Goal: Task Accomplishment & Management: Manage account settings

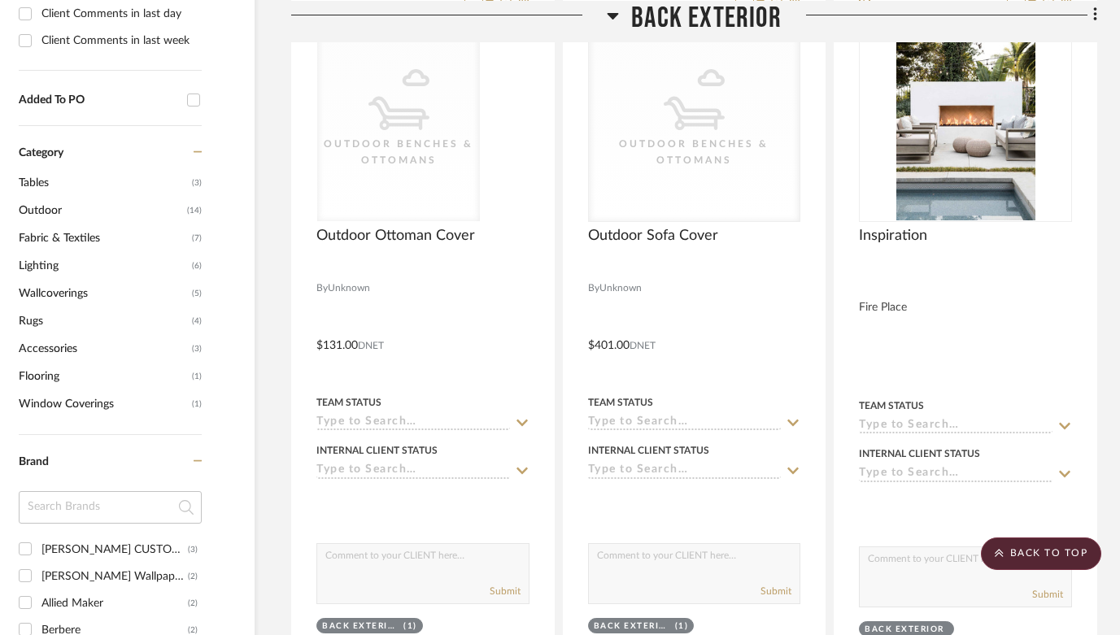
scroll to position [0, 51]
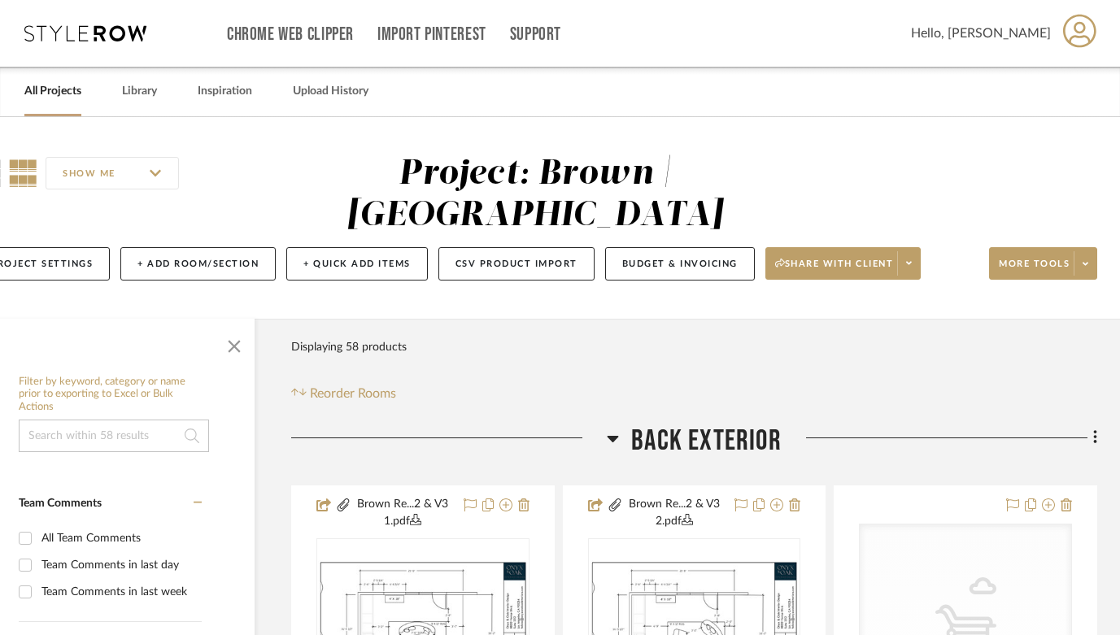
click at [41, 92] on link "All Projects" at bounding box center [52, 92] width 57 height 22
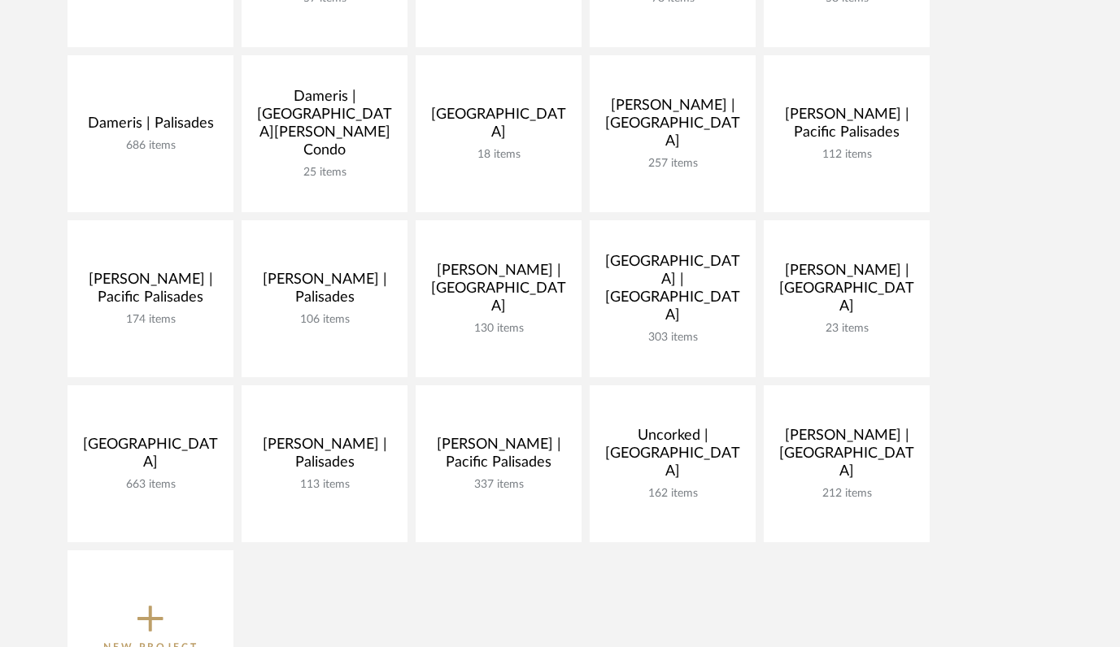
scroll to position [416, 0]
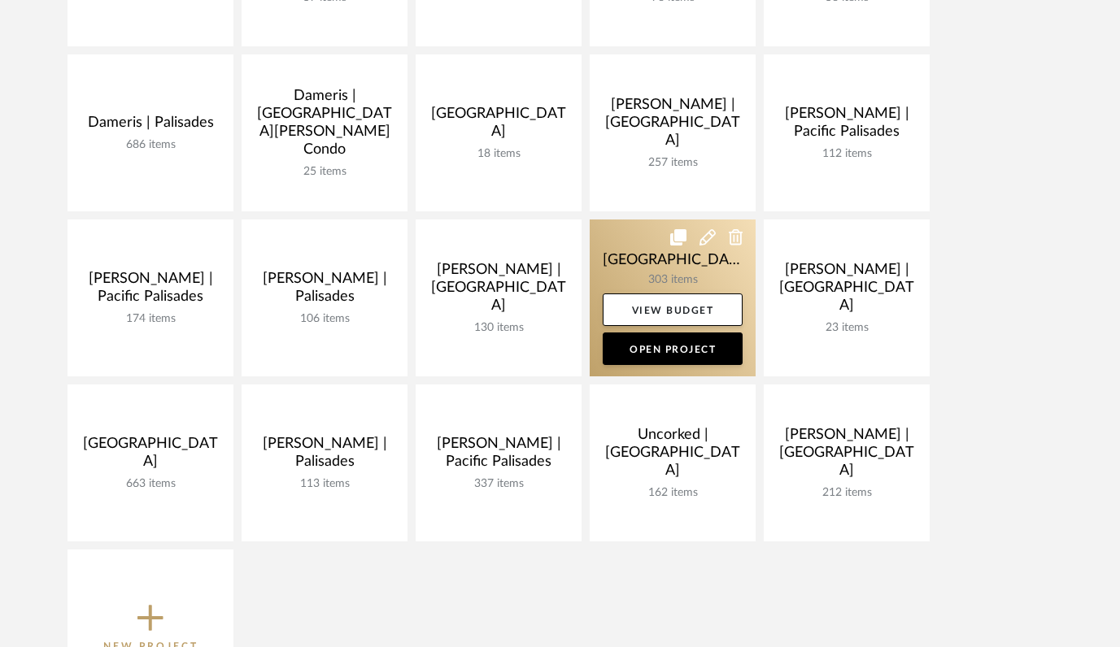
click at [634, 260] on link at bounding box center [673, 298] width 166 height 157
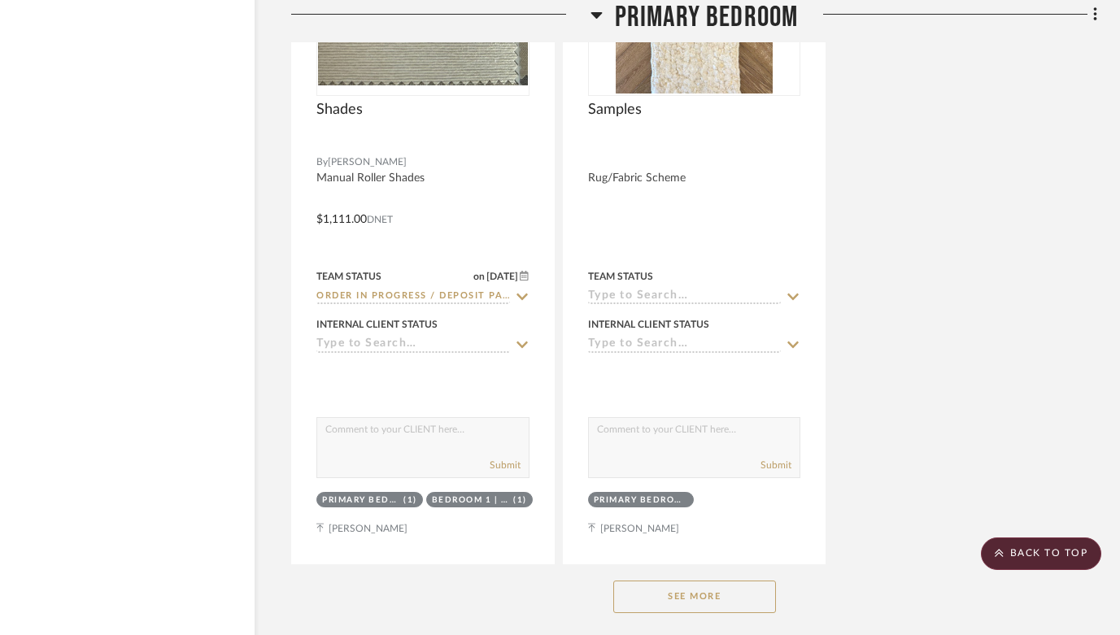
scroll to position [30882, 51]
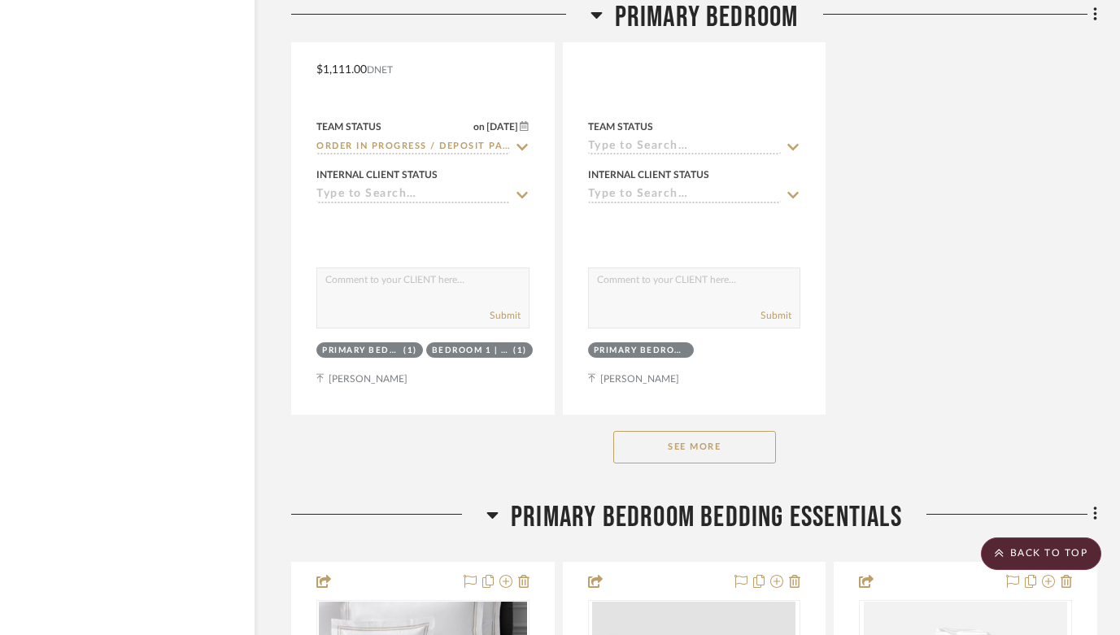
click at [715, 431] on button "See More" at bounding box center [694, 447] width 163 height 33
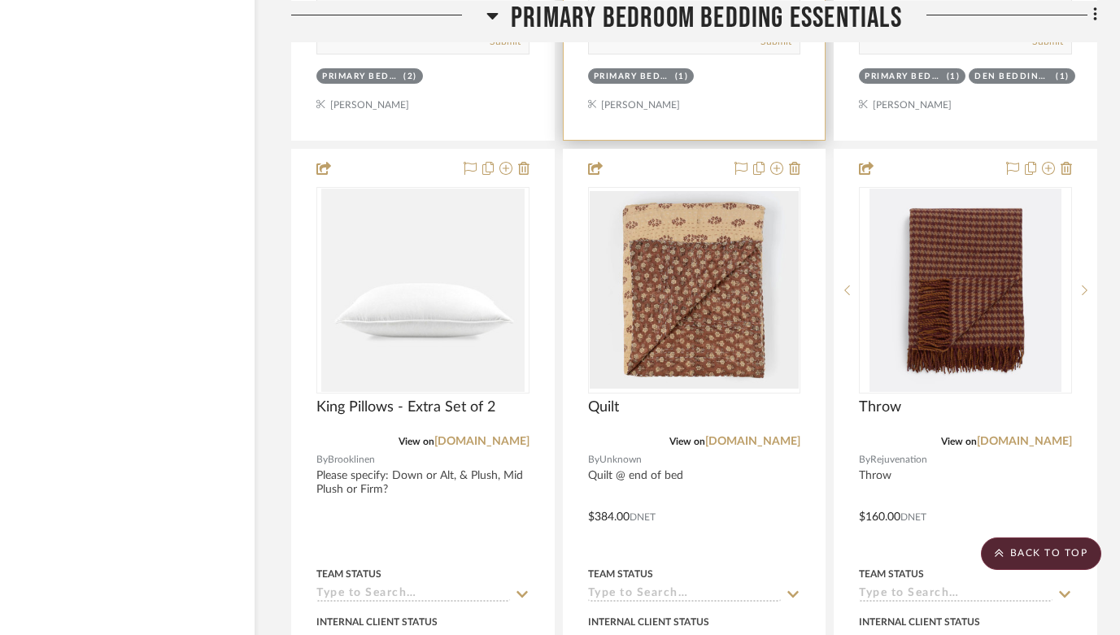
scroll to position [36350, 51]
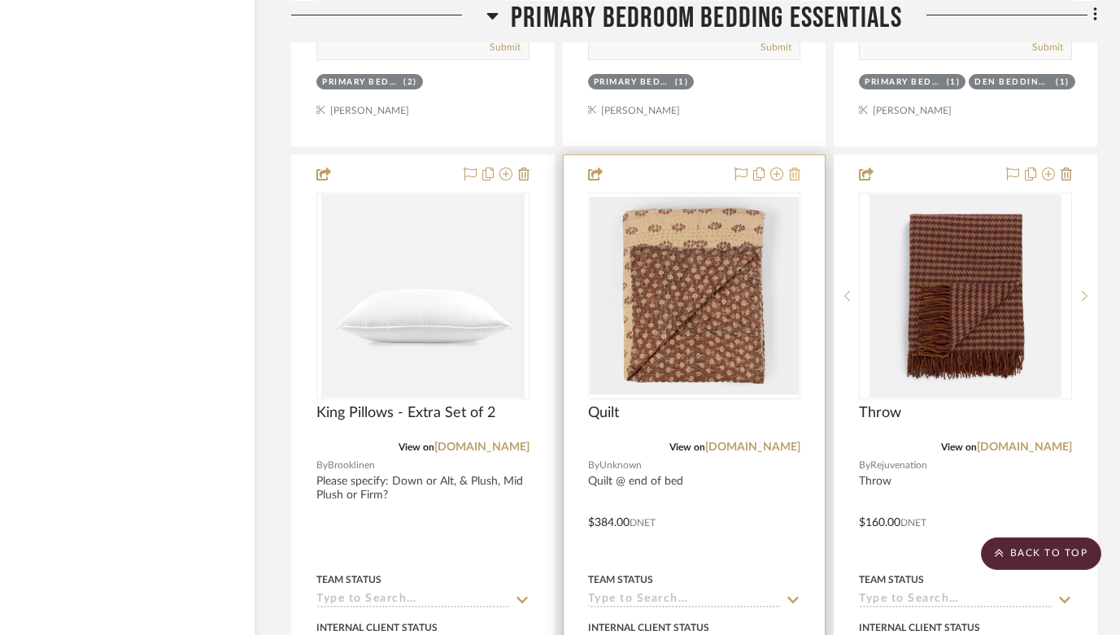
click at [793, 168] on icon at bounding box center [794, 174] width 11 height 13
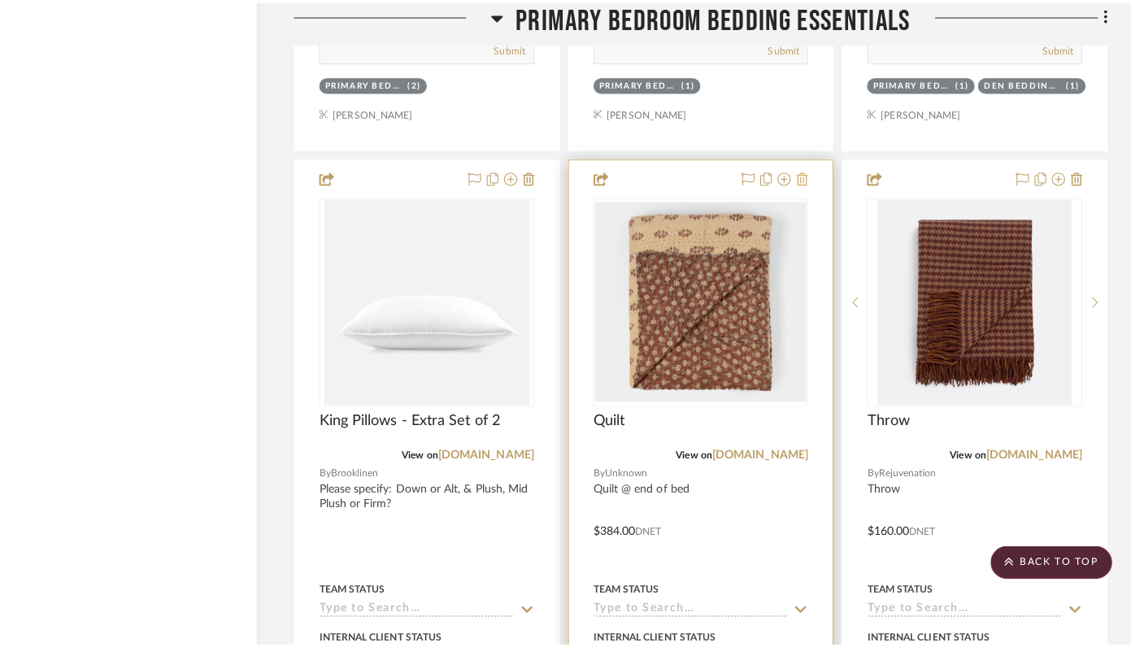
scroll to position [0, 0]
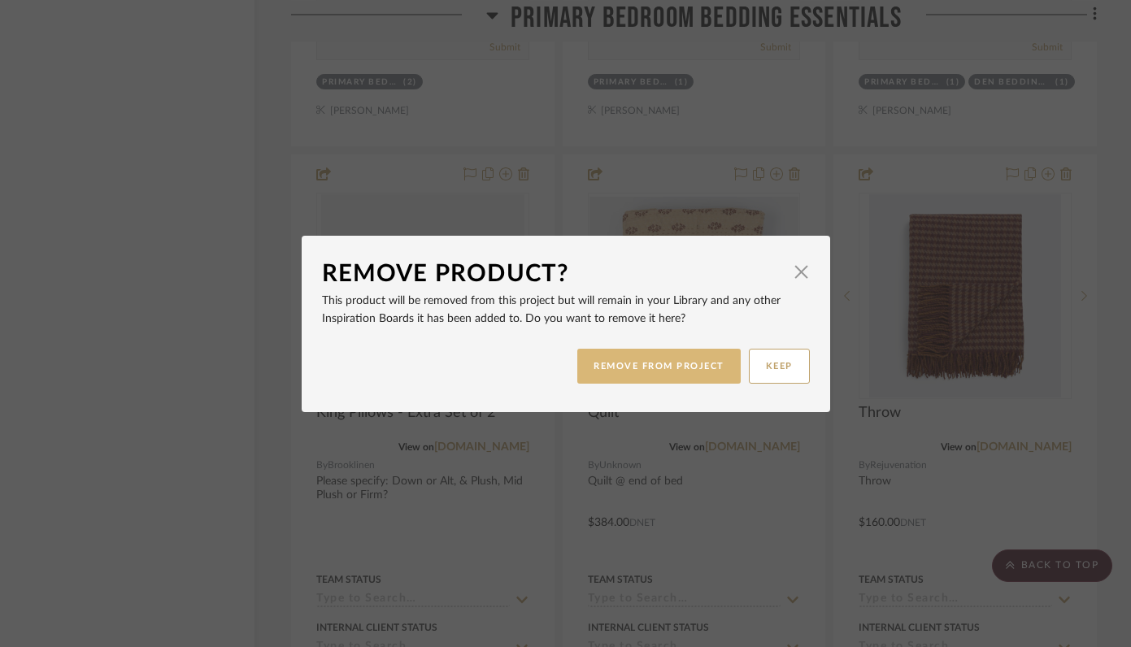
click at [625, 365] on button "REMOVE FROM PROJECT" at bounding box center [658, 366] width 163 height 35
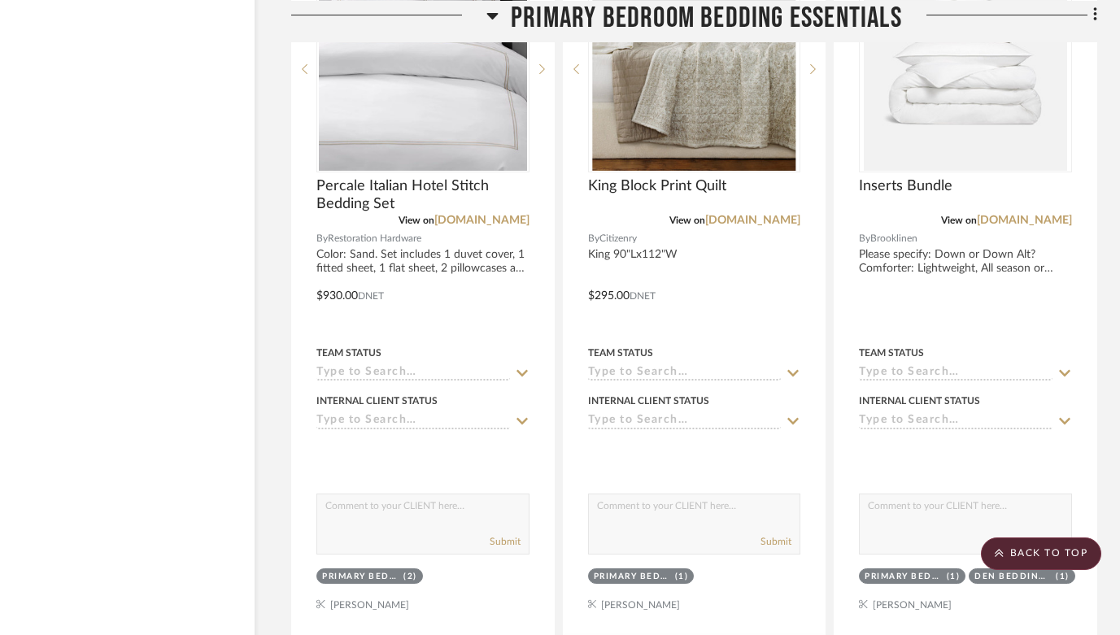
scroll to position [36056, 51]
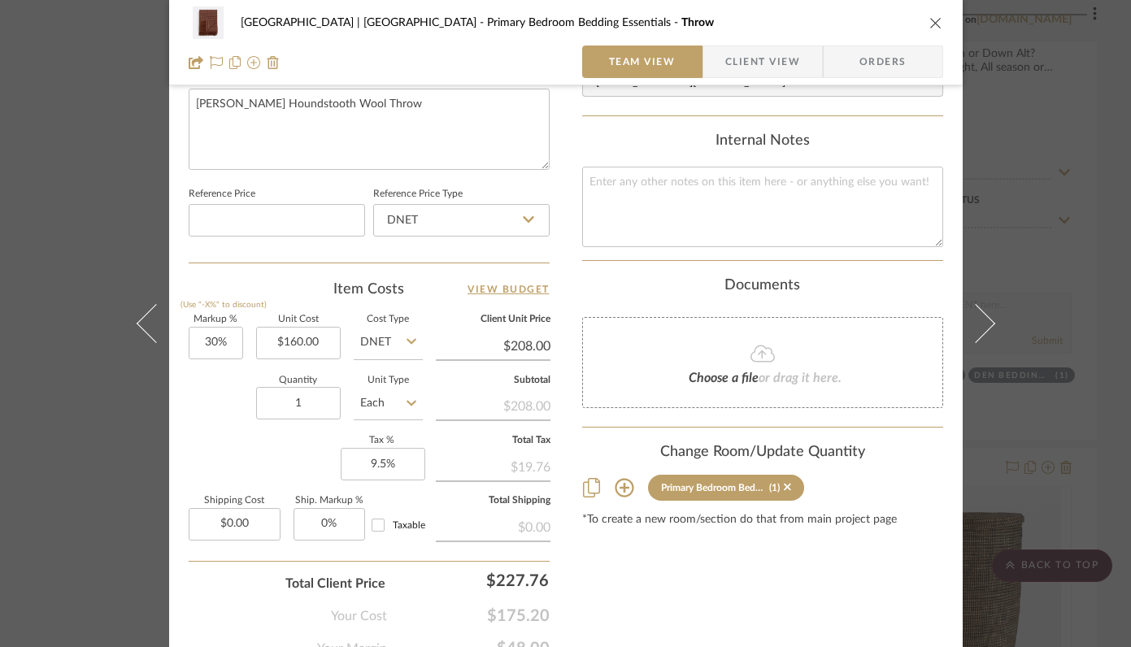
scroll to position [856, 0]
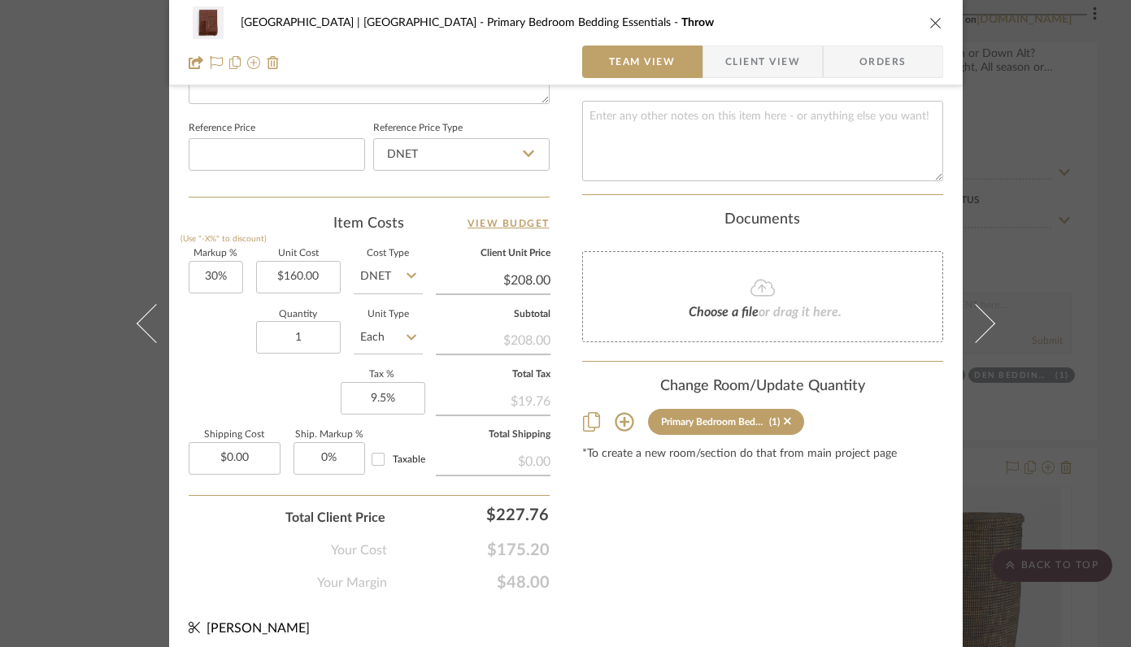
click at [618, 413] on icon at bounding box center [624, 422] width 19 height 19
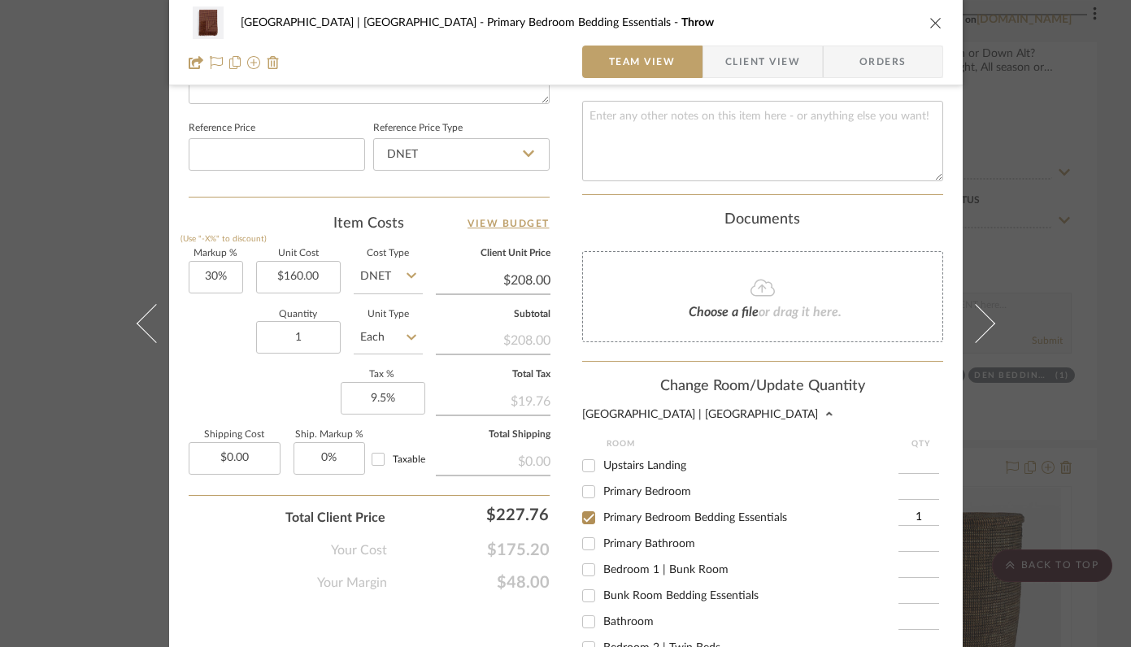
scroll to position [373, 0]
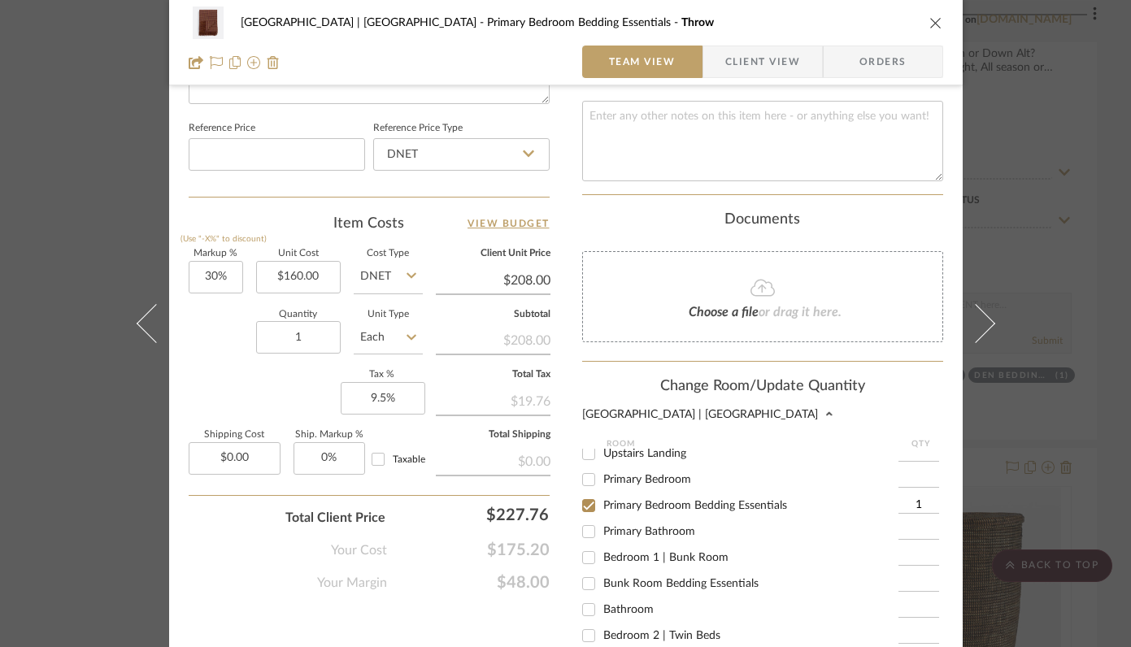
click at [583, 479] on input "Primary Bedroom" at bounding box center [589, 480] width 26 height 26
checkbox input "true"
type input "1"
click at [583, 510] on input "Primary Bedroom Bedding Essentials" at bounding box center [589, 506] width 26 height 26
checkbox input "false"
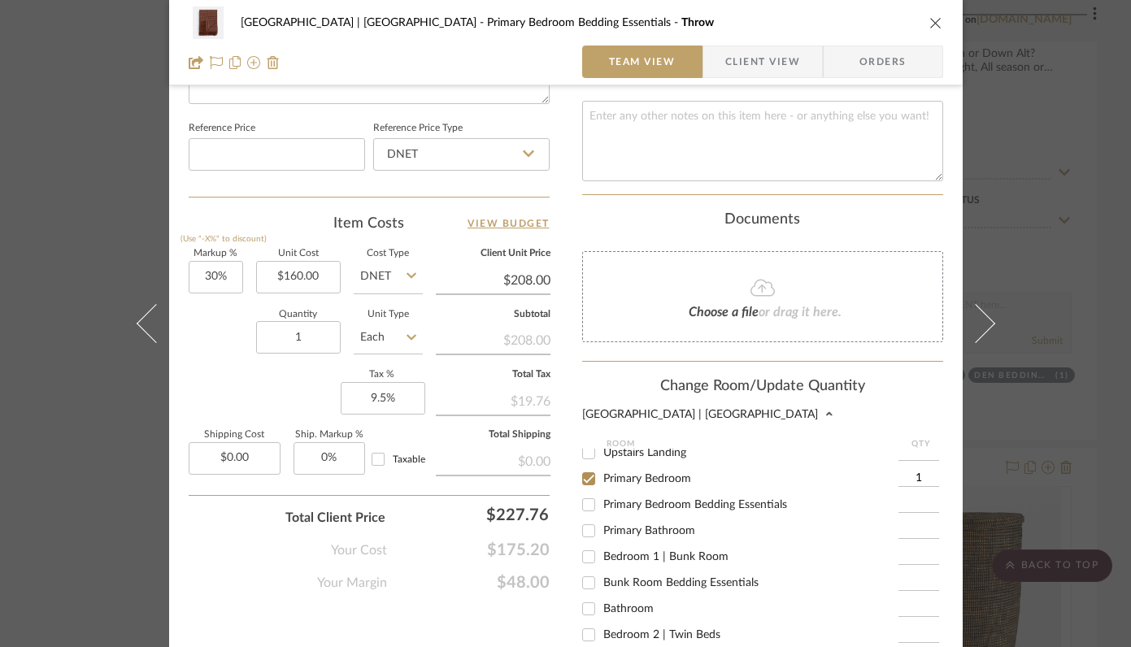
scroll to position [1115, 0]
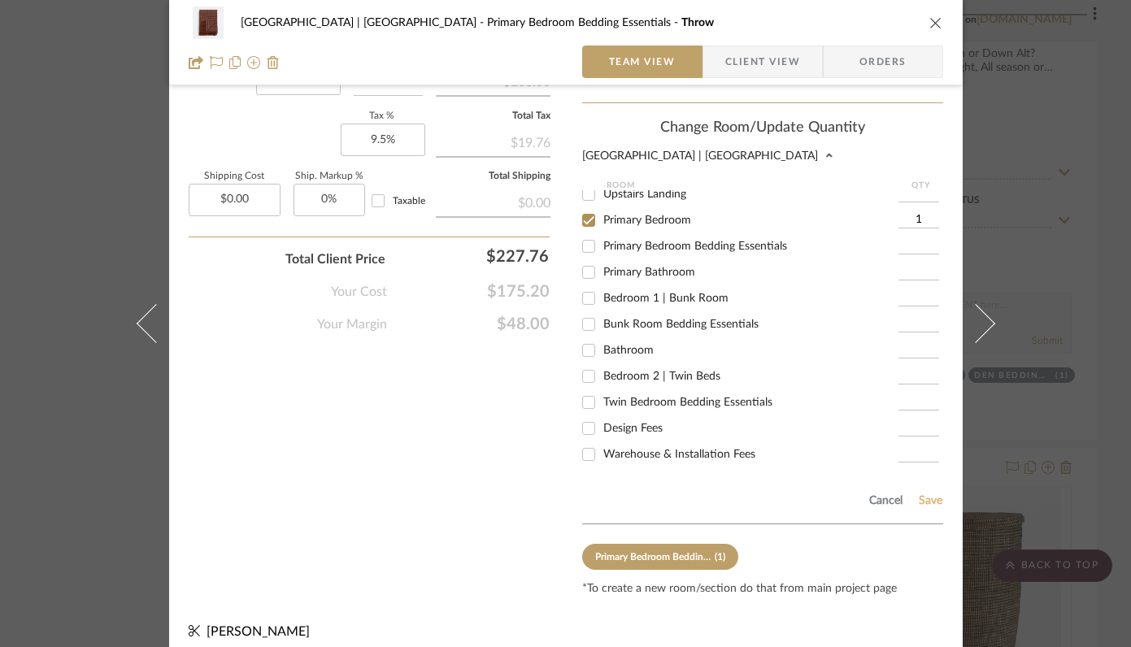
click at [919, 495] on button "Save" at bounding box center [930, 501] width 25 height 13
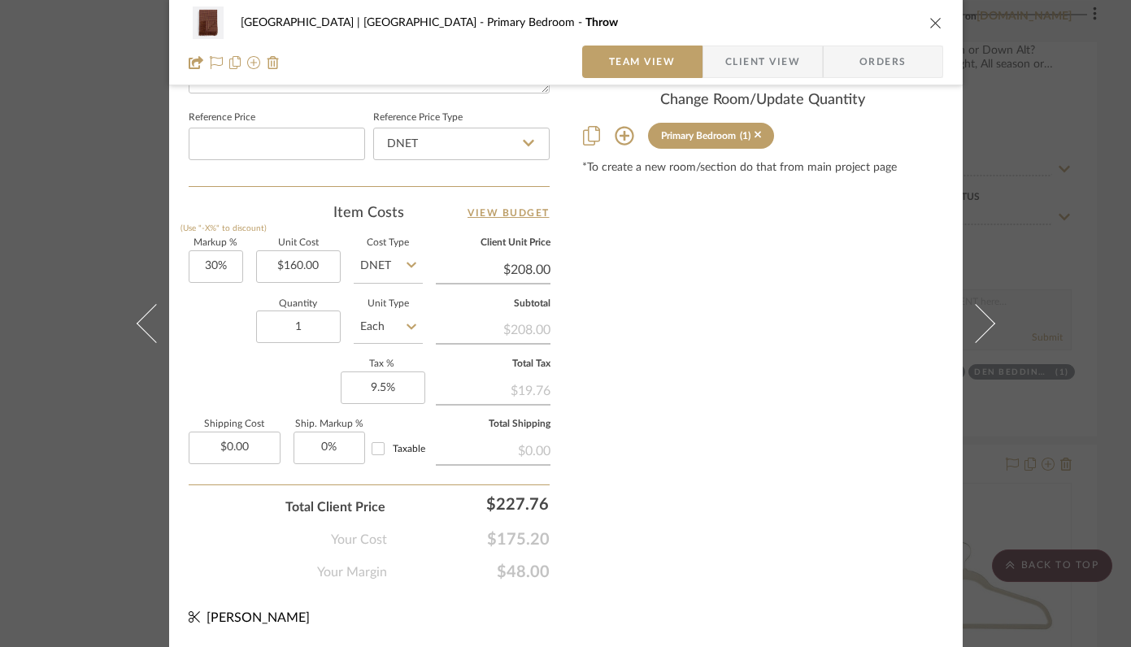
scroll to position [864, 0]
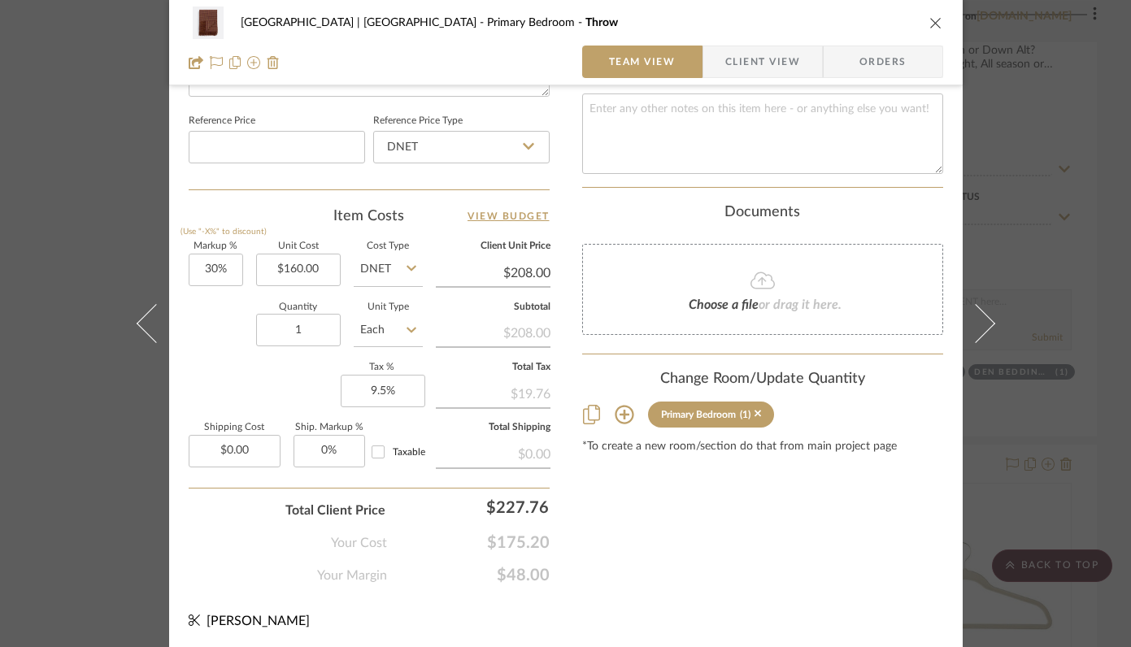
click at [930, 23] on icon "close" at bounding box center [936, 22] width 13 height 13
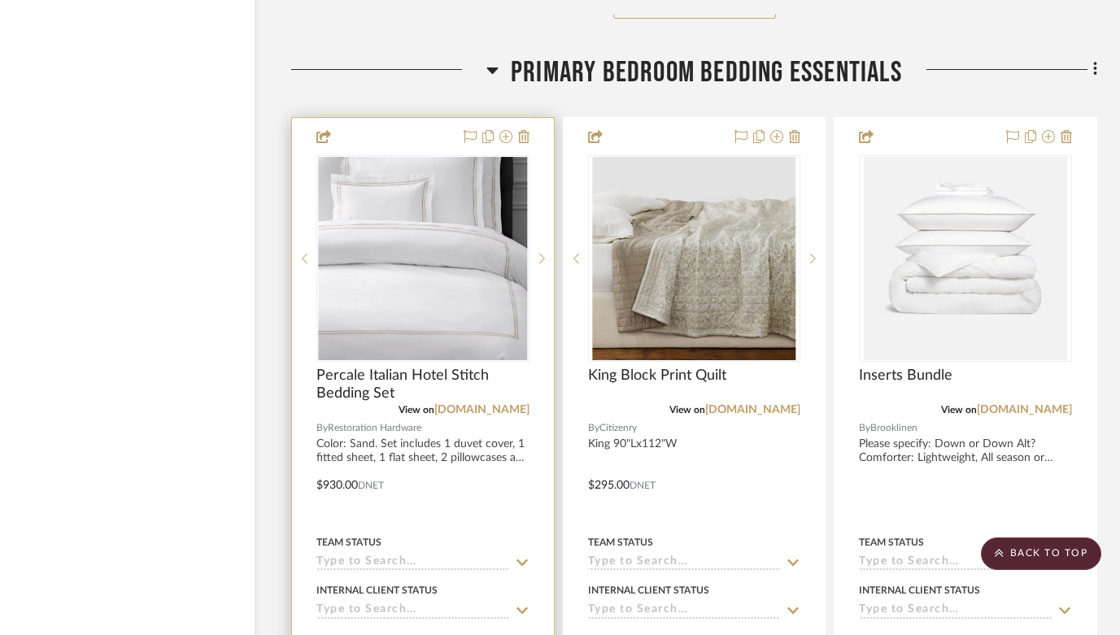
scroll to position [35659, 51]
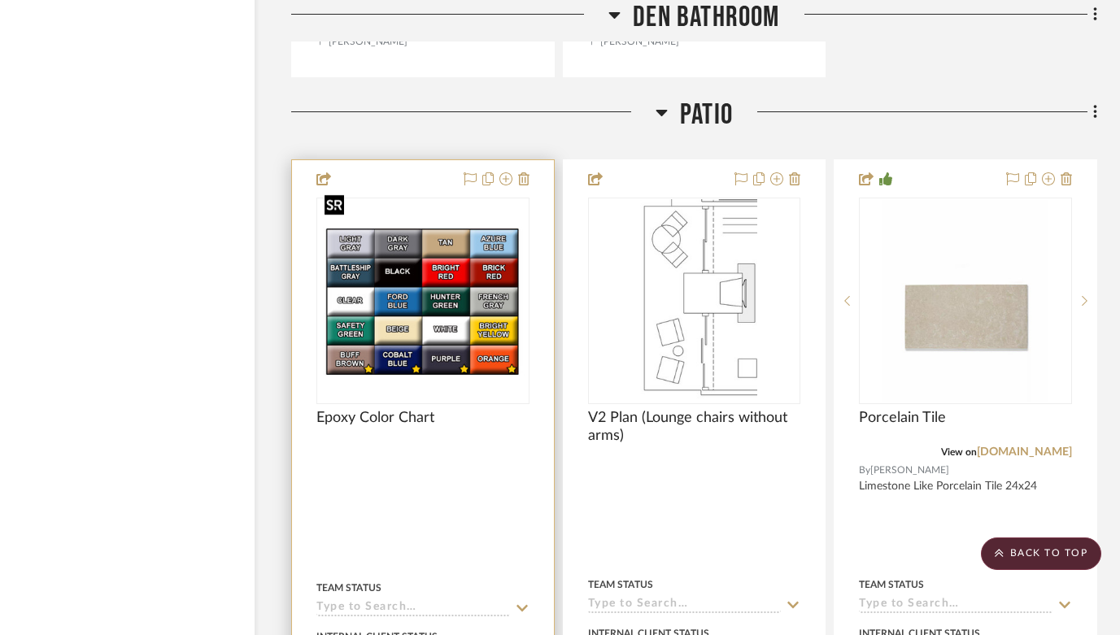
click at [0, 0] on img at bounding box center [0, 0] width 0 height 0
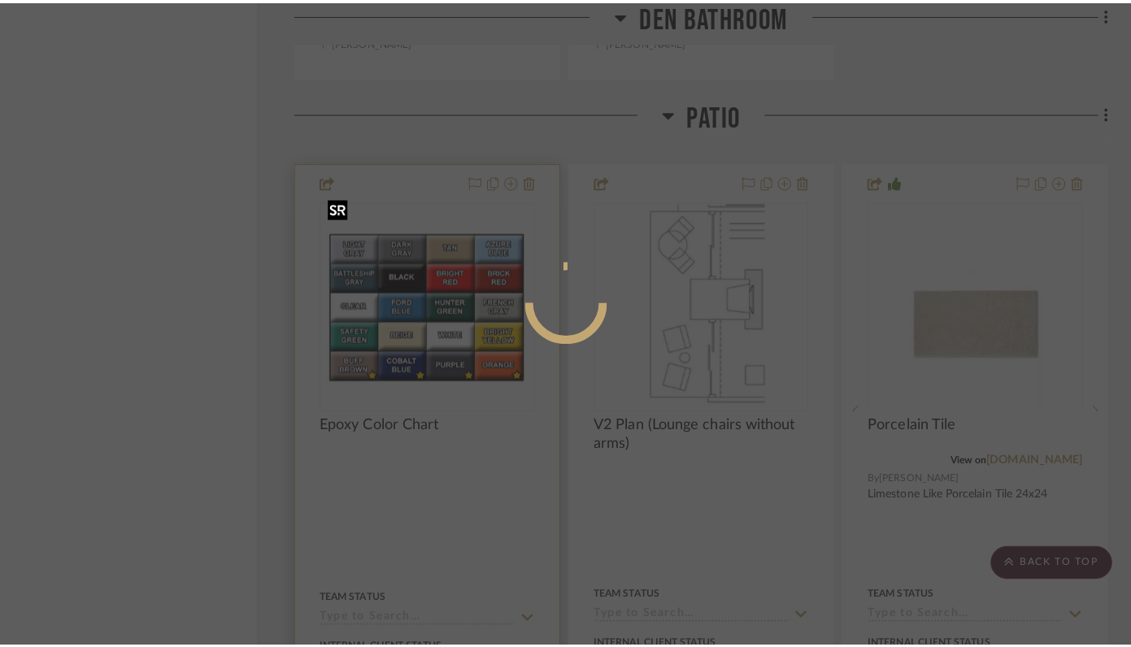
scroll to position [0, 0]
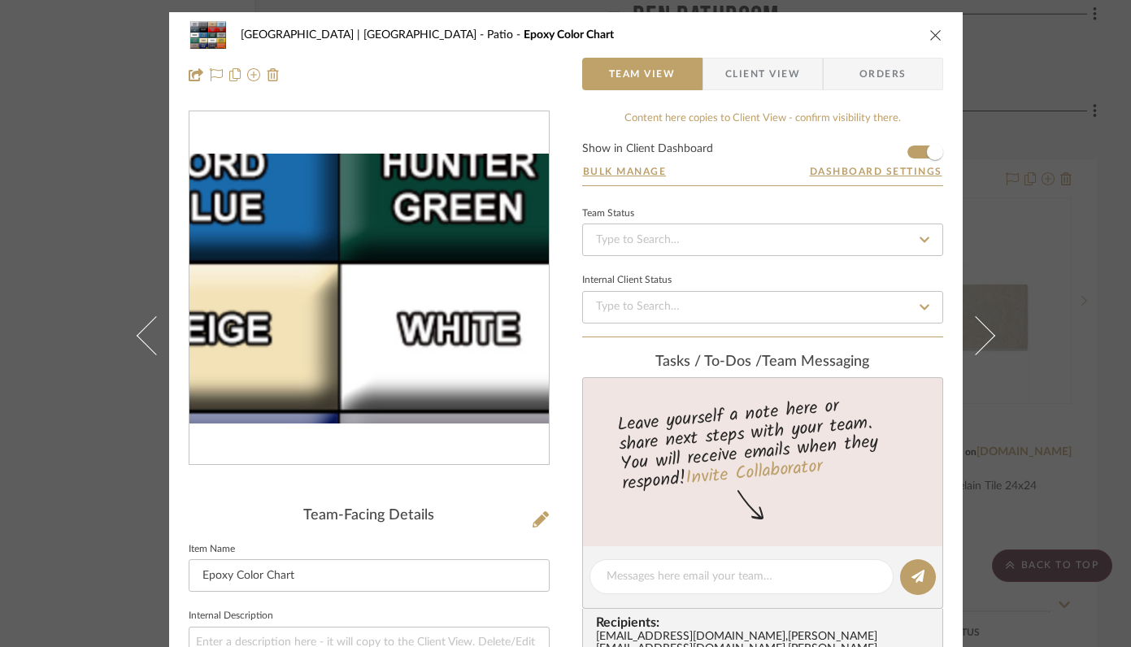
click at [372, 324] on img "0" at bounding box center [370, 289] width 360 height 271
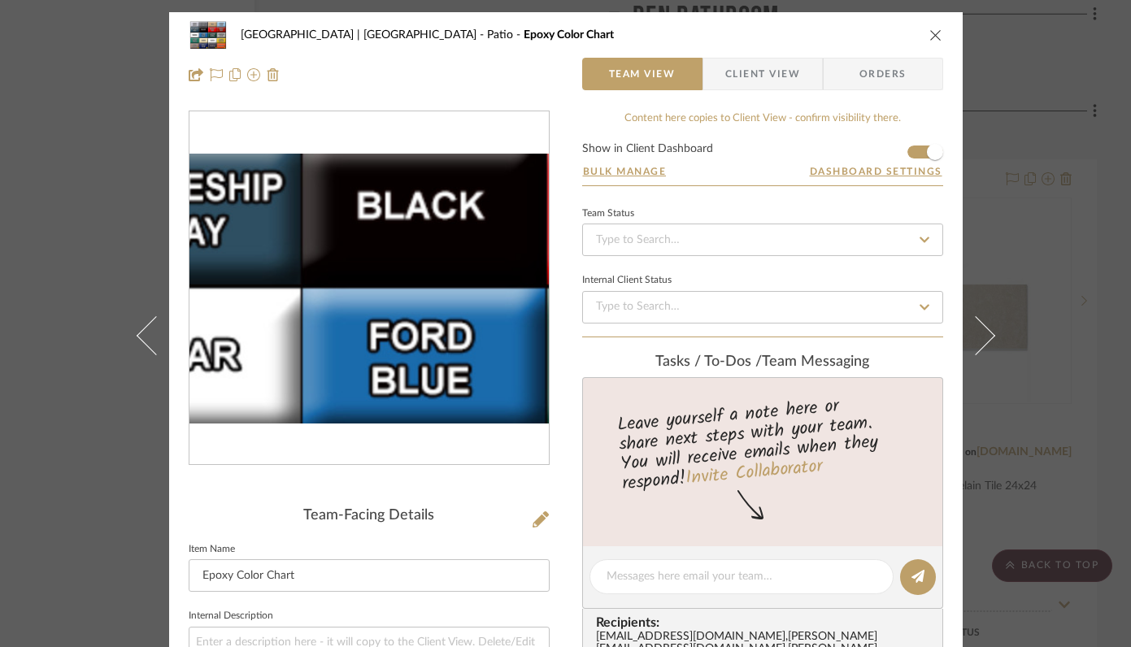
click at [303, 266] on img "0" at bounding box center [370, 289] width 360 height 271
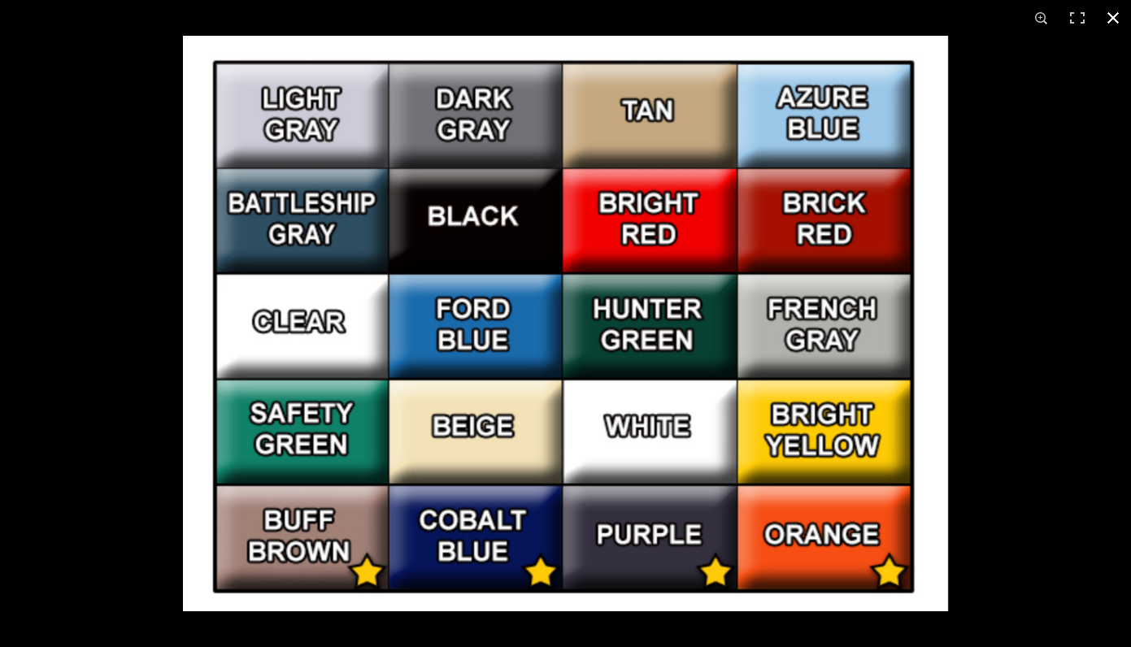
click at [1115, 15] on button at bounding box center [1114, 18] width 36 height 36
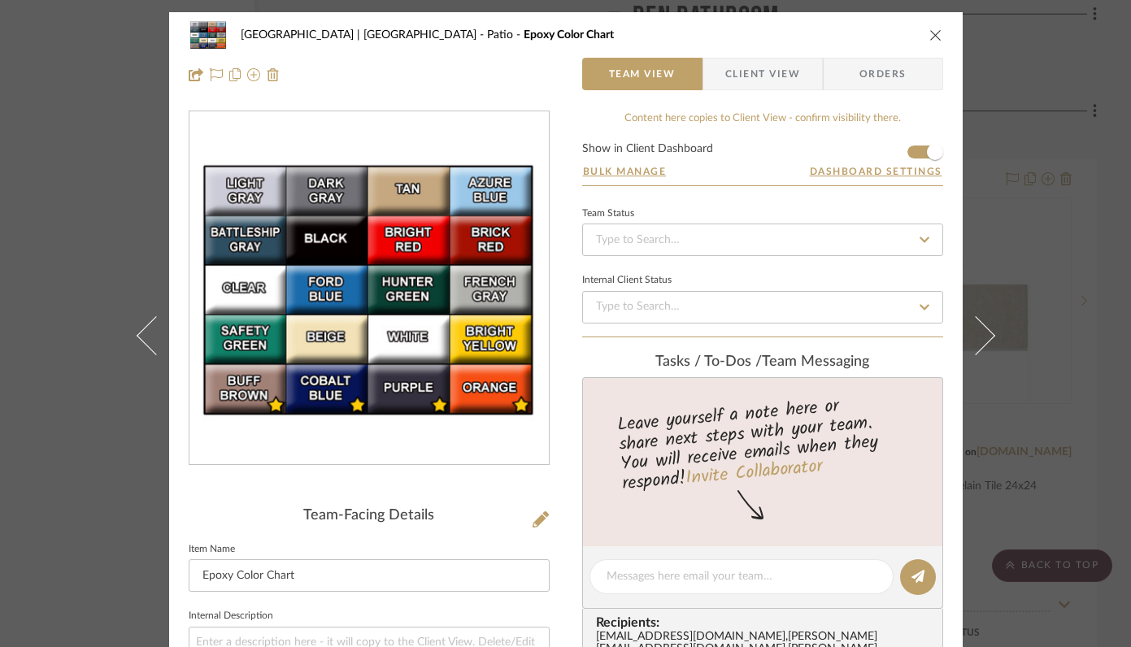
click at [931, 33] on icon "close" at bounding box center [936, 34] width 13 height 13
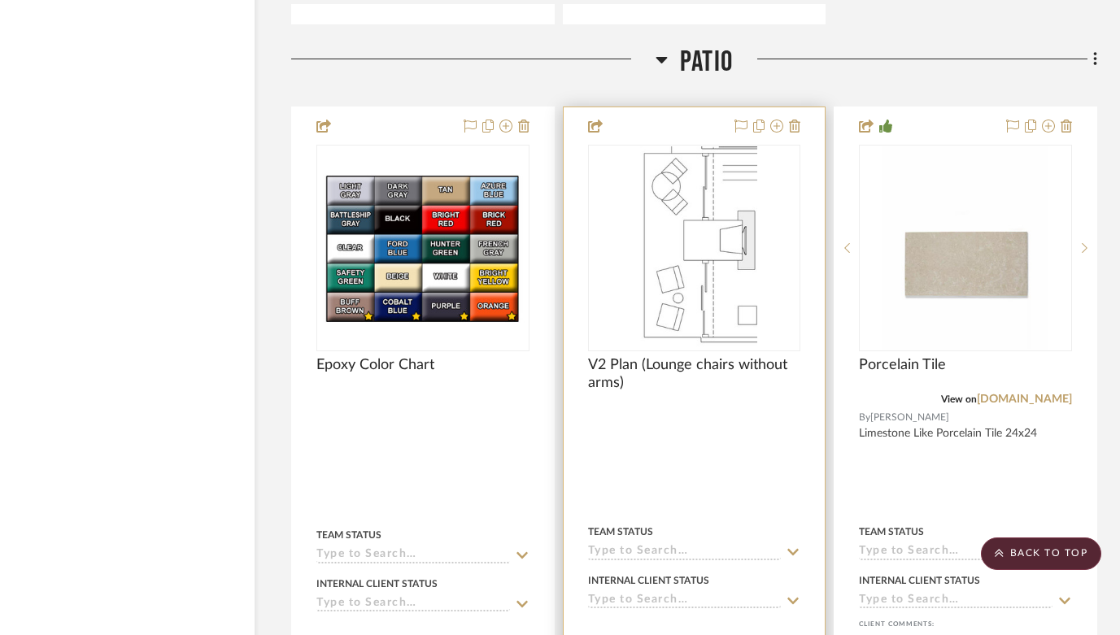
scroll to position [25769, 51]
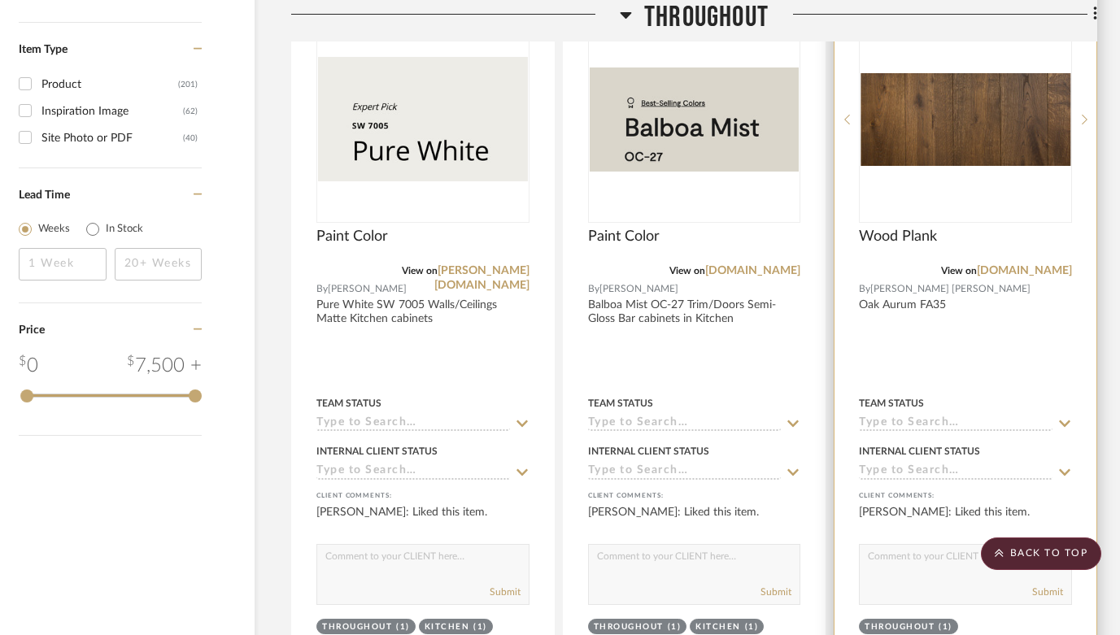
click at [0, 0] on img at bounding box center [0, 0] width 0 height 0
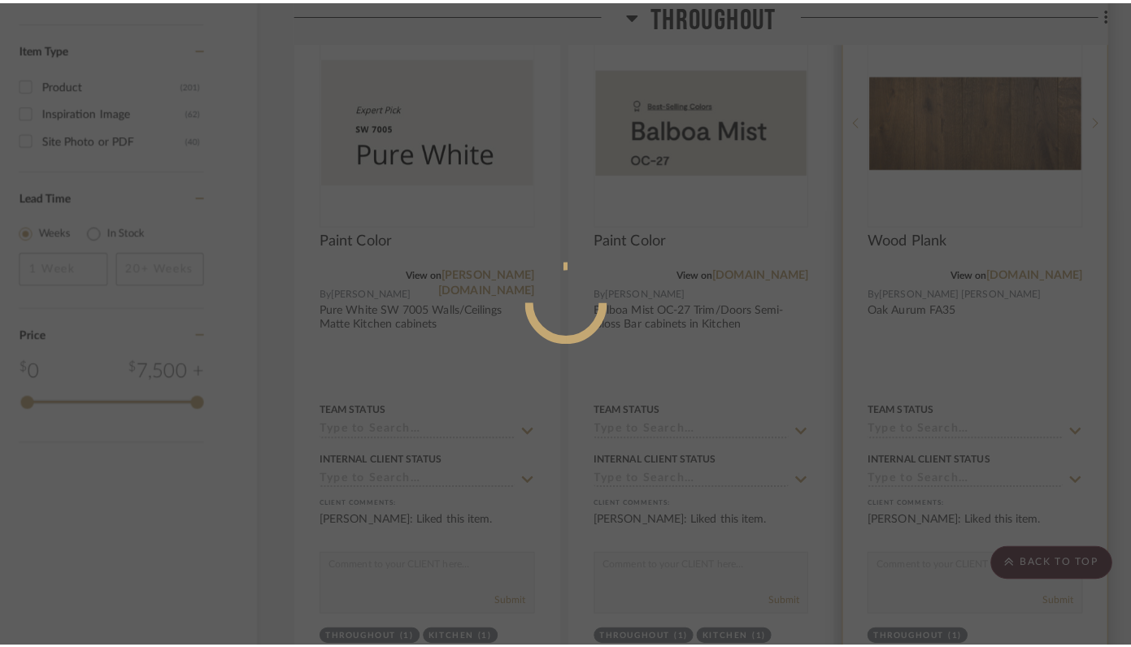
scroll to position [0, 0]
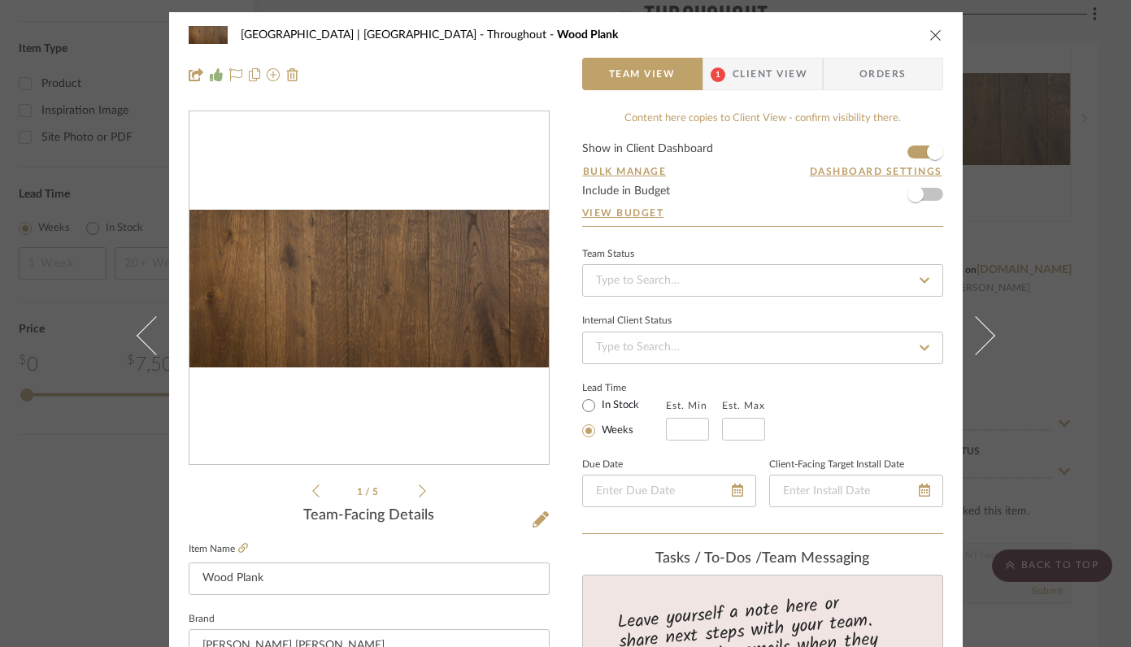
click at [358, 310] on img "0" at bounding box center [370, 289] width 360 height 158
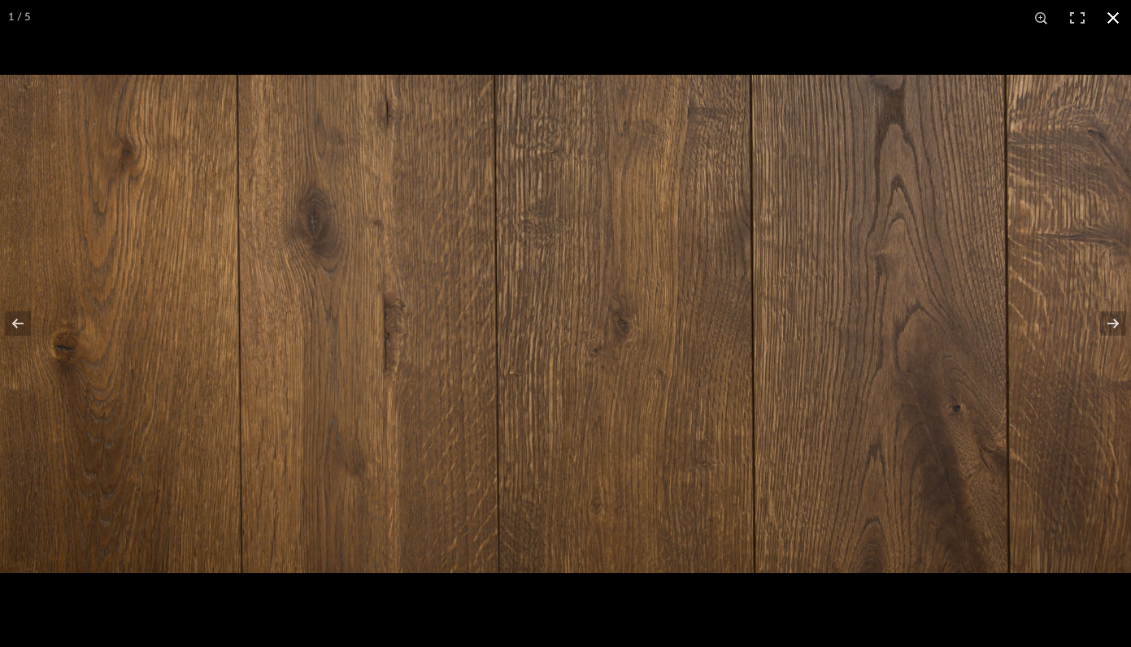
click at [1115, 24] on button at bounding box center [1114, 18] width 36 height 36
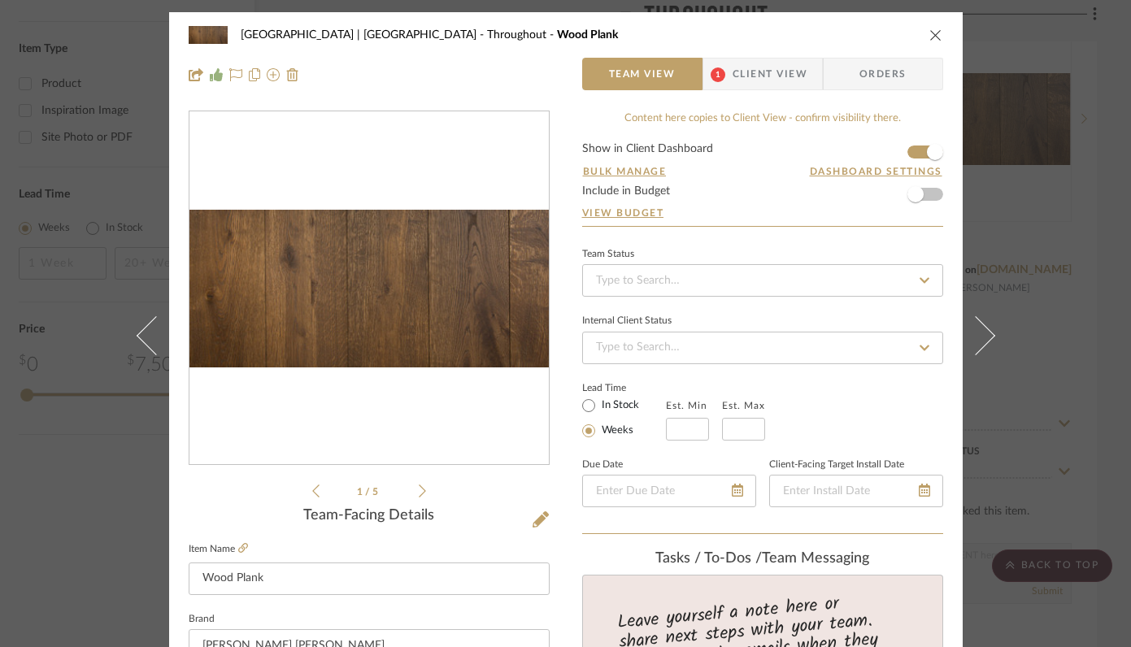
click at [934, 33] on icon "close" at bounding box center [936, 34] width 13 height 13
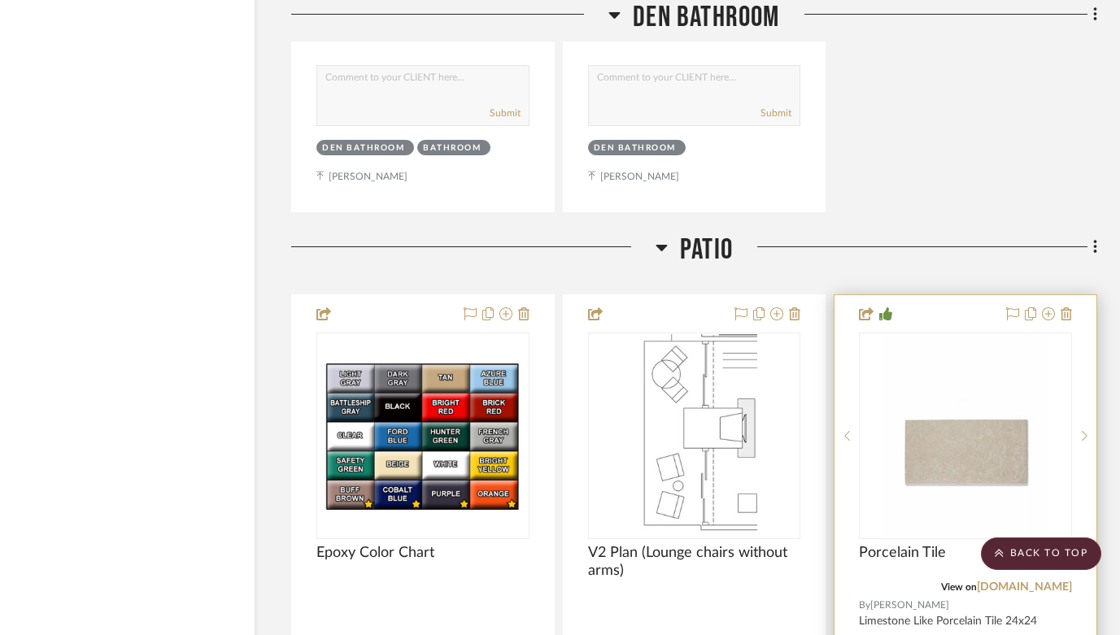
scroll to position [25743, 51]
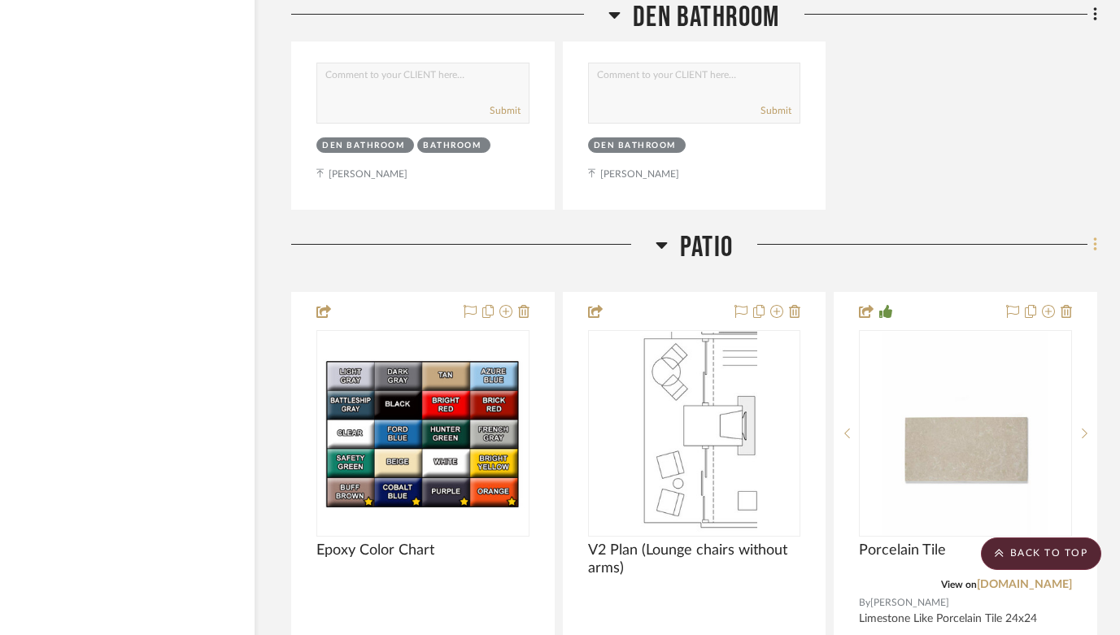
click at [1096, 236] on icon at bounding box center [1095, 245] width 5 height 18
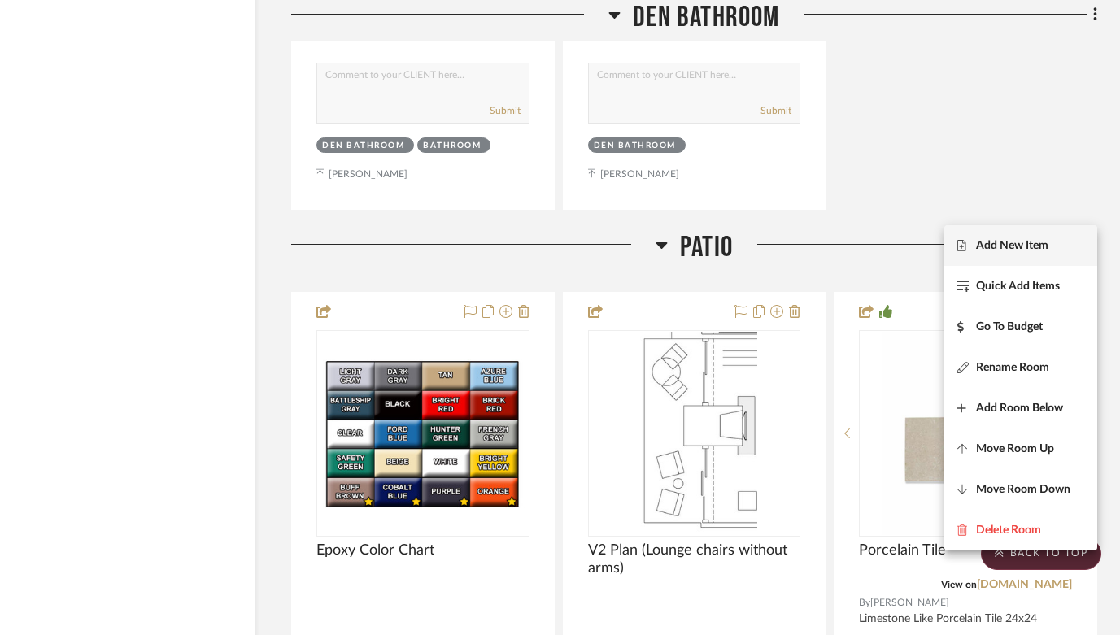
click at [993, 246] on span "Add New Item" at bounding box center [1012, 245] width 72 height 14
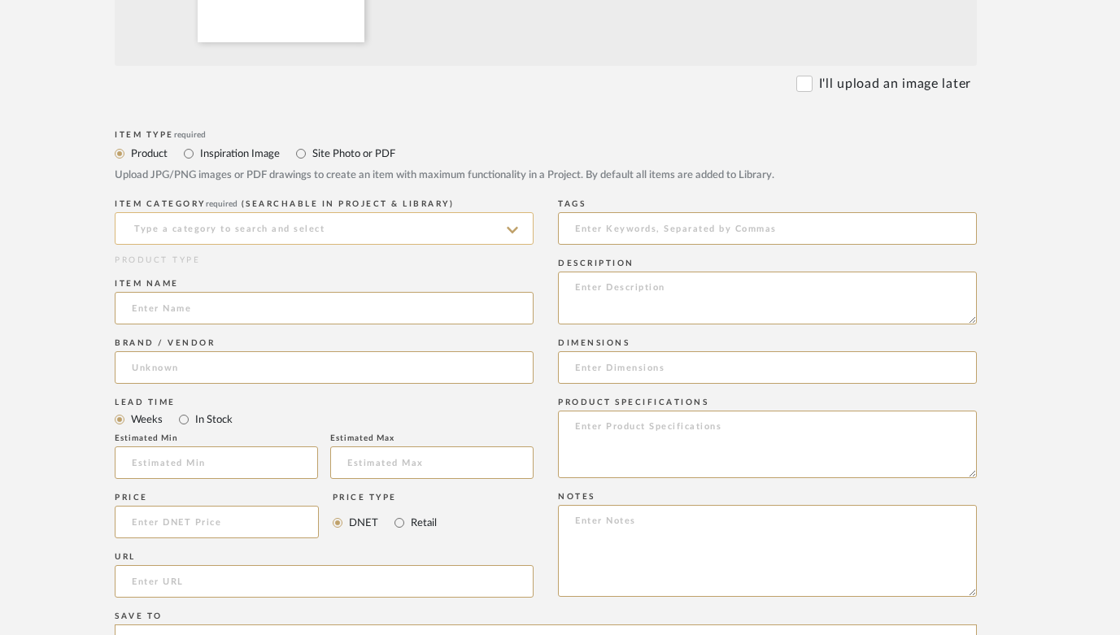
scroll to position [678, 40]
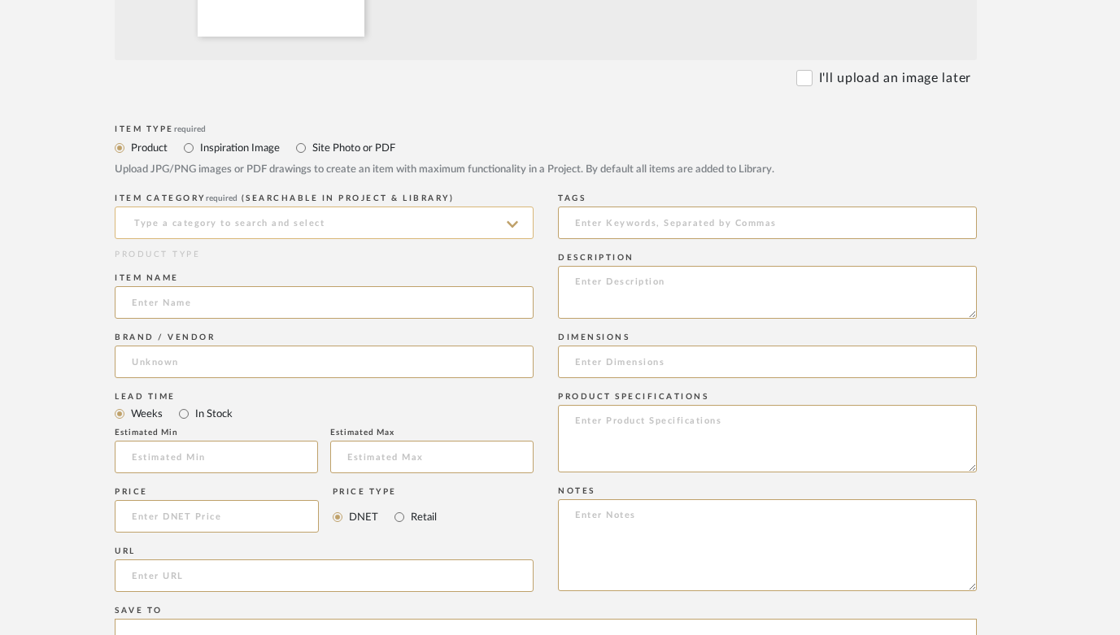
click at [224, 226] on input at bounding box center [324, 223] width 419 height 33
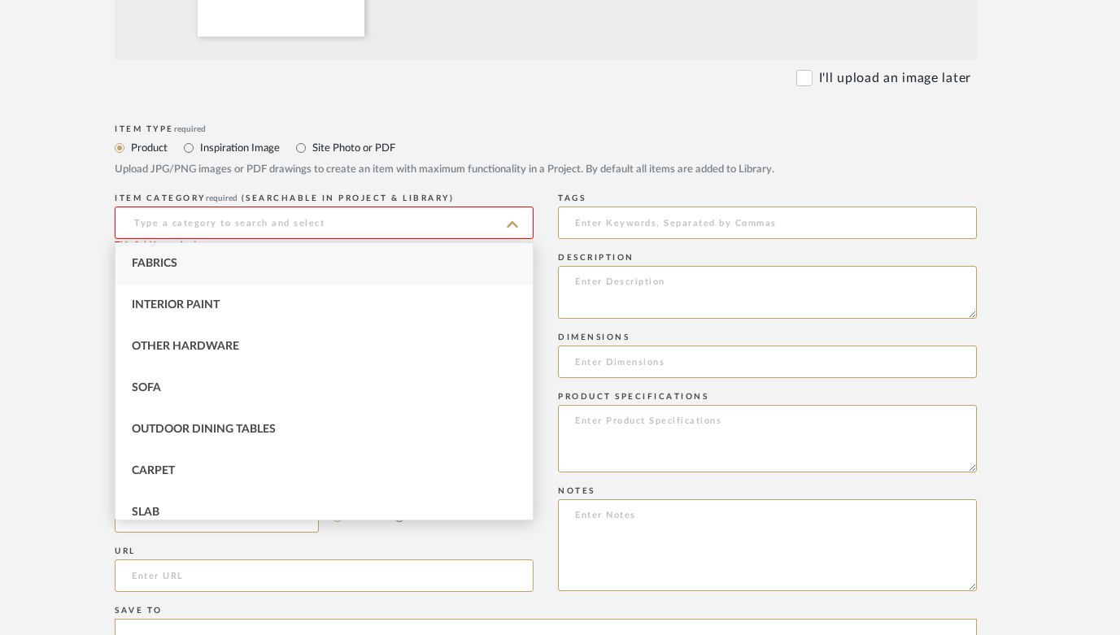
click at [498, 120] on div "Item Type required Product Inspiration Image Site Photo or PDF Upload JPG/PNG i…" at bounding box center [546, 154] width 862 height 69
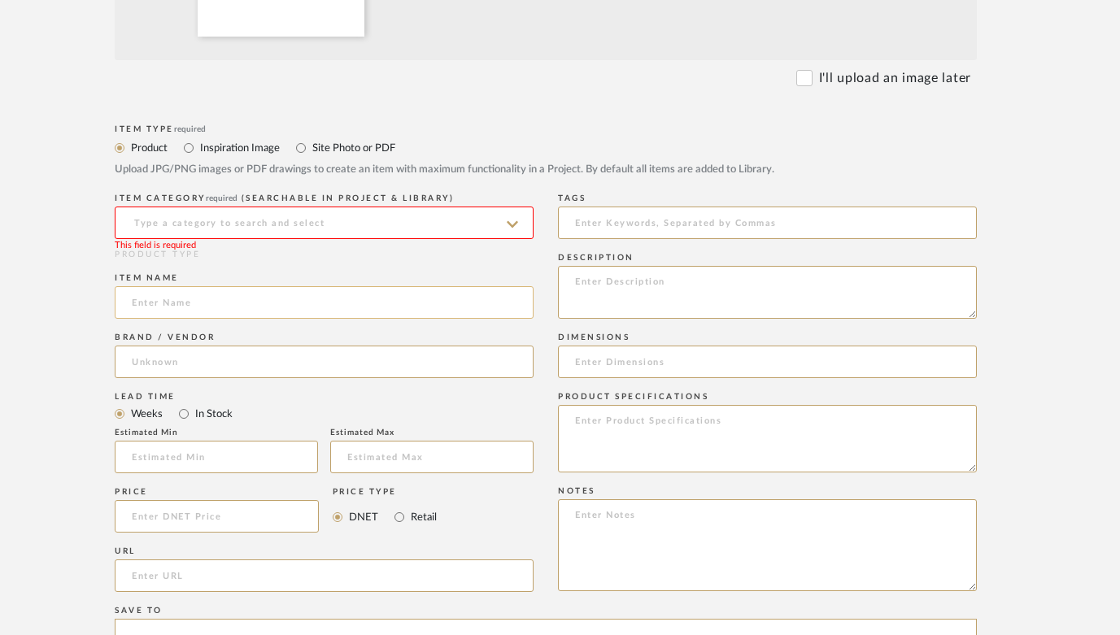
click at [331, 309] on input at bounding box center [324, 302] width 419 height 33
click at [302, 227] on input at bounding box center [324, 223] width 419 height 33
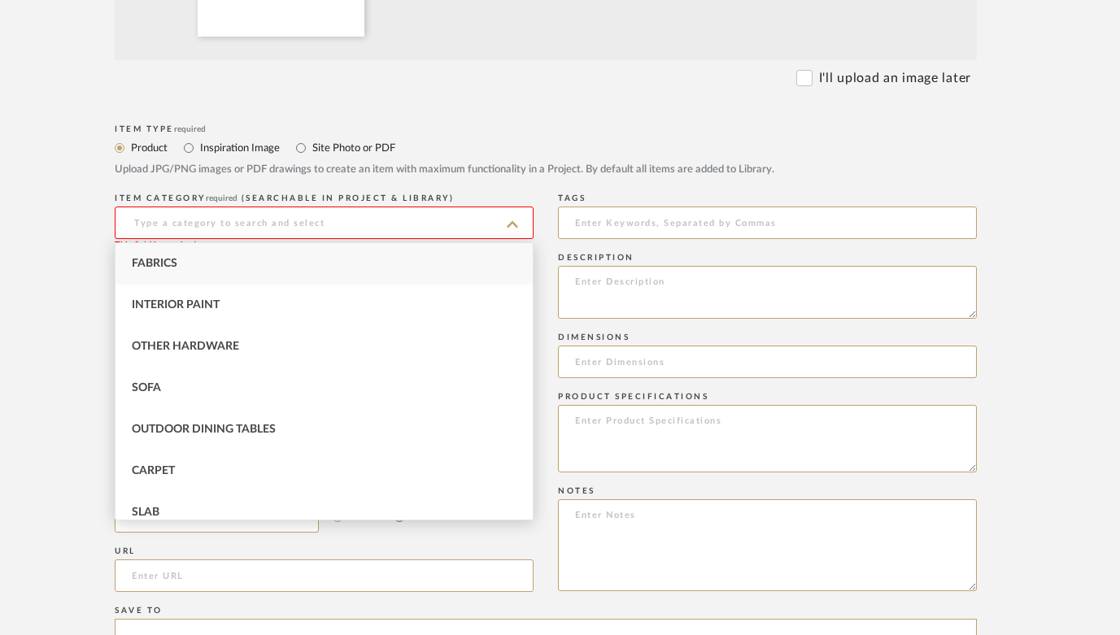
click at [338, 226] on input at bounding box center [324, 223] width 419 height 33
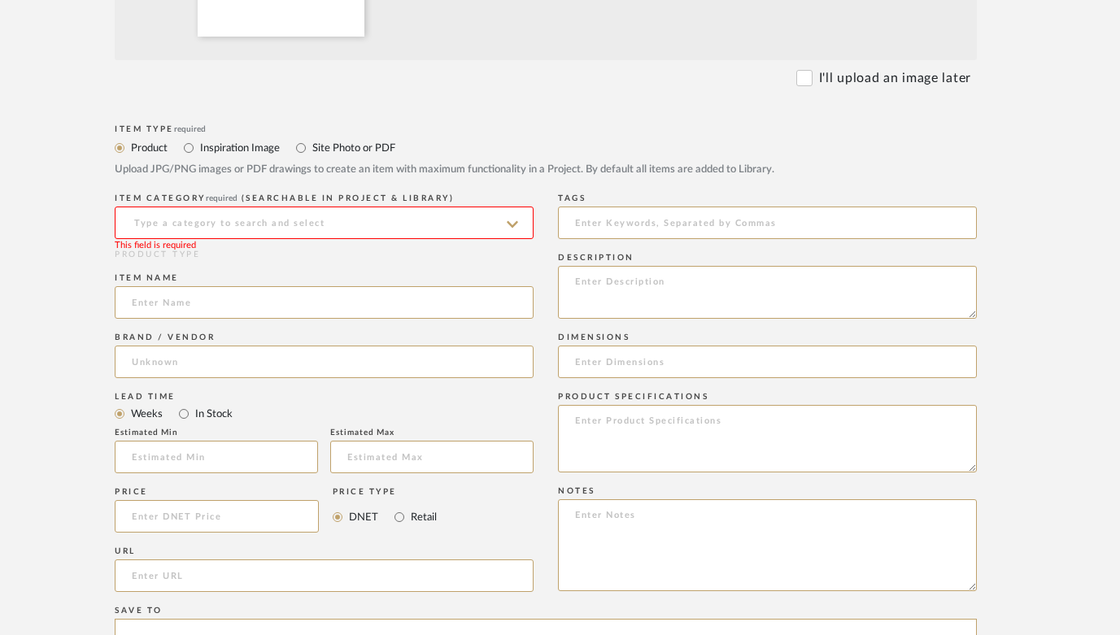
click at [338, 226] on input at bounding box center [324, 223] width 419 height 33
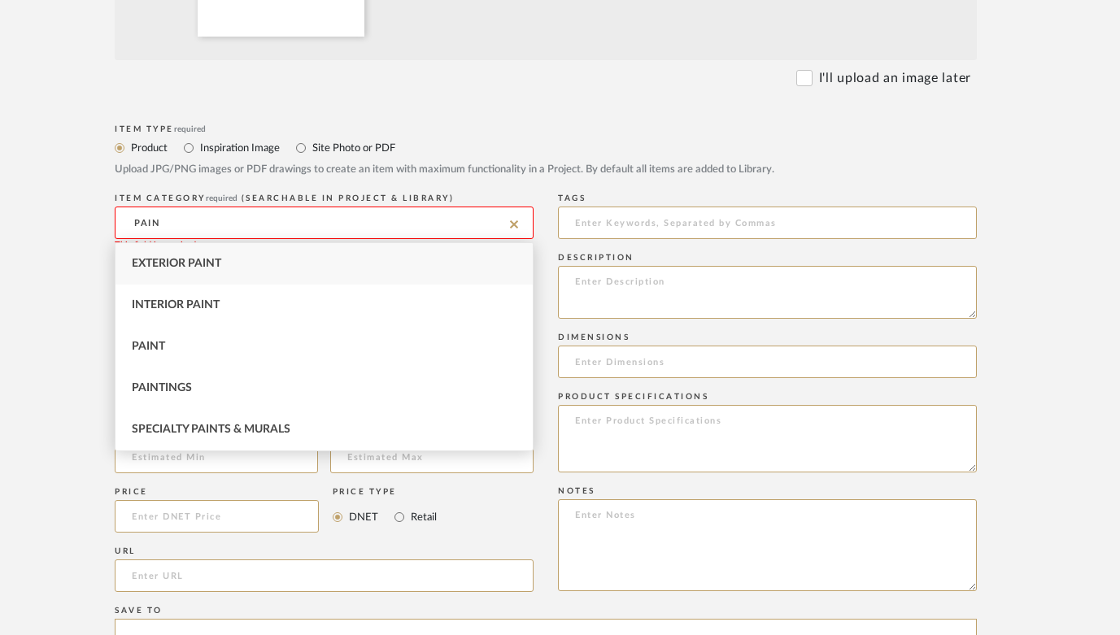
click at [185, 268] on span "Exterior Paint" at bounding box center [176, 263] width 89 height 11
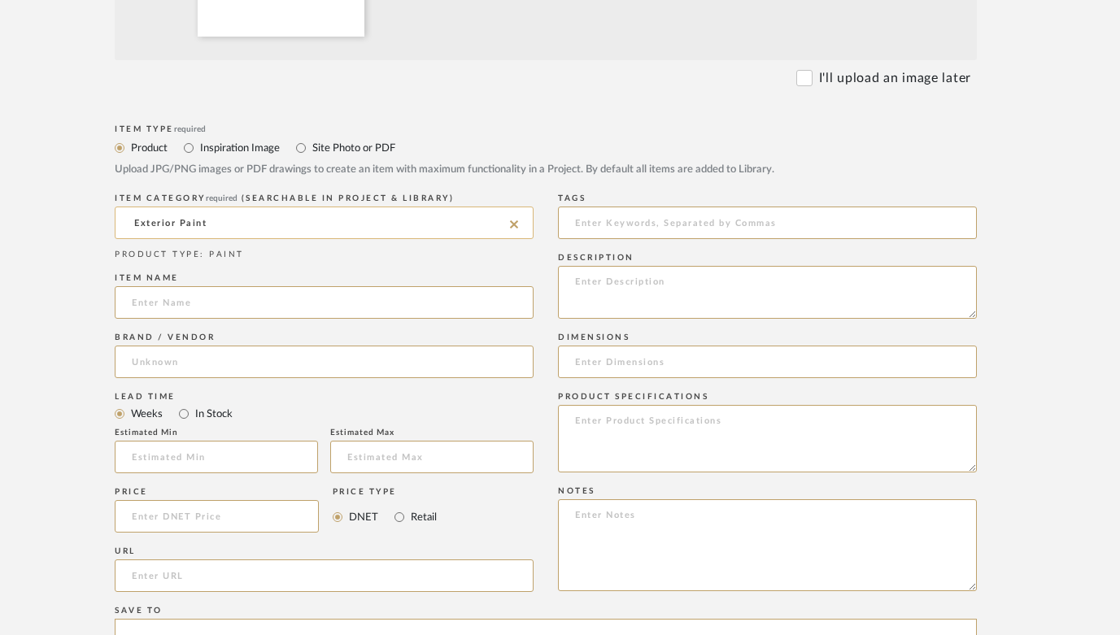
click at [229, 216] on input "Exterior Paint" at bounding box center [324, 223] width 419 height 33
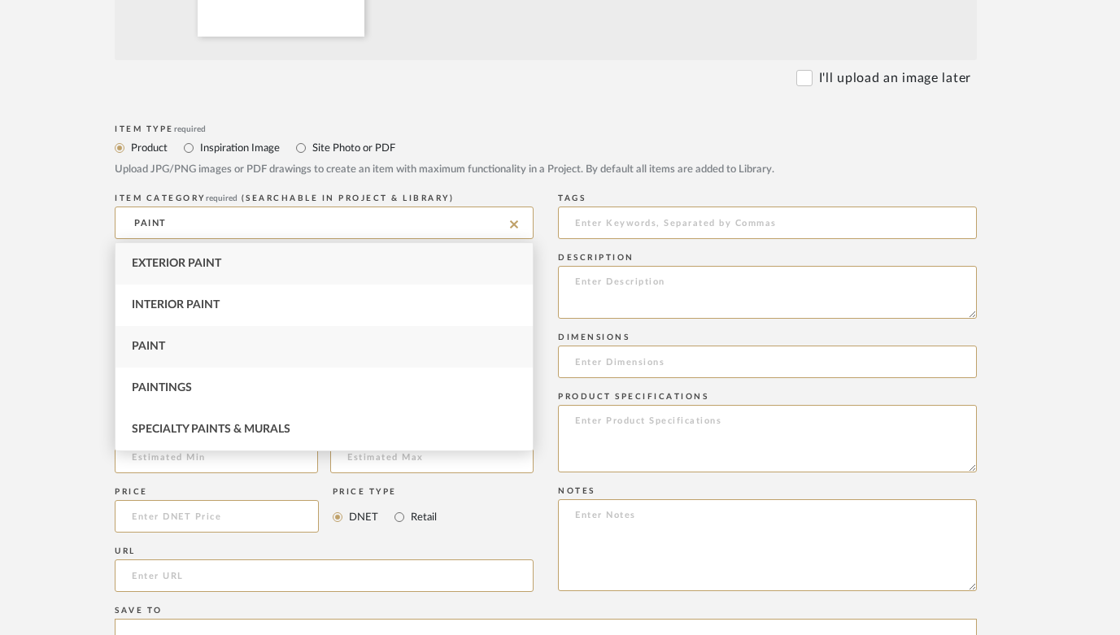
click at [145, 343] on span "Paint" at bounding box center [148, 346] width 33 height 11
type input "Paint"
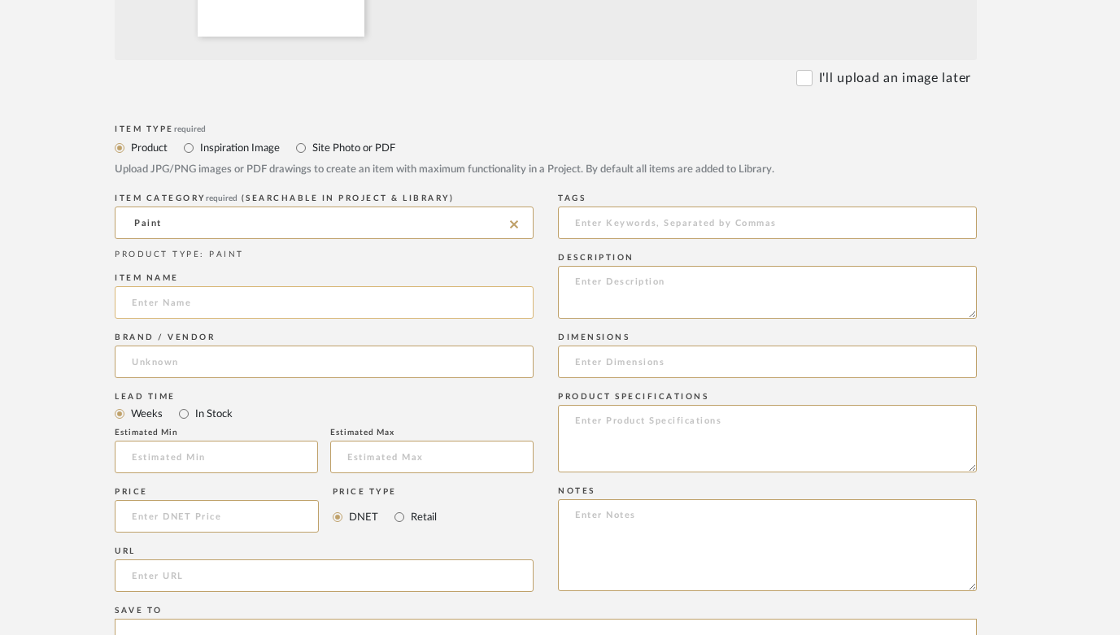
click at [182, 303] on input at bounding box center [324, 302] width 419 height 33
type input "PAINT COLOR - match epoxy"
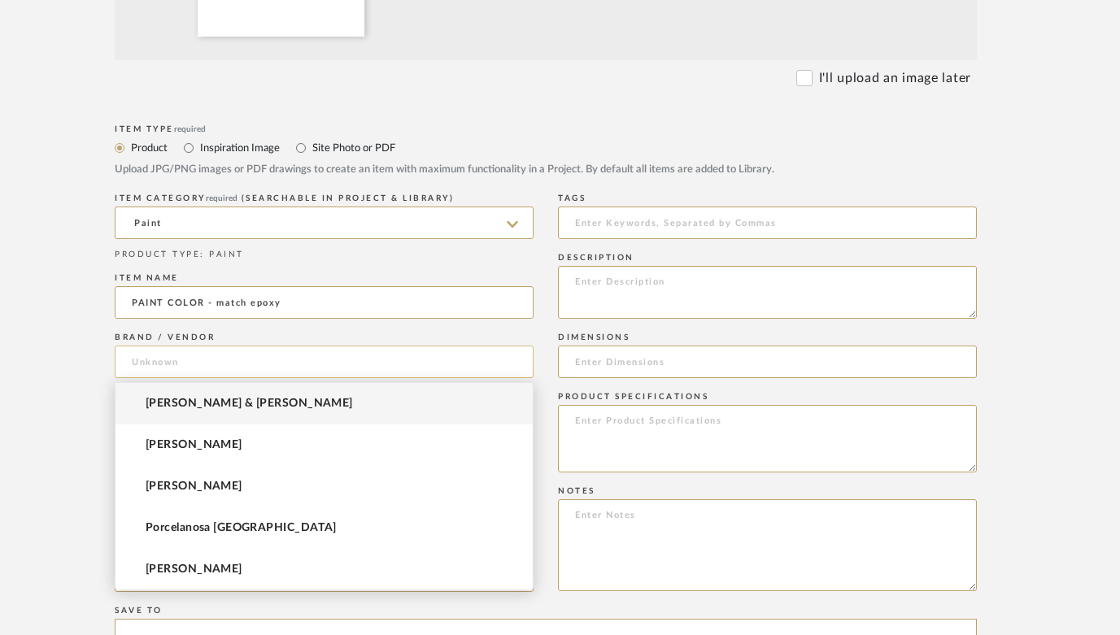
click at [190, 361] on input at bounding box center [324, 362] width 419 height 33
click at [203, 447] on span "[PERSON_NAME]" at bounding box center [194, 445] width 97 height 14
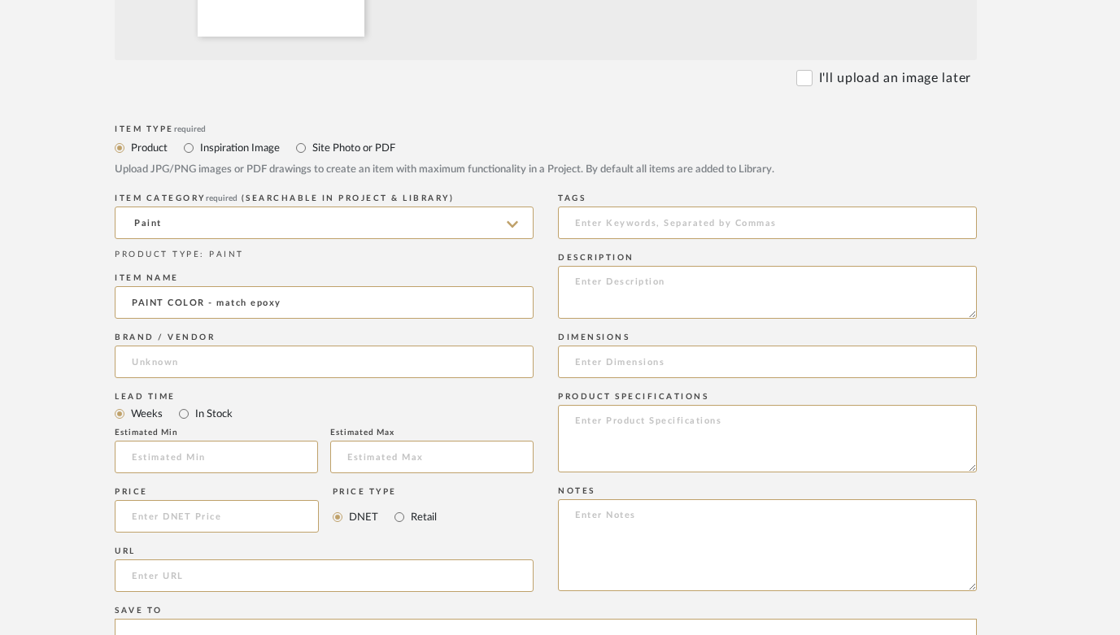
type input "[PERSON_NAME]"
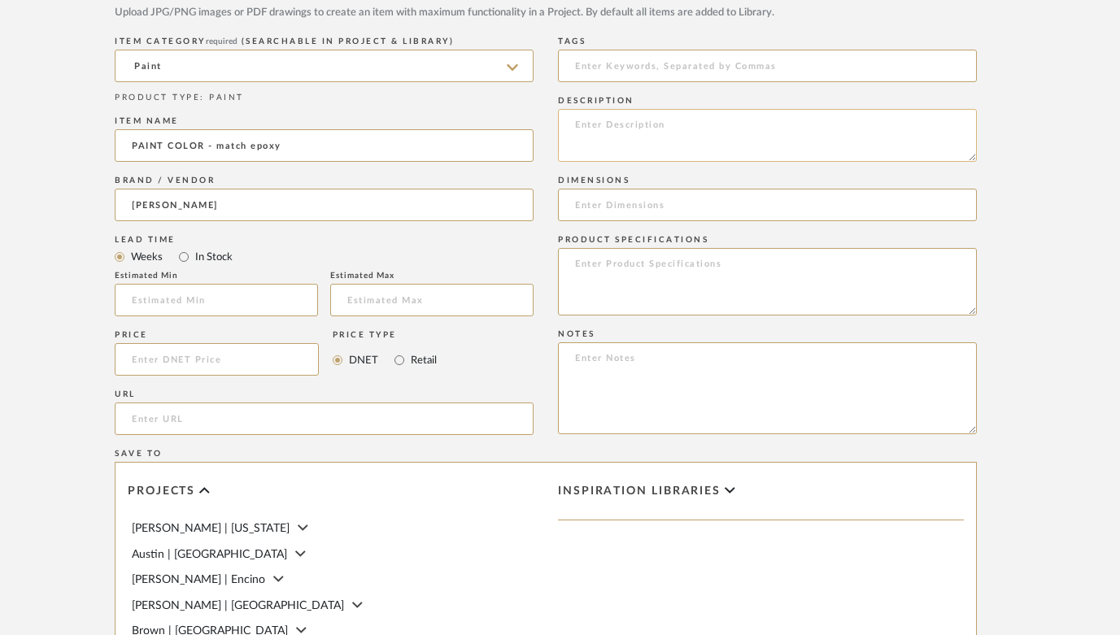
scroll to position [785, 40]
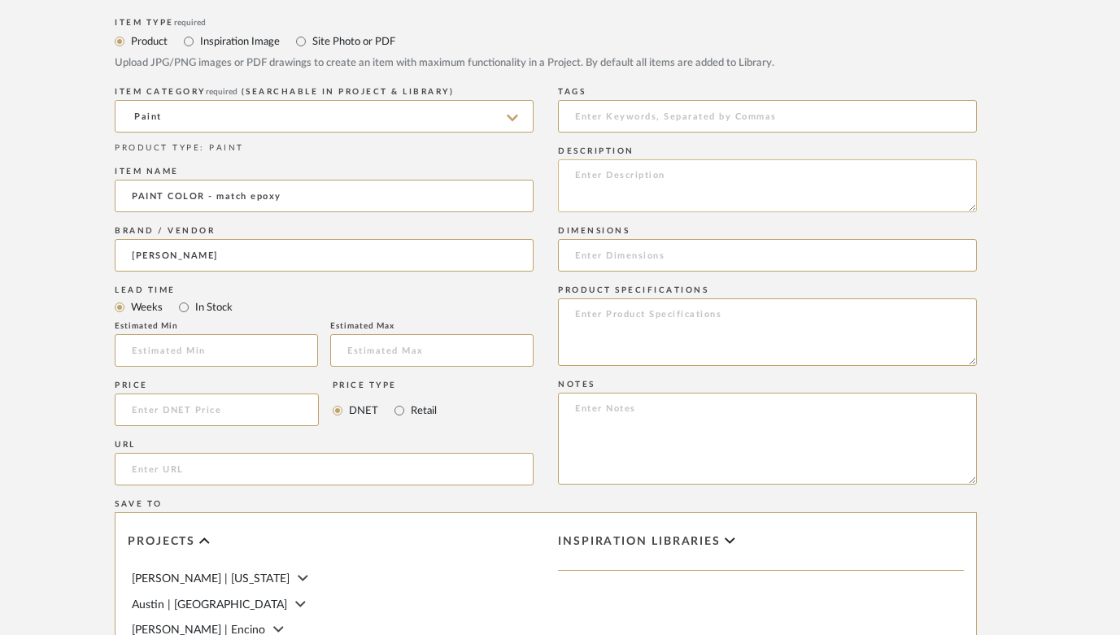
click at [604, 163] on textarea at bounding box center [767, 185] width 419 height 53
type textarea "Match color for epoxy"
click at [704, 321] on textarea at bounding box center [767, 333] width 419 height 68
type textarea "B"
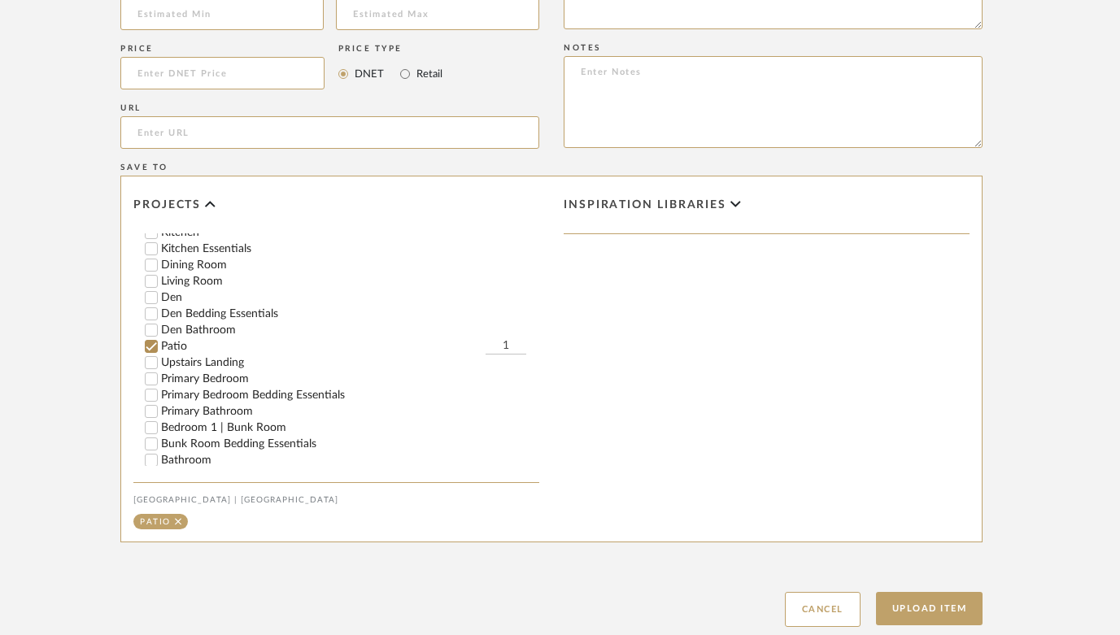
scroll to position [503, 0]
type textarea "Devonwood Taupe"
click at [935, 607] on button "Upload Item" at bounding box center [929, 608] width 107 height 33
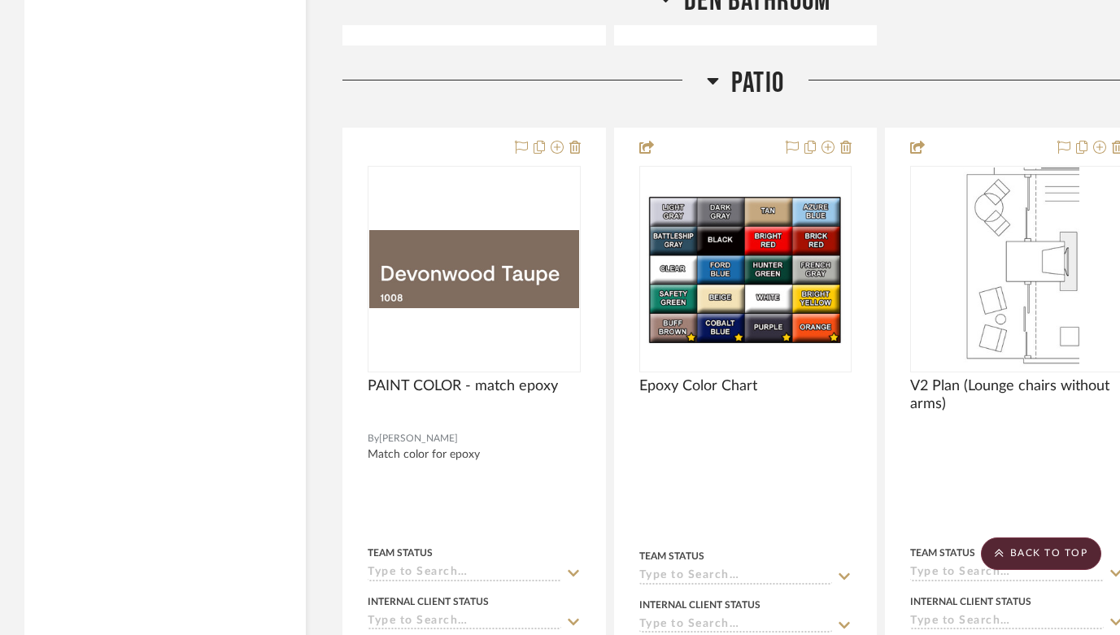
scroll to position [25822, 0]
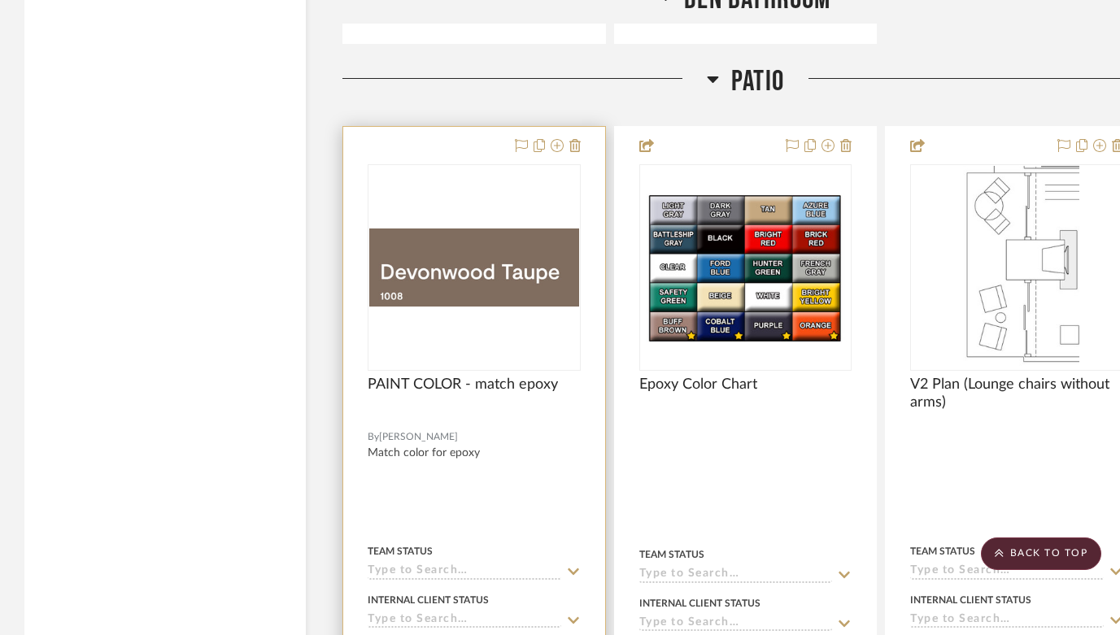
click at [483, 325] on div "0" at bounding box center [473, 267] width 211 height 205
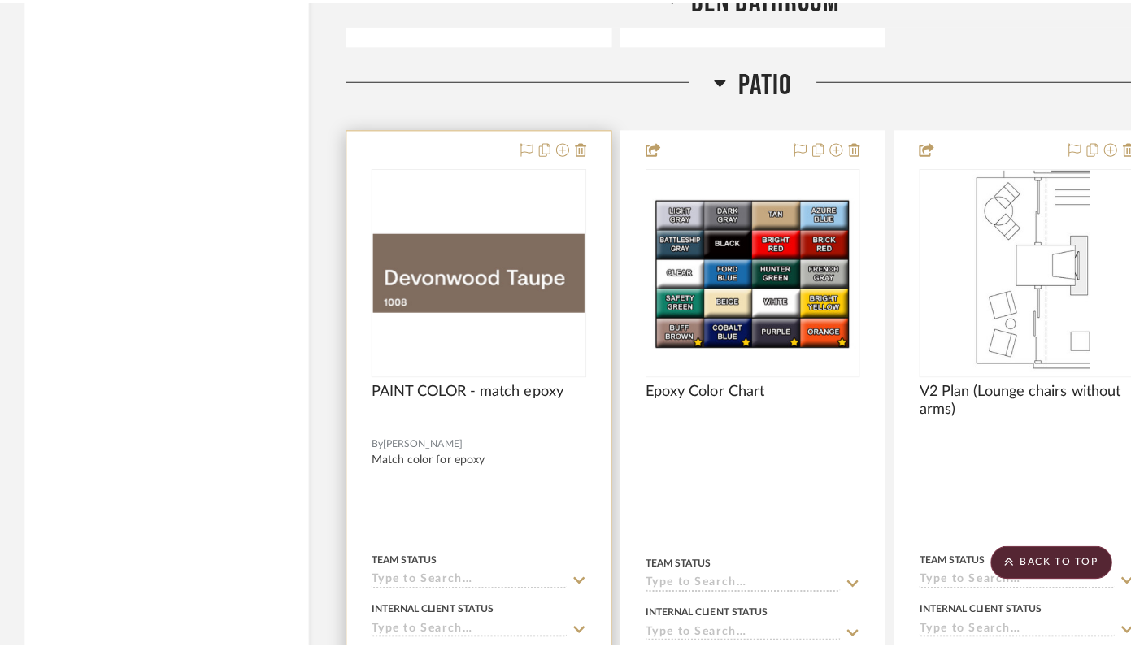
scroll to position [0, 0]
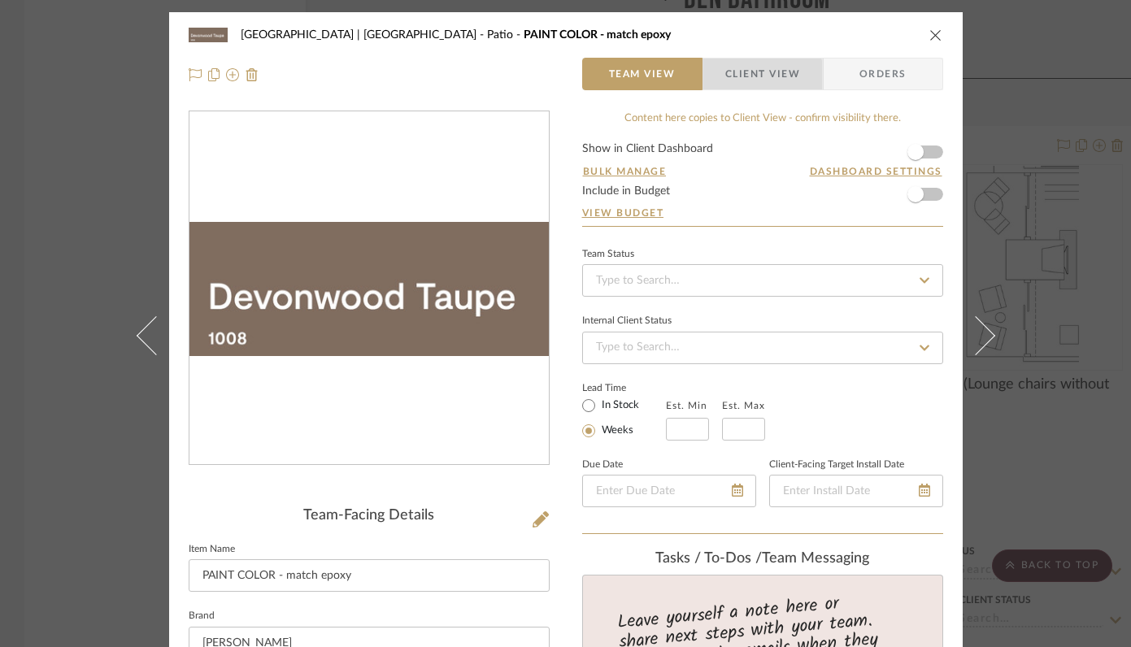
click at [743, 76] on span "Client View" at bounding box center [763, 74] width 75 height 33
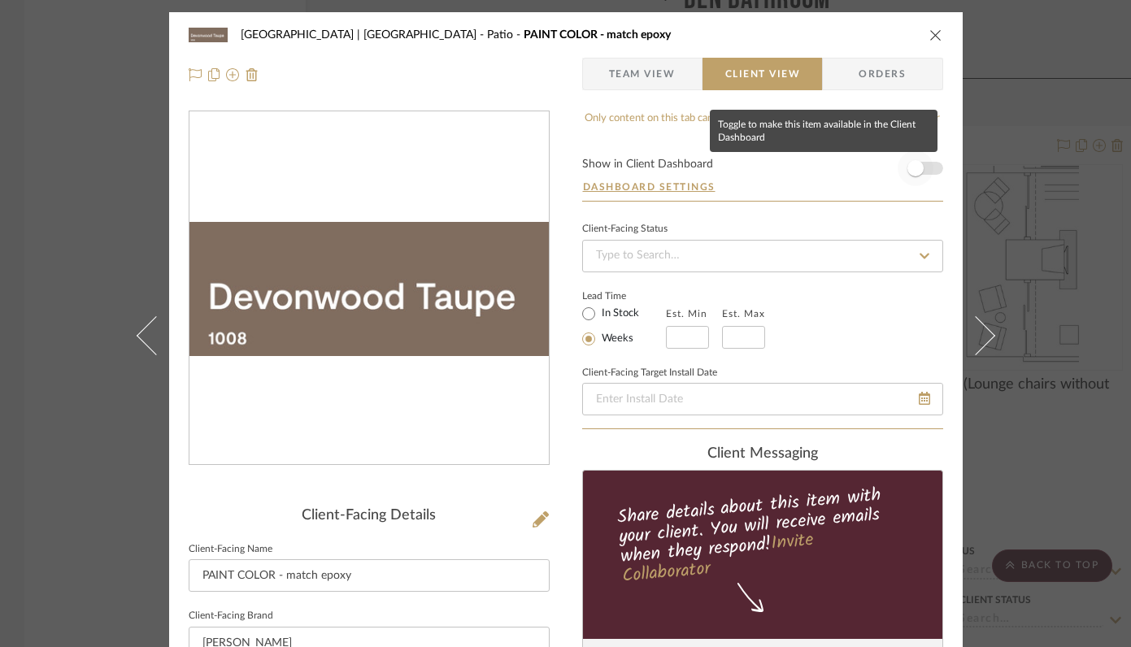
click at [913, 170] on span "button" at bounding box center [916, 168] width 16 height 16
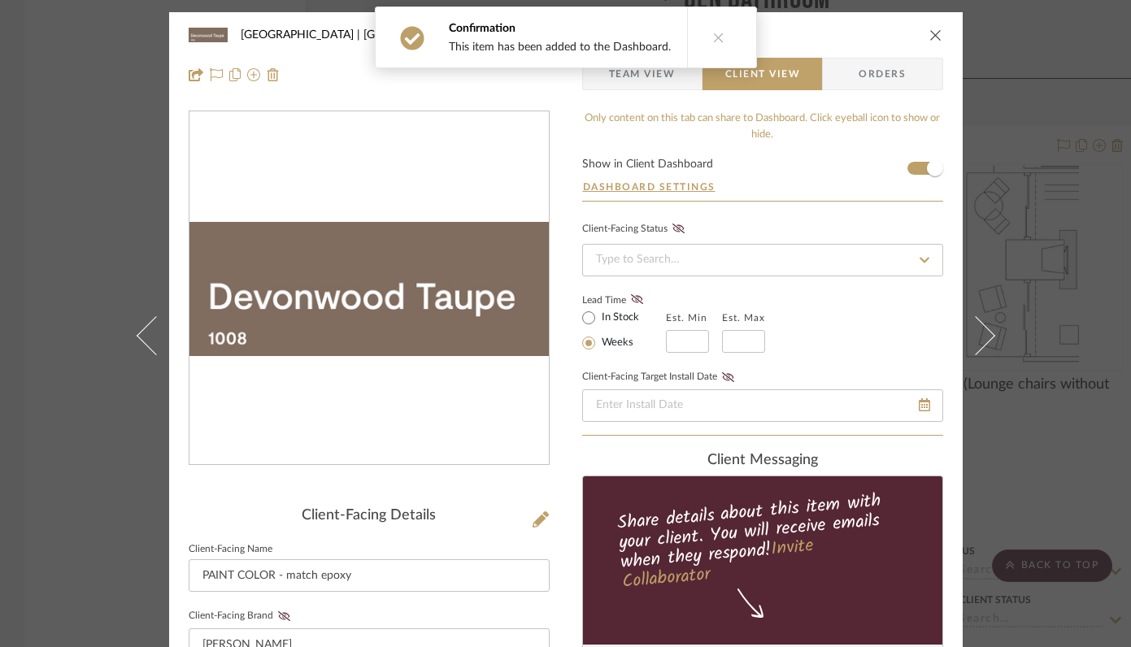
click at [930, 34] on icon "close" at bounding box center [936, 34] width 13 height 13
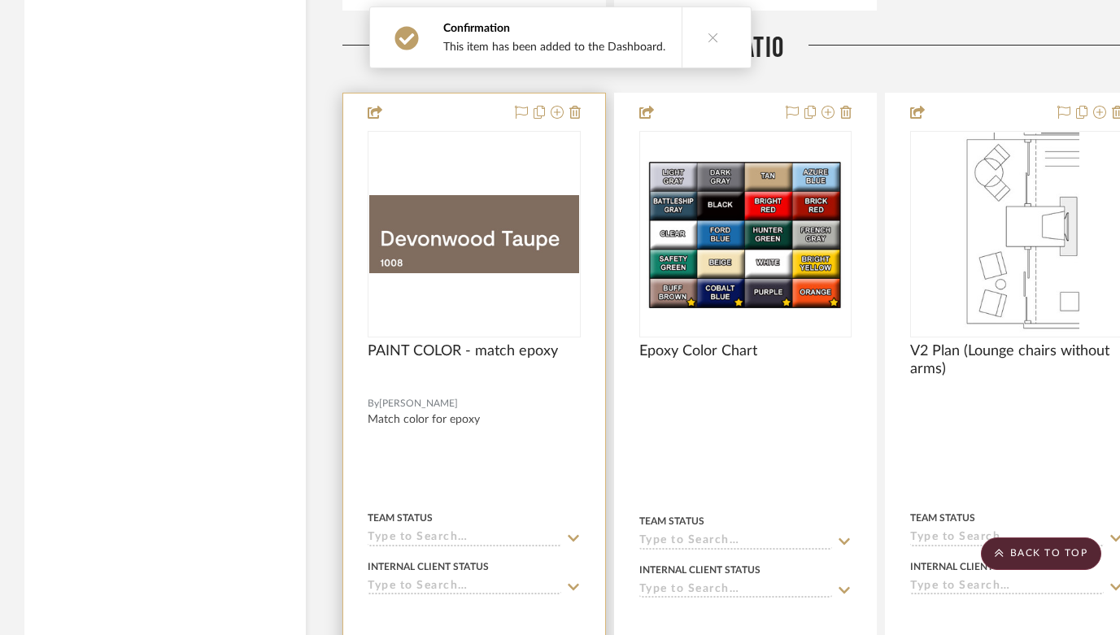
scroll to position [25860, 0]
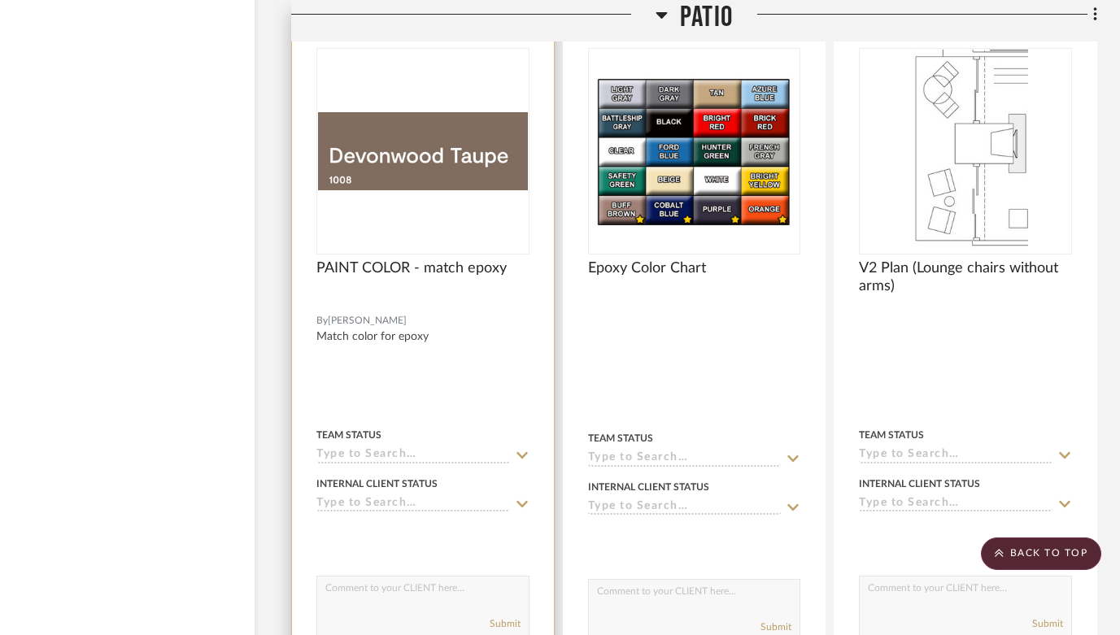
scroll to position [25928, 51]
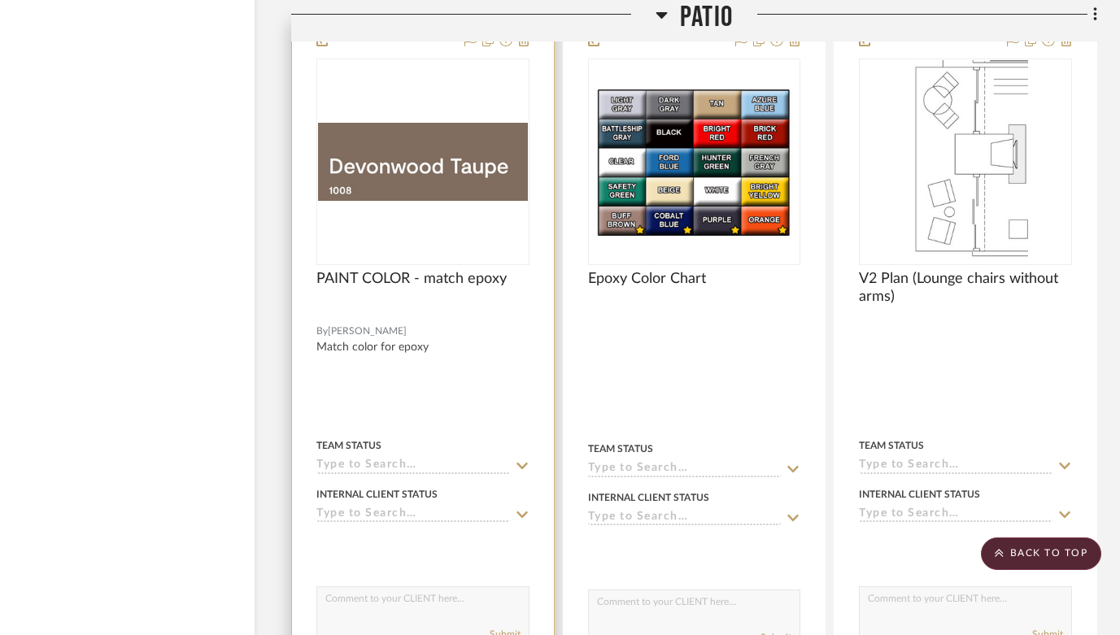
click at [437, 142] on img "0" at bounding box center [423, 162] width 210 height 78
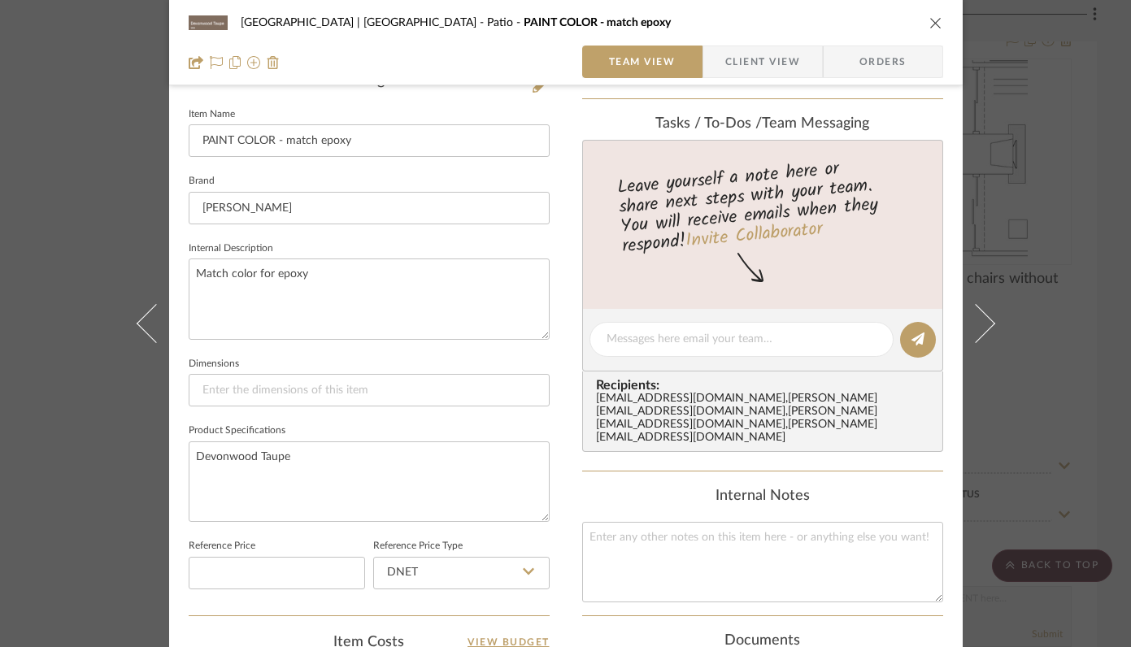
scroll to position [476, 0]
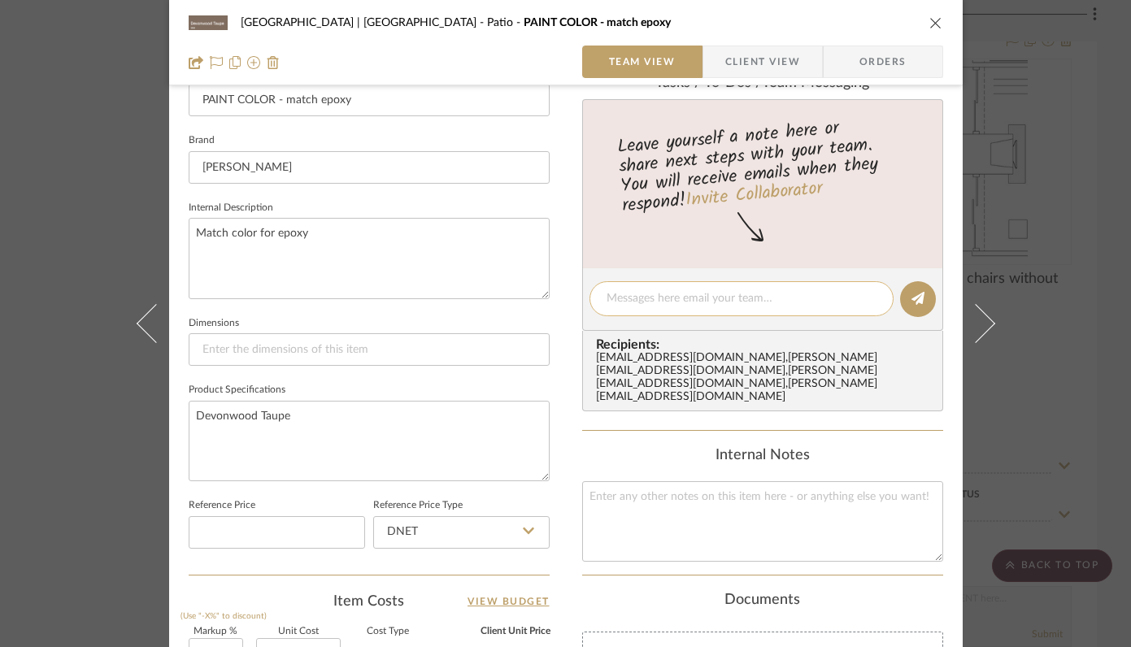
click at [686, 303] on textarea at bounding box center [742, 298] width 270 height 17
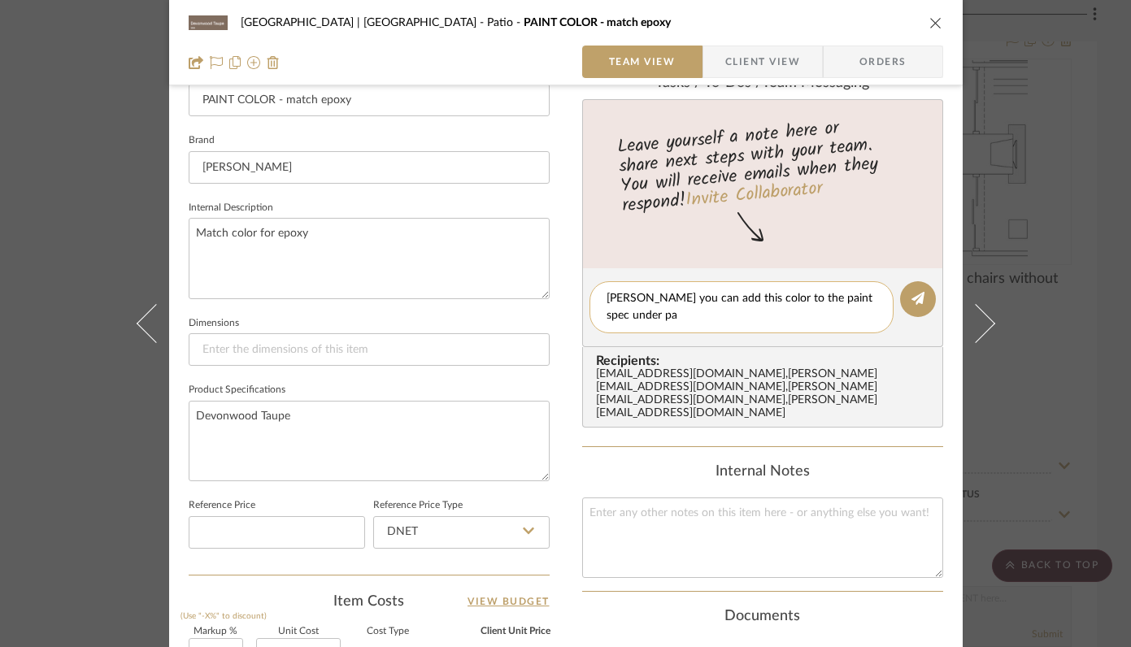
scroll to position [0, 0]
type textarea "Molly you can add this color to the paint spec under patio to match color for e…"
click at [915, 300] on icon at bounding box center [918, 298] width 13 height 13
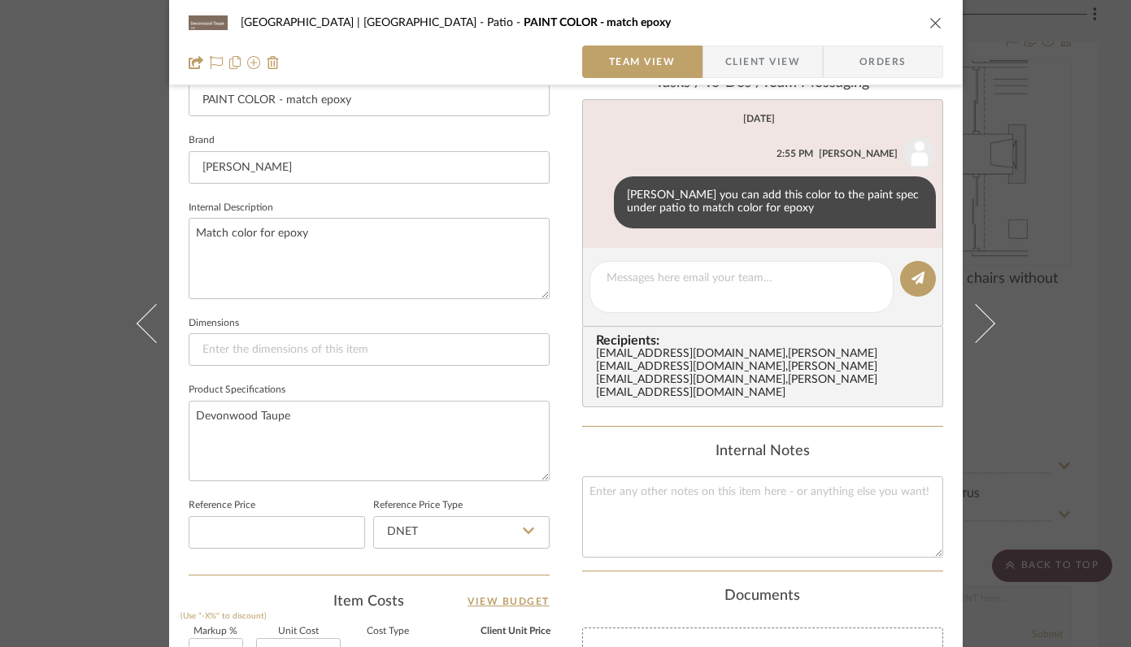
click at [930, 18] on icon "close" at bounding box center [936, 22] width 13 height 13
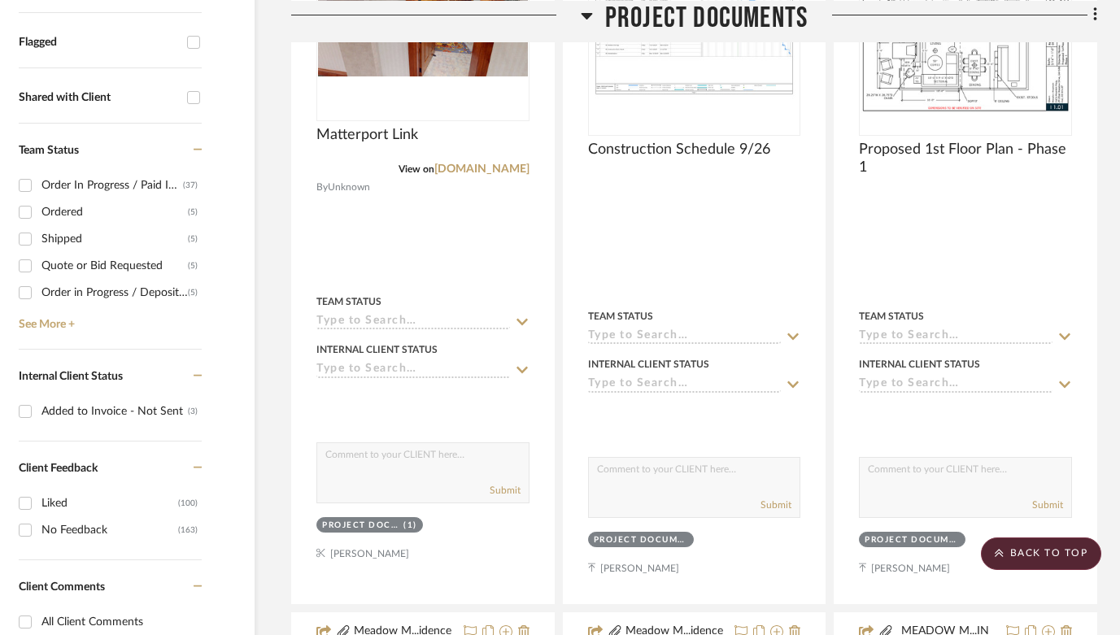
scroll to position [575, 51]
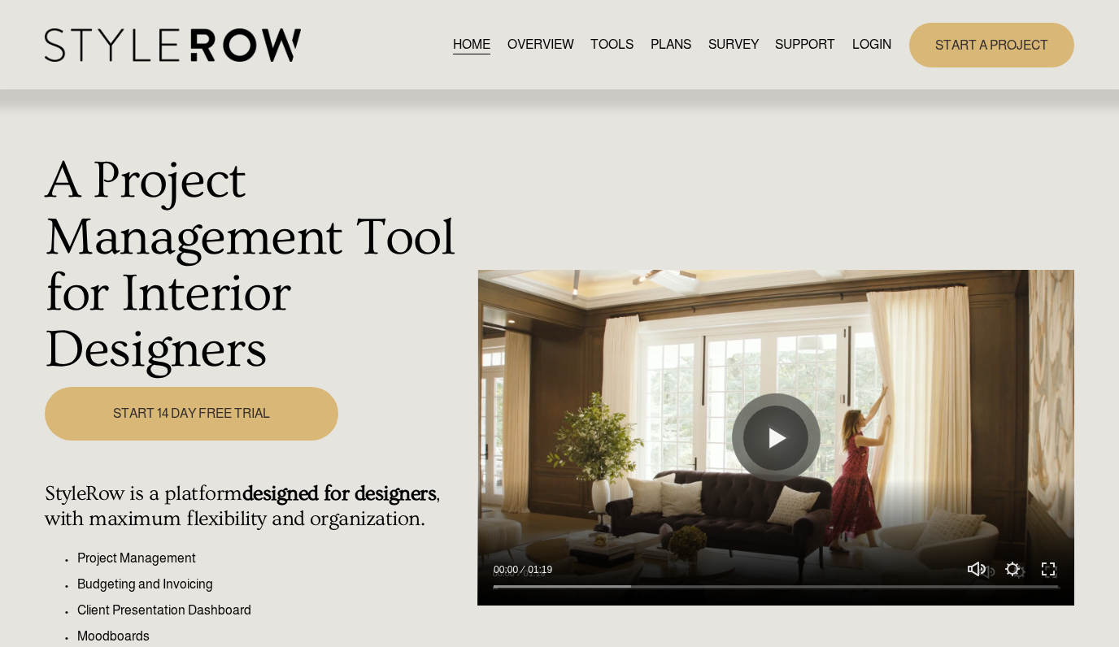
click at [878, 43] on link "LOGIN" at bounding box center [871, 45] width 39 height 22
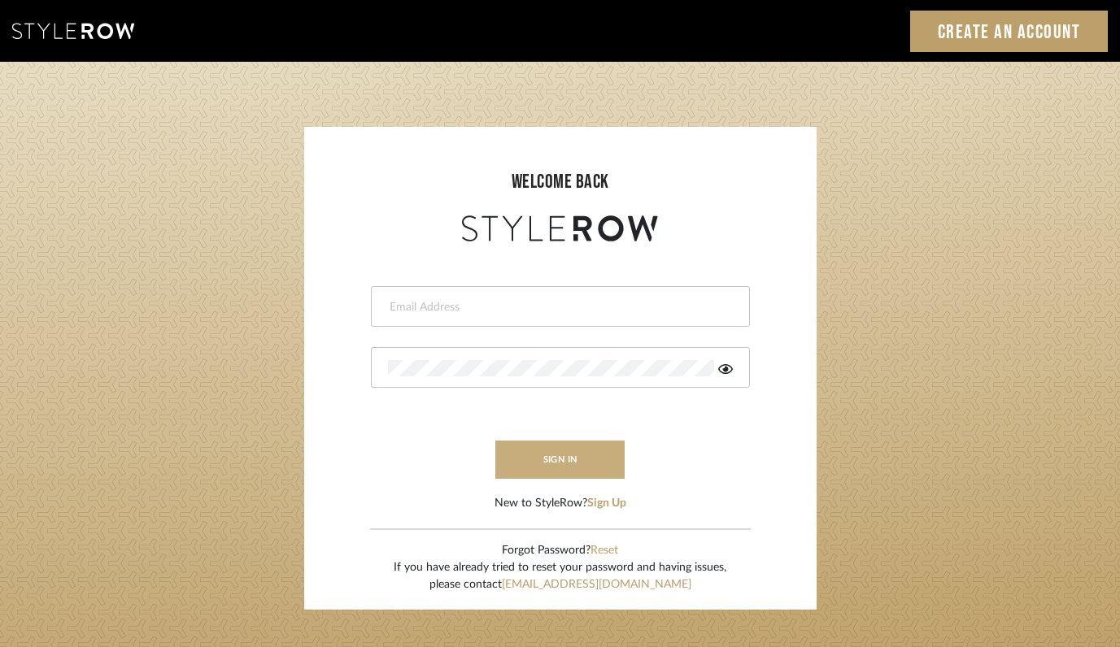
type input "felicia@onyxandoakinteriors.com"
click at [580, 464] on button "sign in" at bounding box center [560, 460] width 130 height 38
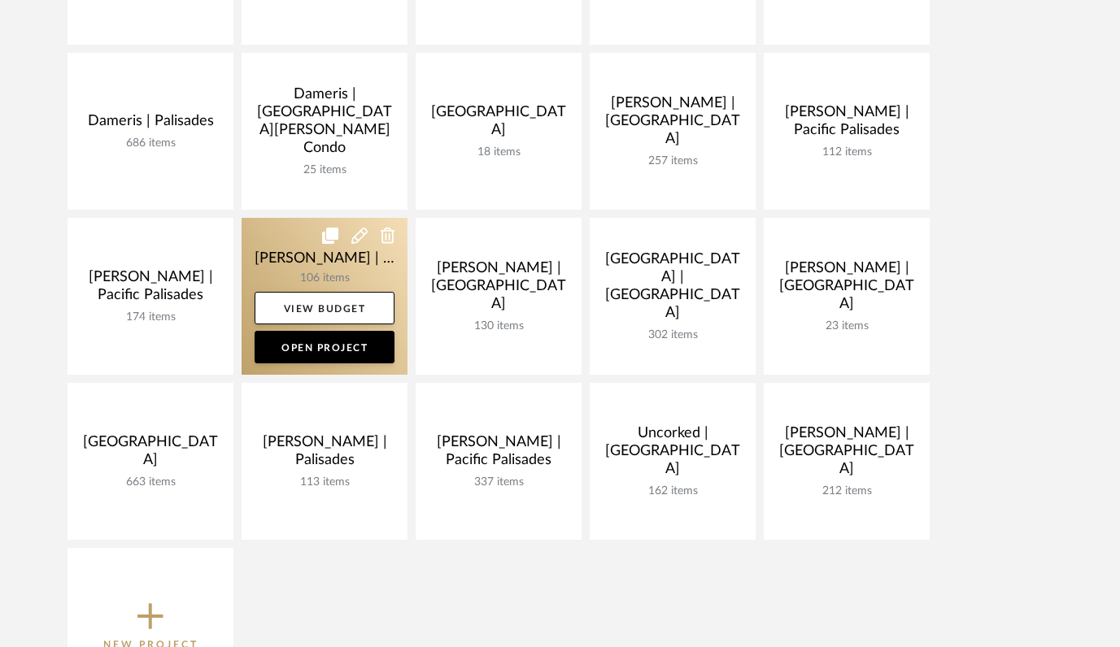
scroll to position [434, 0]
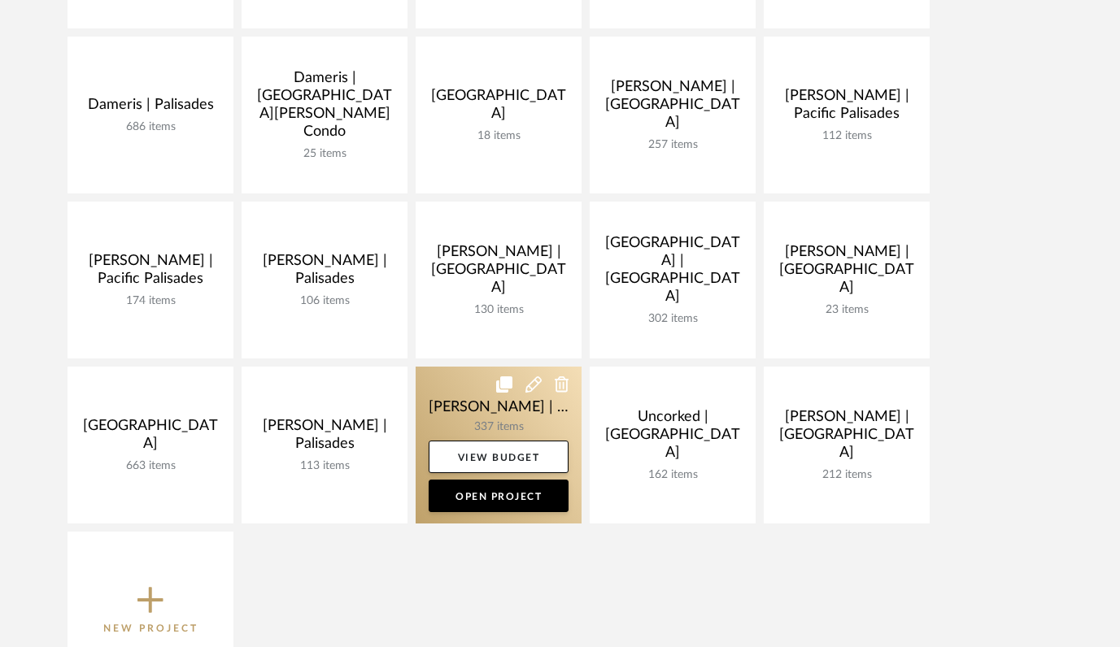
click at [440, 406] on link at bounding box center [499, 445] width 166 height 157
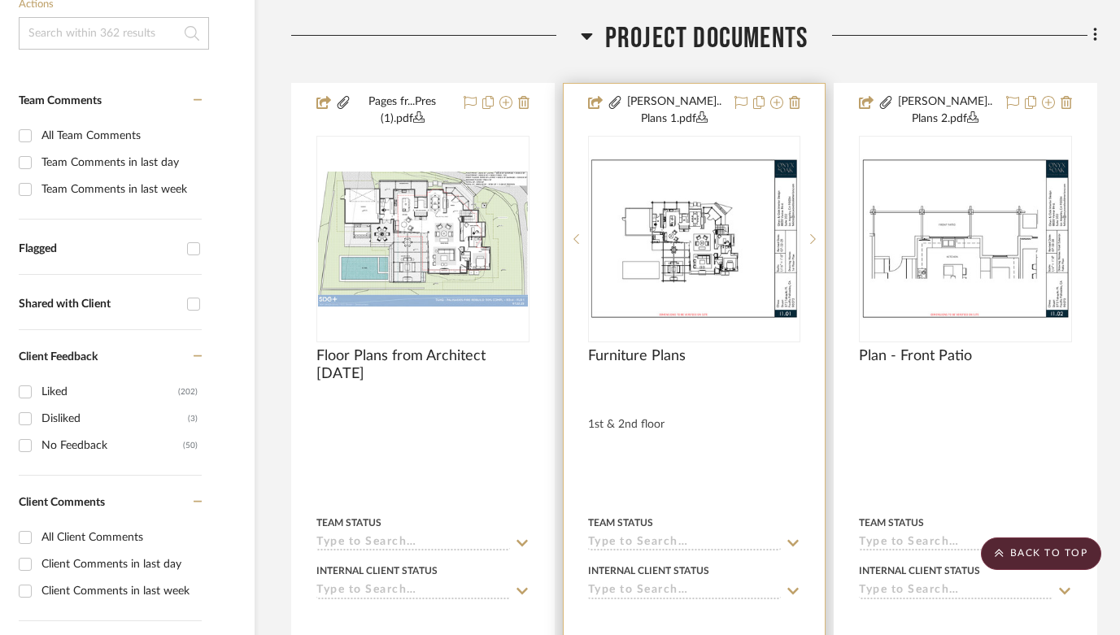
scroll to position [412, 51]
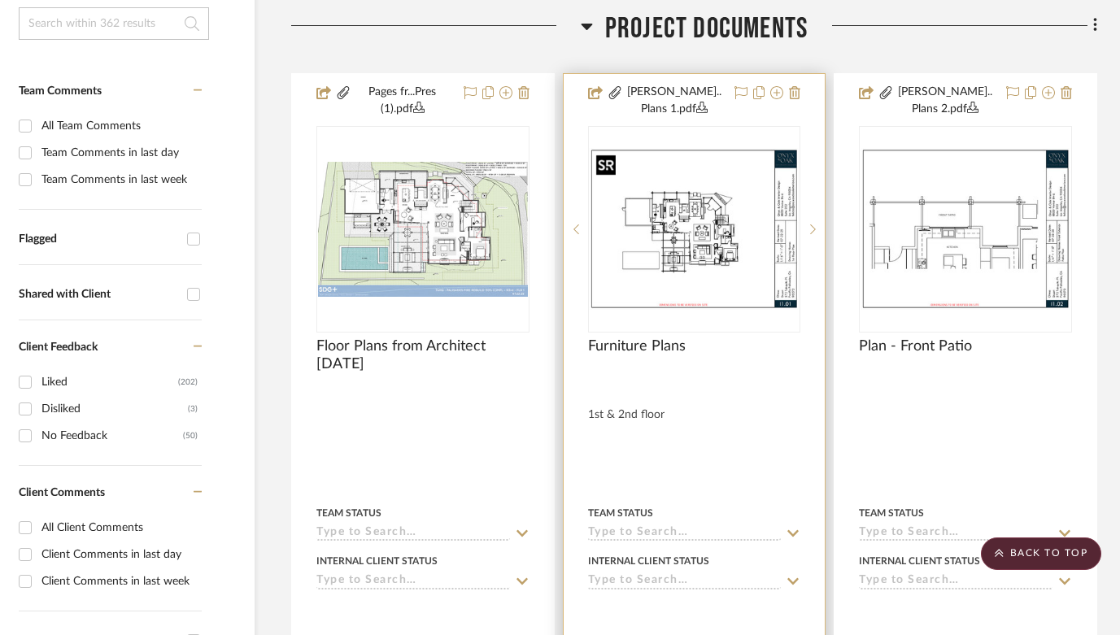
click at [695, 255] on img "0" at bounding box center [695, 229] width 210 height 162
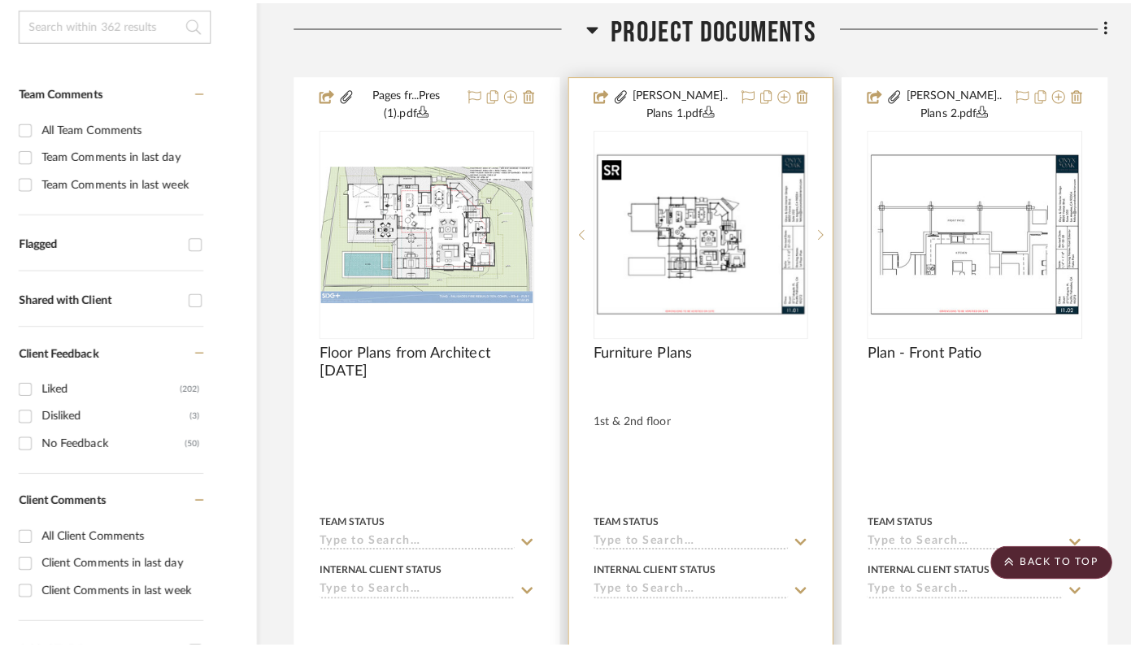
scroll to position [0, 0]
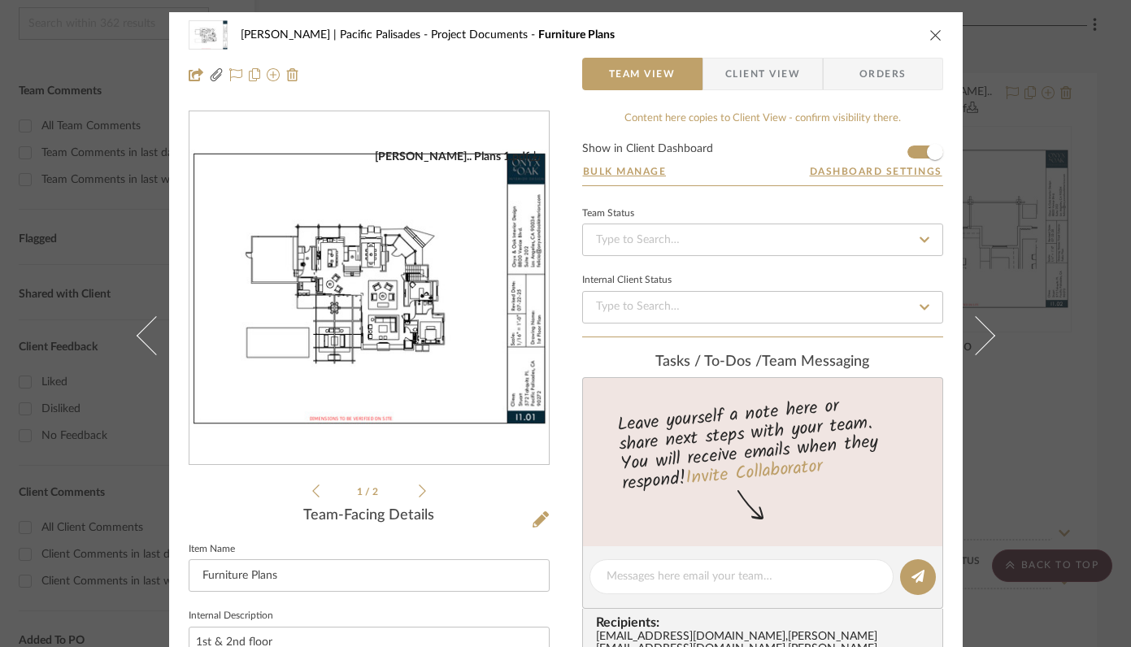
click at [428, 279] on img "0" at bounding box center [370, 289] width 360 height 278
click at [933, 27] on div "Stuart | Pacific Palisades Project Documents Furniture Plans" at bounding box center [566, 35] width 755 height 33
click at [930, 39] on icon "close" at bounding box center [936, 34] width 13 height 13
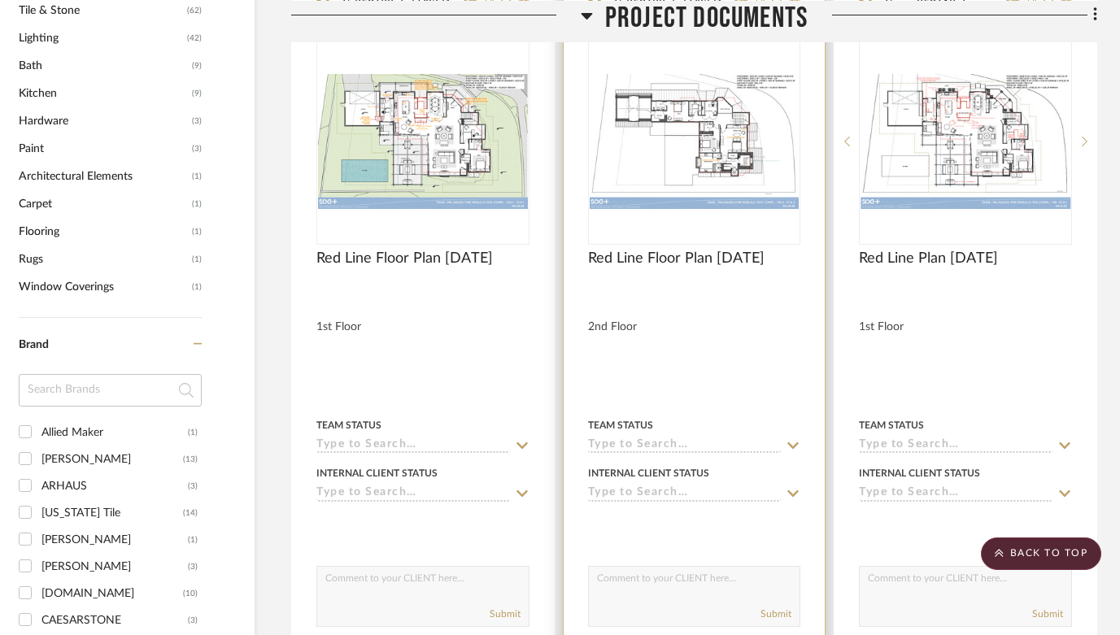
scroll to position [1227, 51]
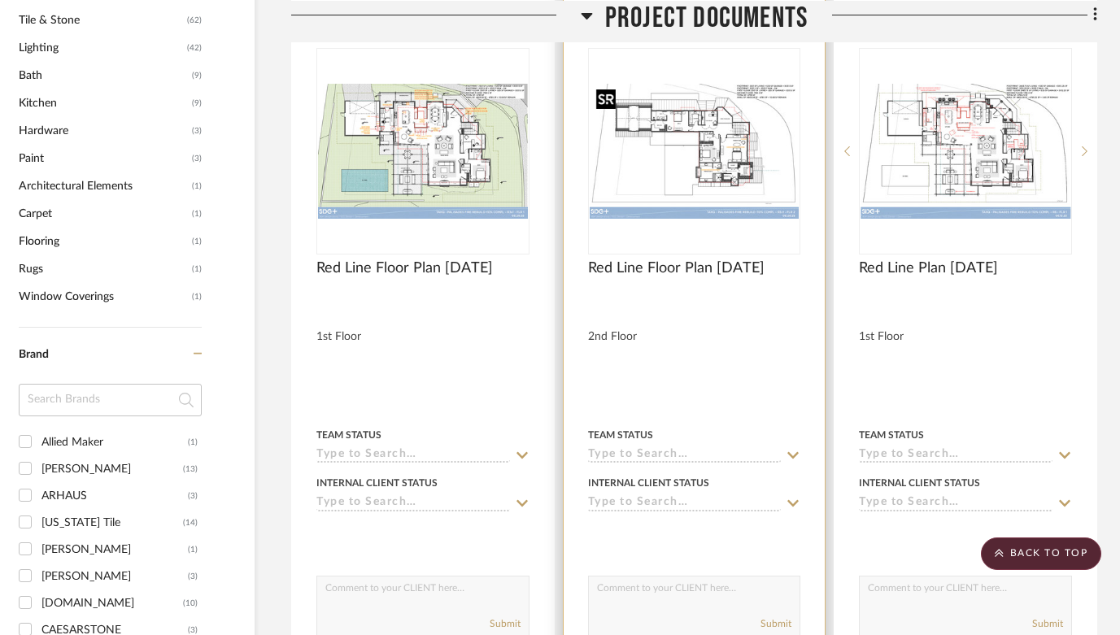
click at [710, 163] on img "0" at bounding box center [695, 151] width 210 height 135
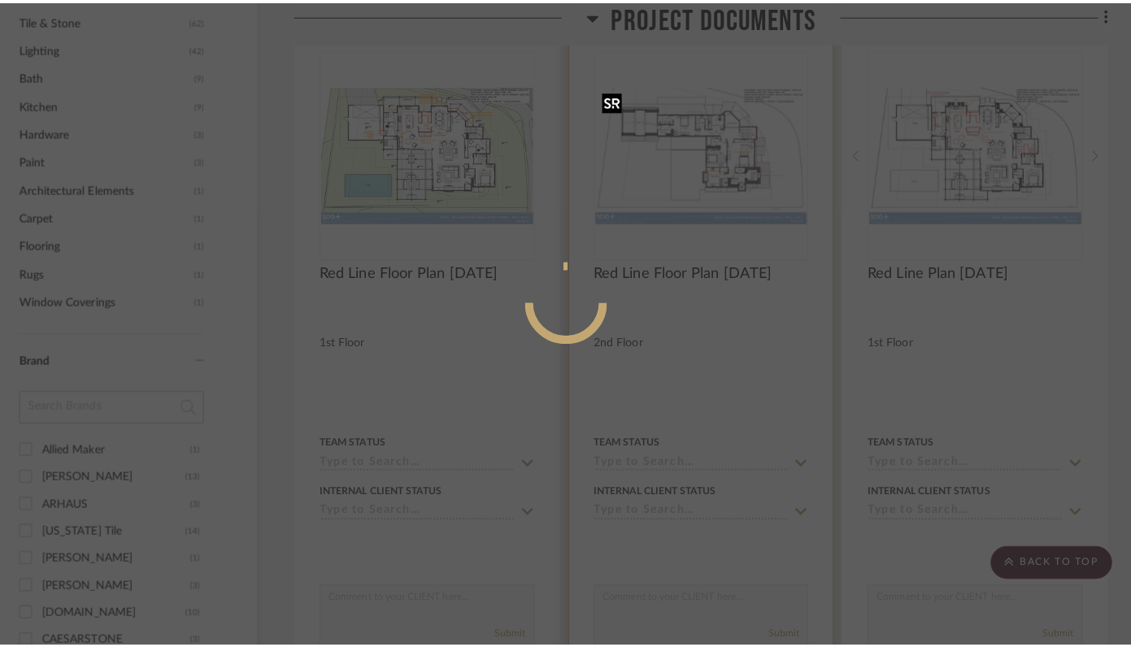
scroll to position [0, 0]
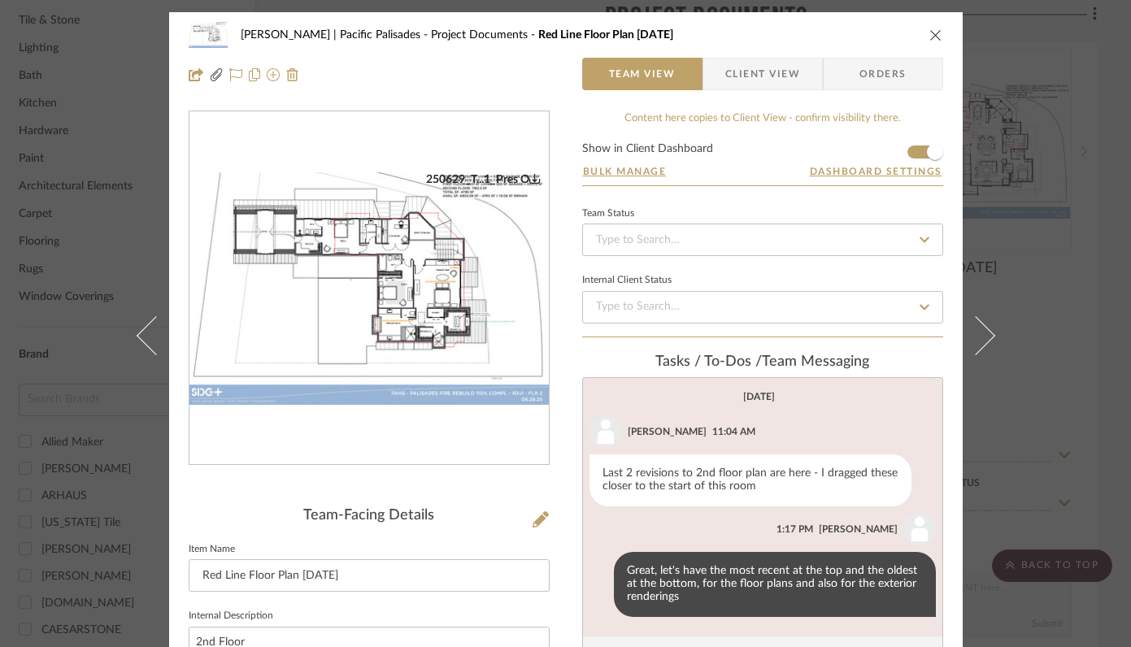
click at [931, 31] on icon "close" at bounding box center [936, 34] width 13 height 13
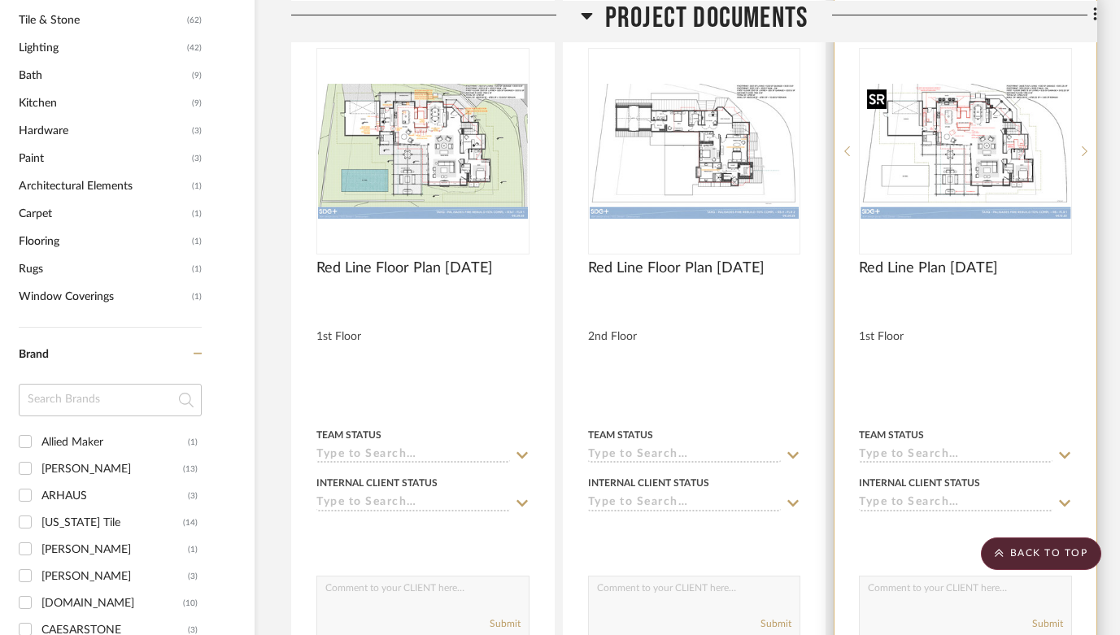
click at [1017, 118] on img "0" at bounding box center [966, 151] width 210 height 135
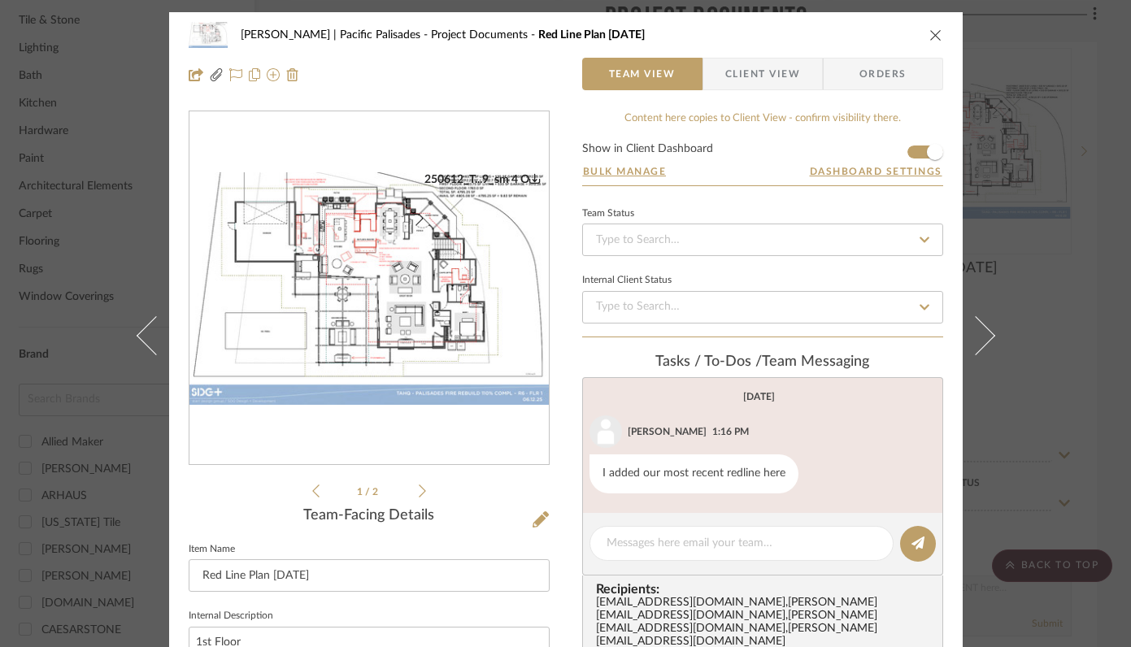
click at [450, 290] on img "0" at bounding box center [370, 288] width 360 height 233
click at [930, 32] on icon "close" at bounding box center [936, 34] width 13 height 13
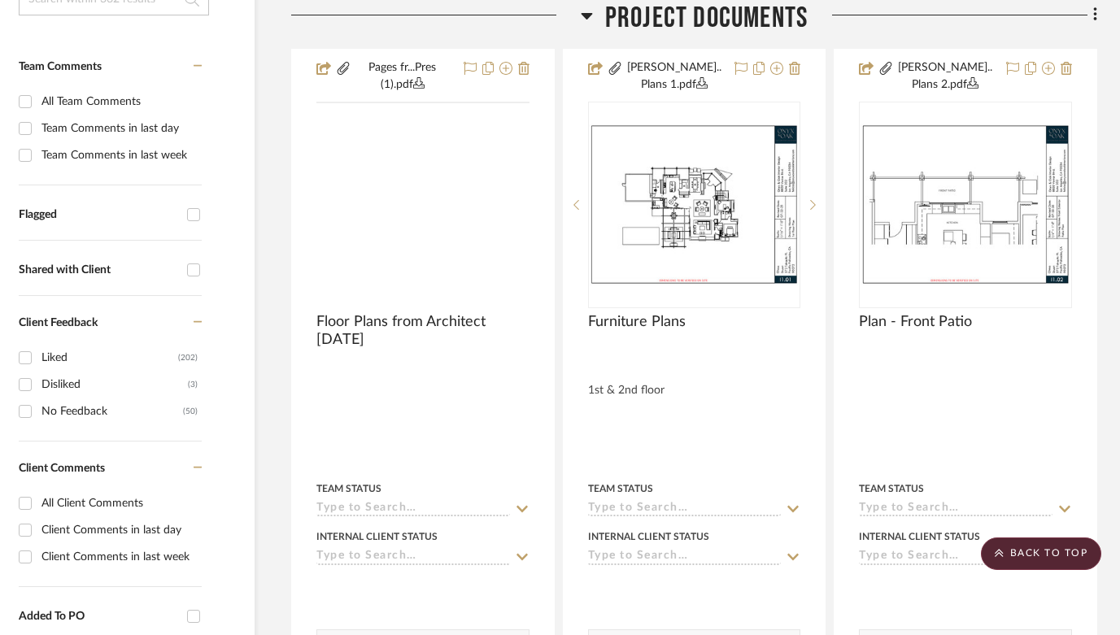
scroll to position [290, 51]
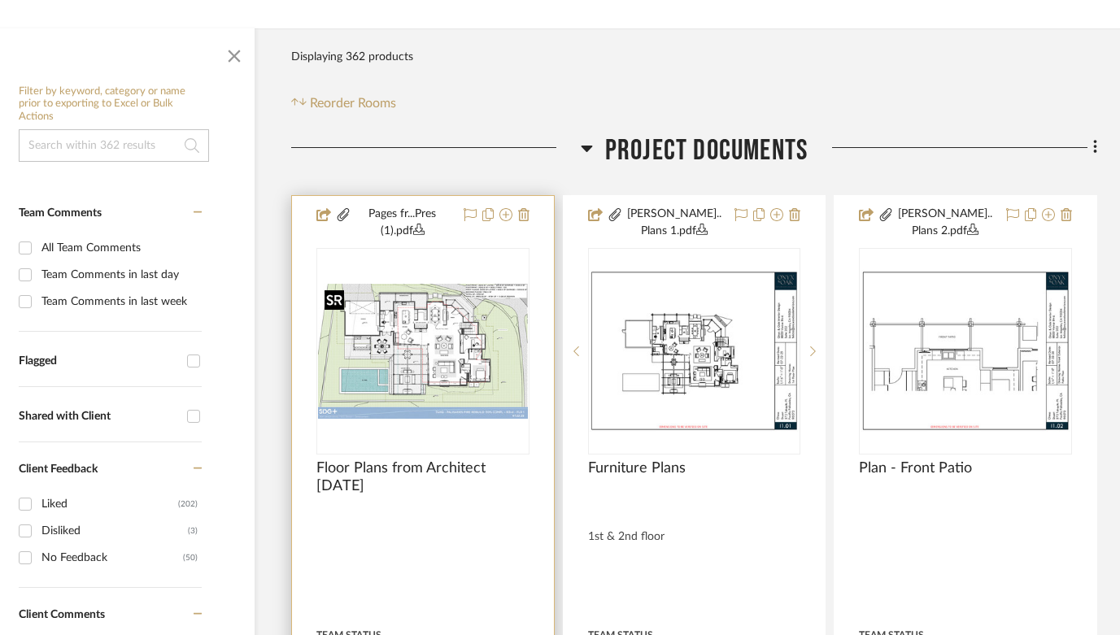
click at [438, 360] on img "0" at bounding box center [423, 351] width 210 height 135
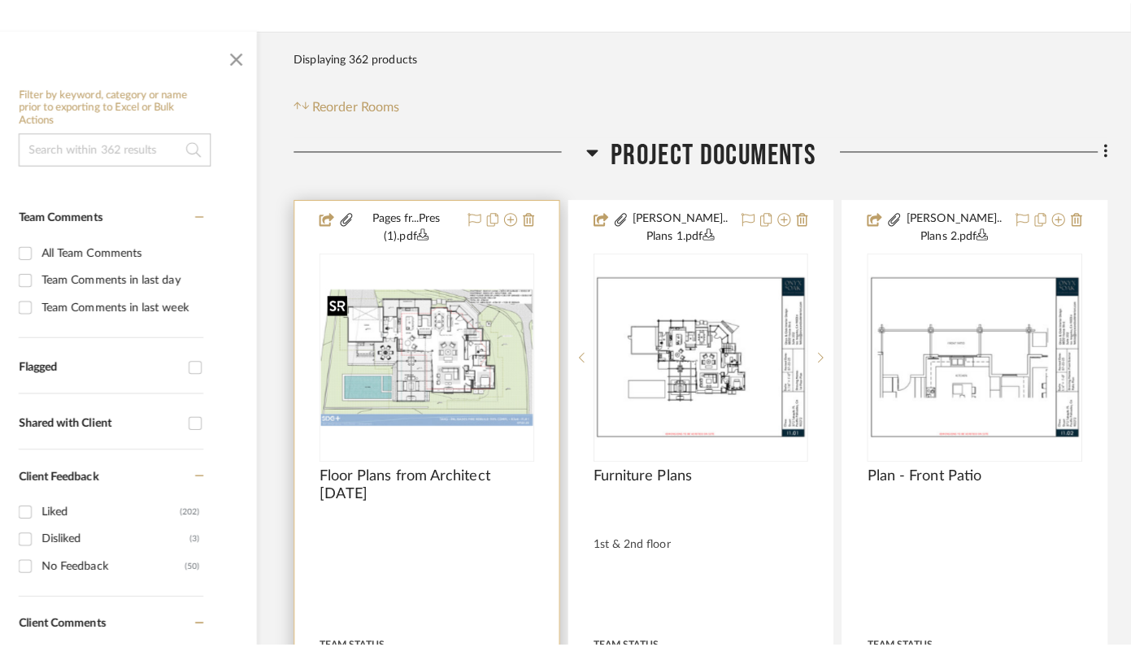
scroll to position [0, 0]
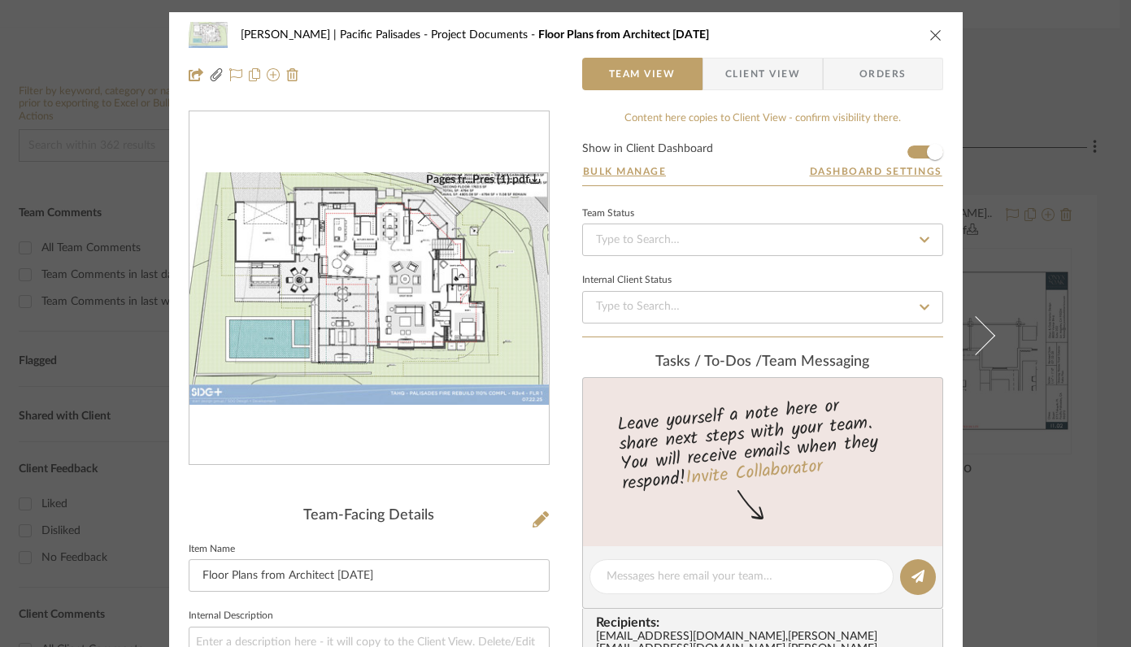
click at [409, 344] on img "0" at bounding box center [370, 288] width 360 height 233
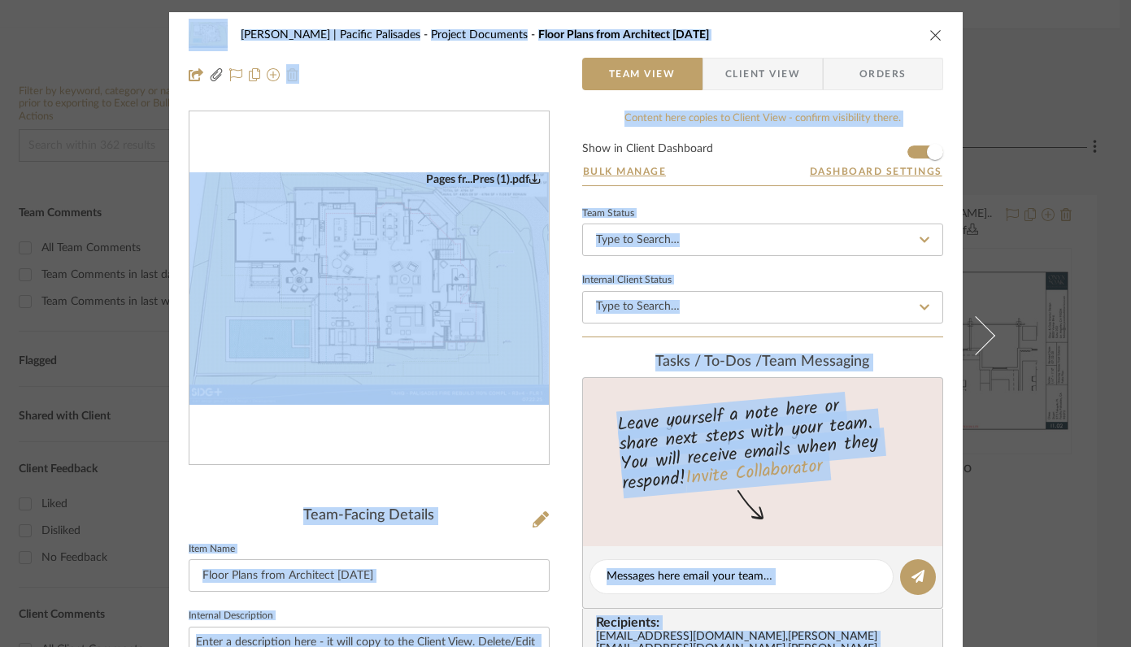
click at [930, 36] on icon "close" at bounding box center [936, 34] width 13 height 13
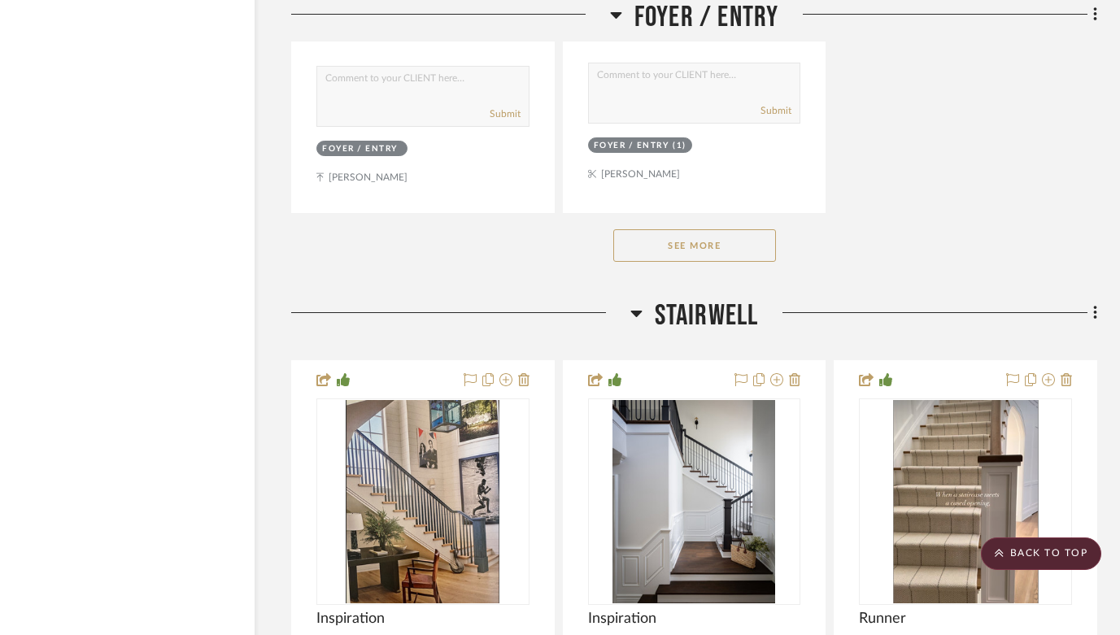
scroll to position [7255, 51]
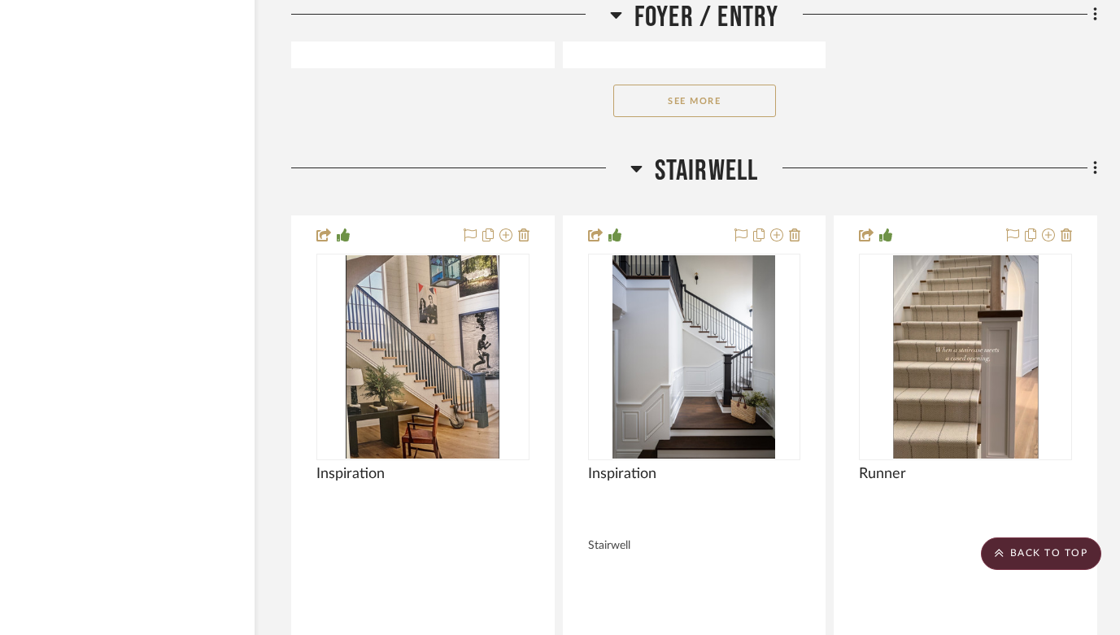
click at [852, 97] on div "See More" at bounding box center [694, 100] width 806 height 65
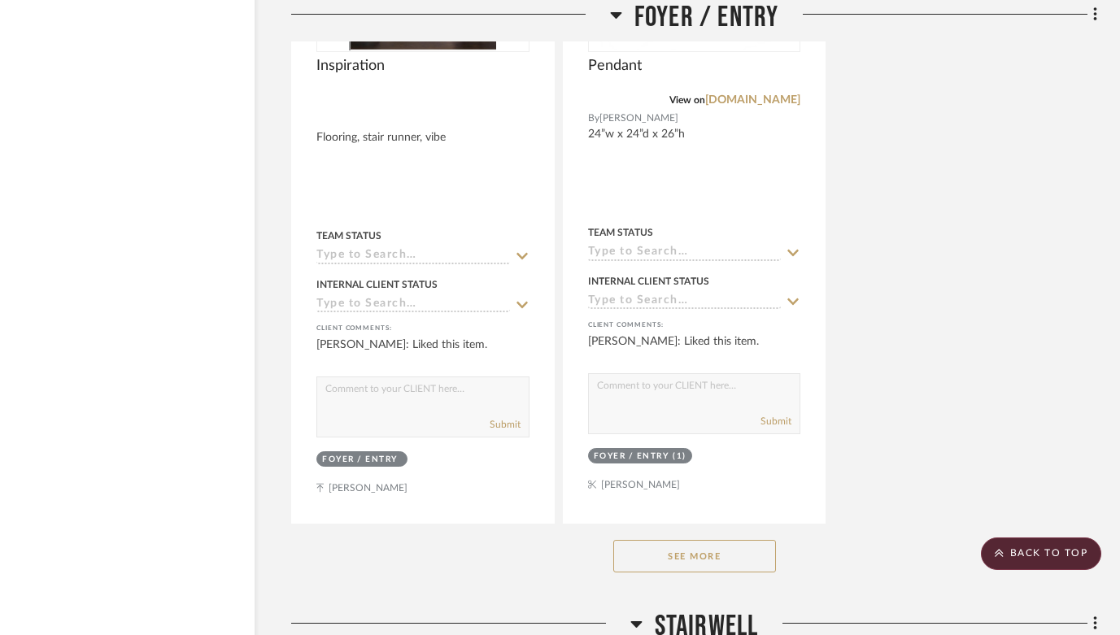
scroll to position [6861, 51]
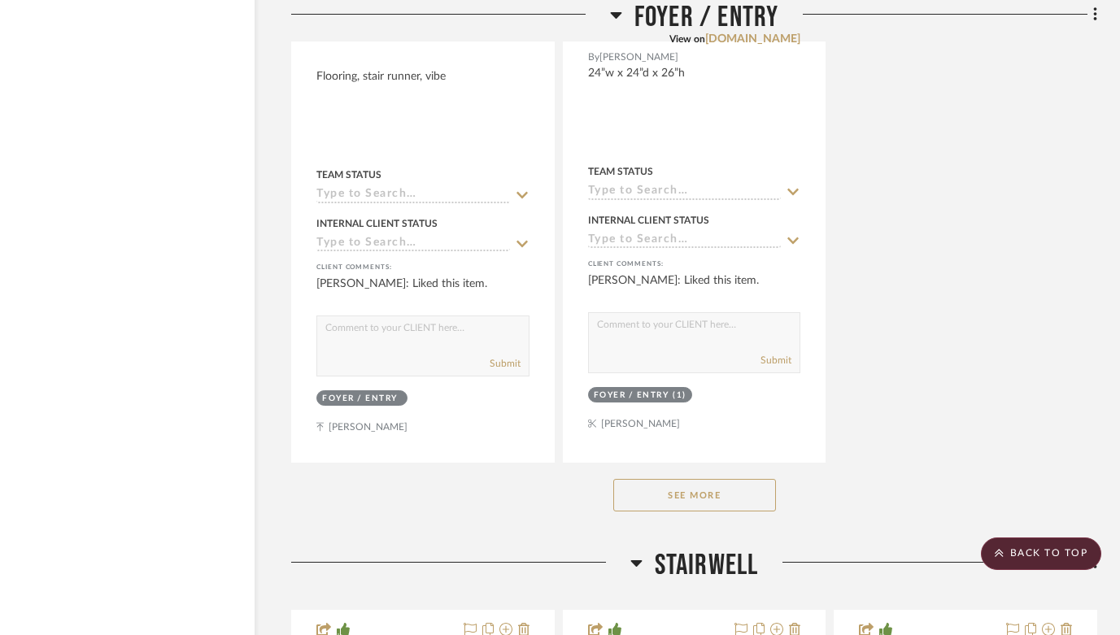
click at [714, 486] on button "See More" at bounding box center [694, 495] width 163 height 33
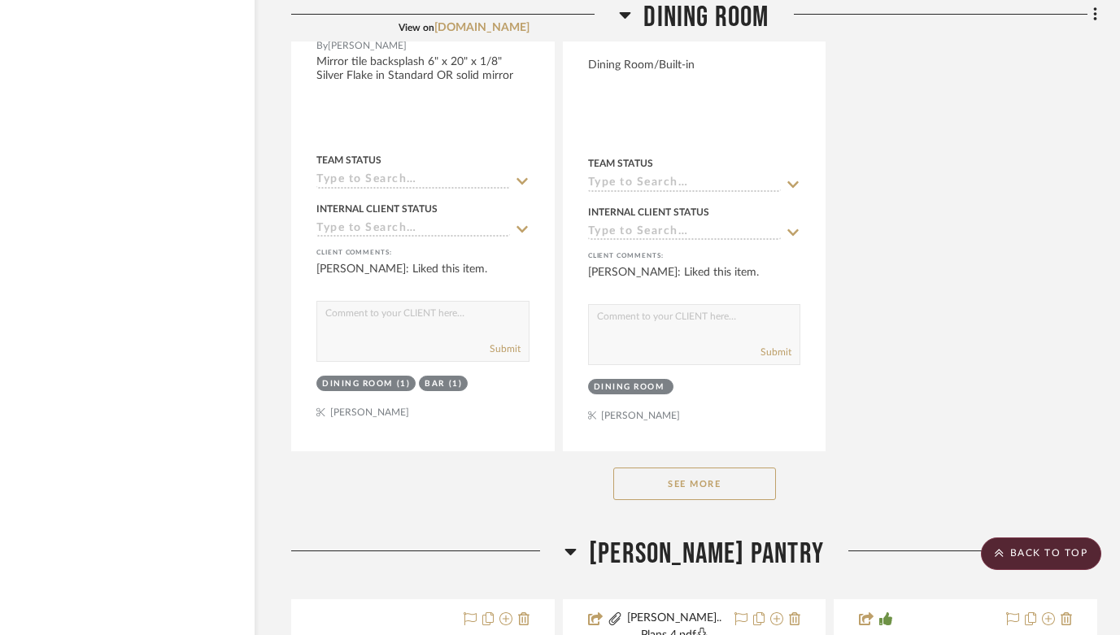
scroll to position [12309, 51]
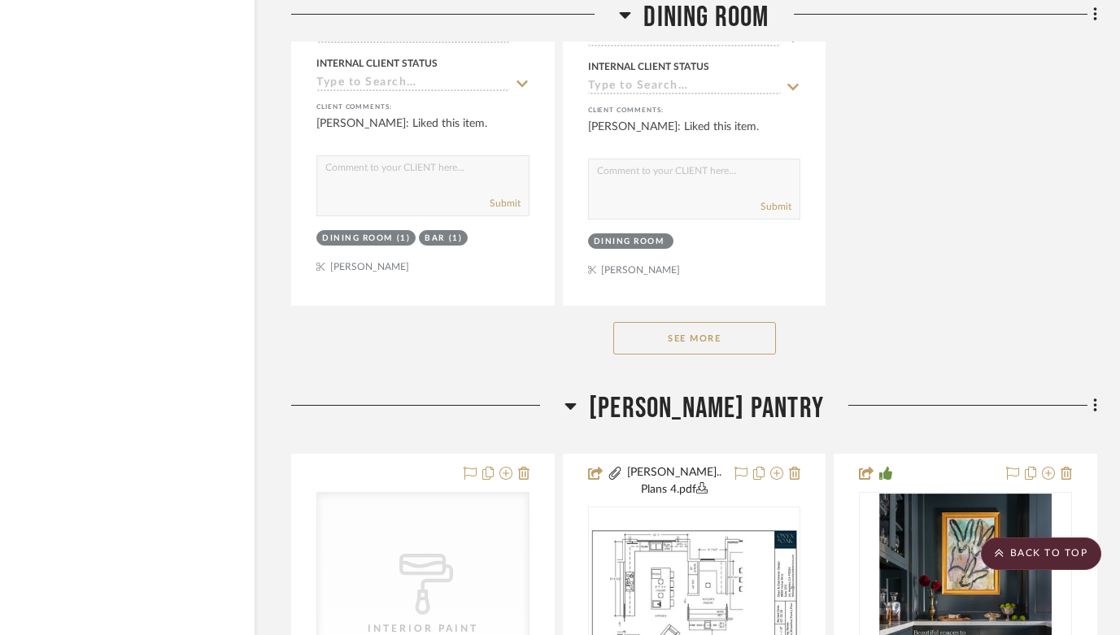
click at [691, 322] on button "See More" at bounding box center [694, 338] width 163 height 33
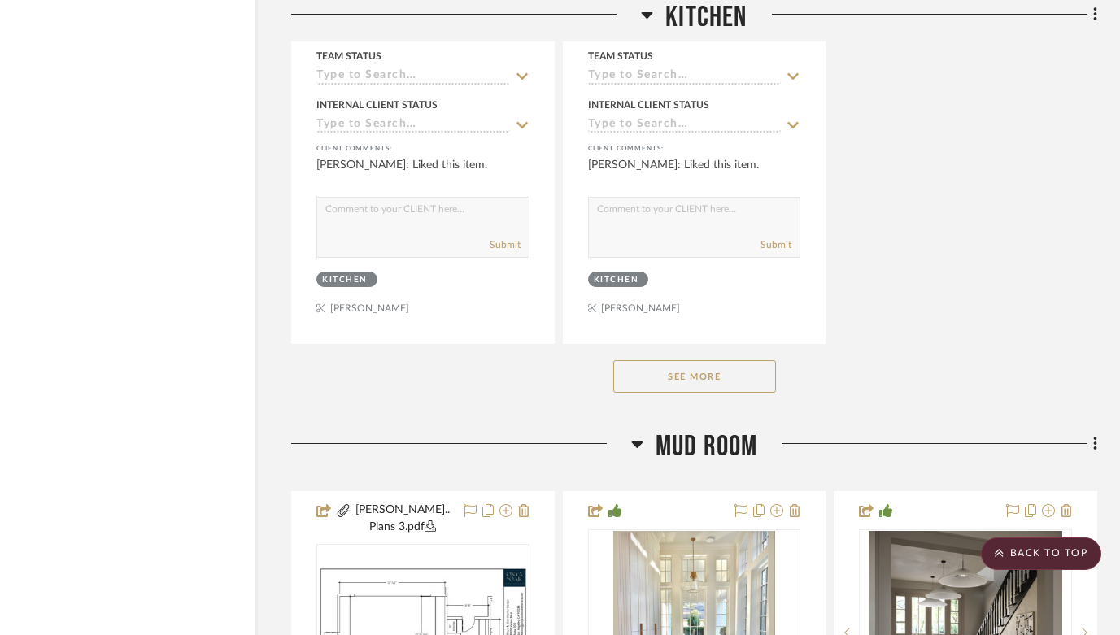
scroll to position [20647, 51]
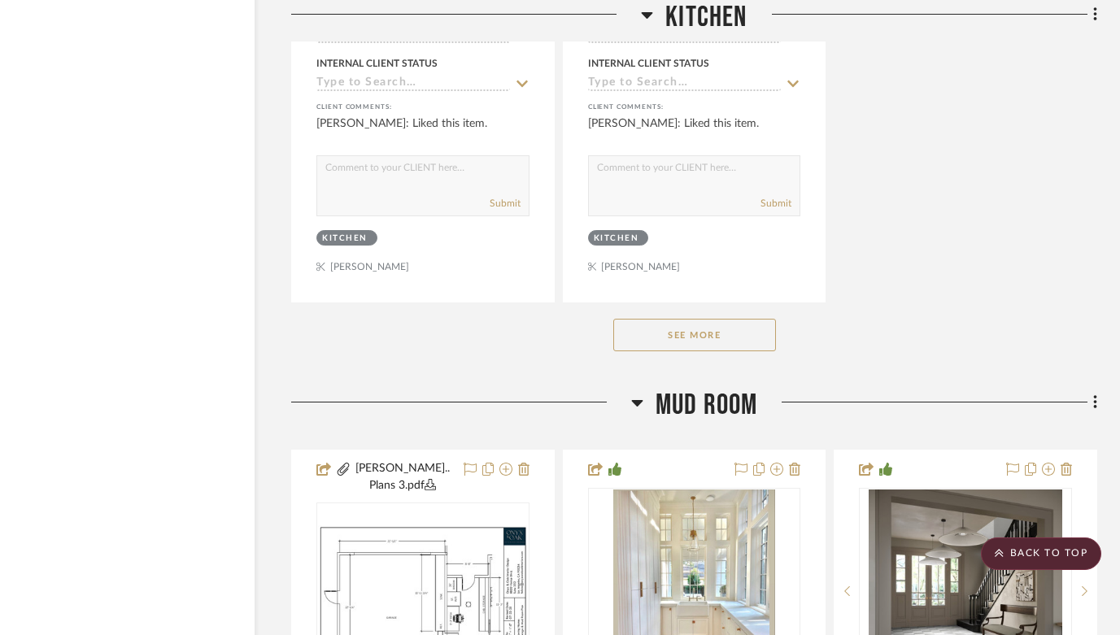
click at [718, 319] on button "See More" at bounding box center [694, 335] width 163 height 33
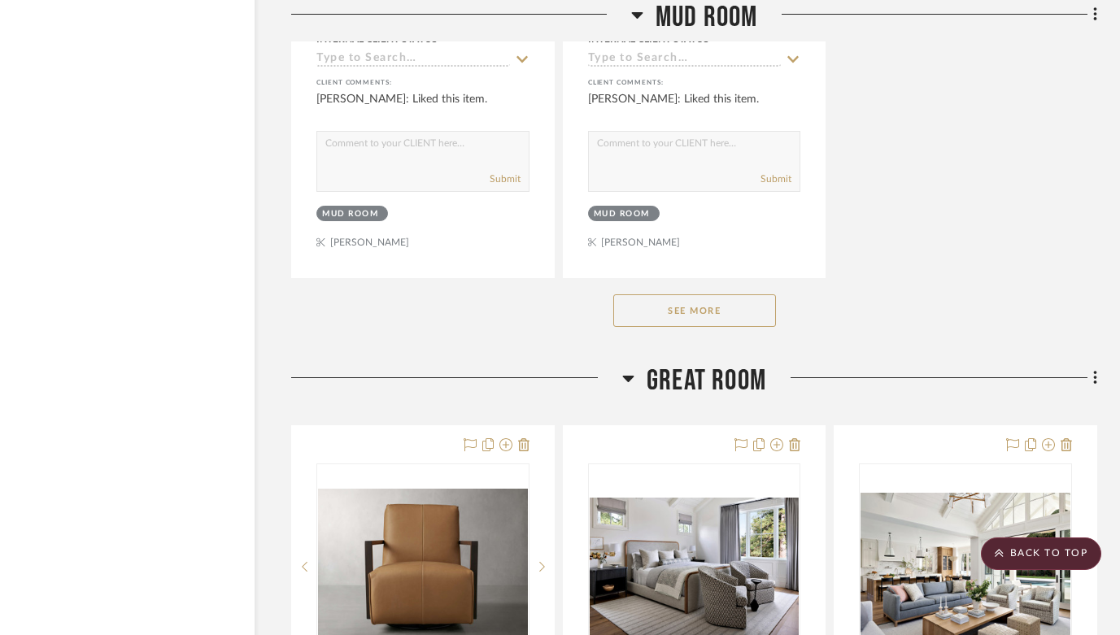
scroll to position [26706, 51]
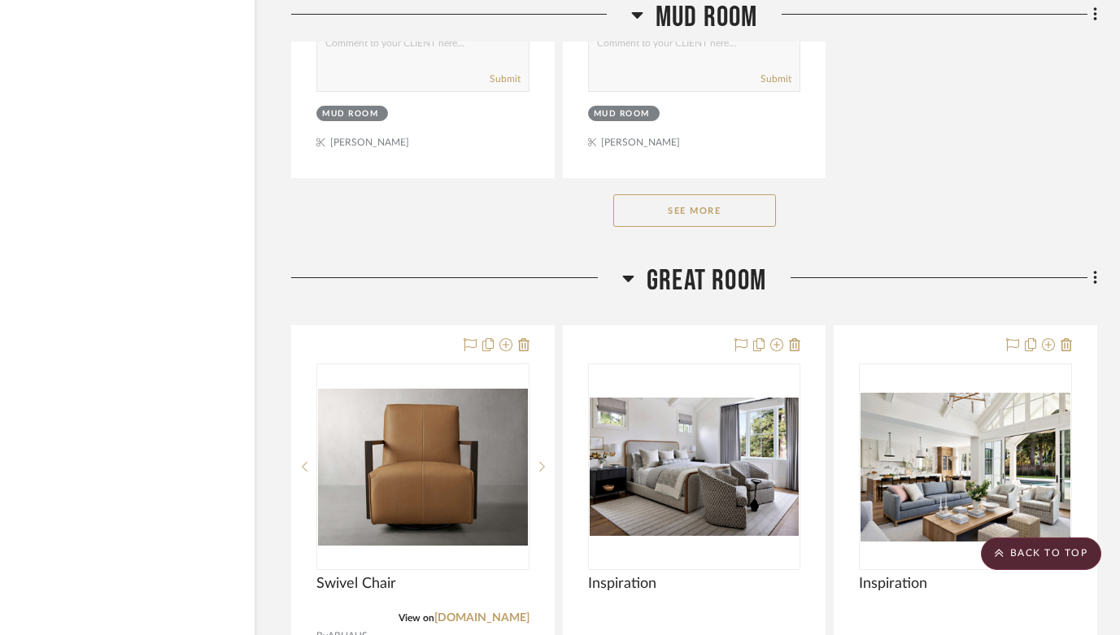
click at [700, 194] on button "See More" at bounding box center [694, 210] width 163 height 33
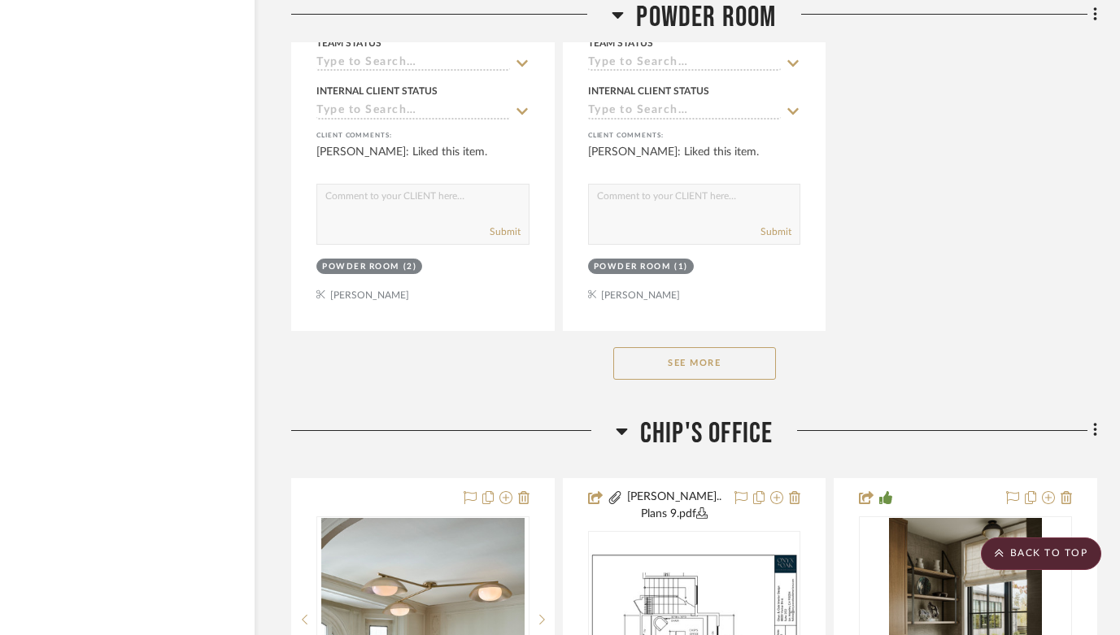
scroll to position [31941, 51]
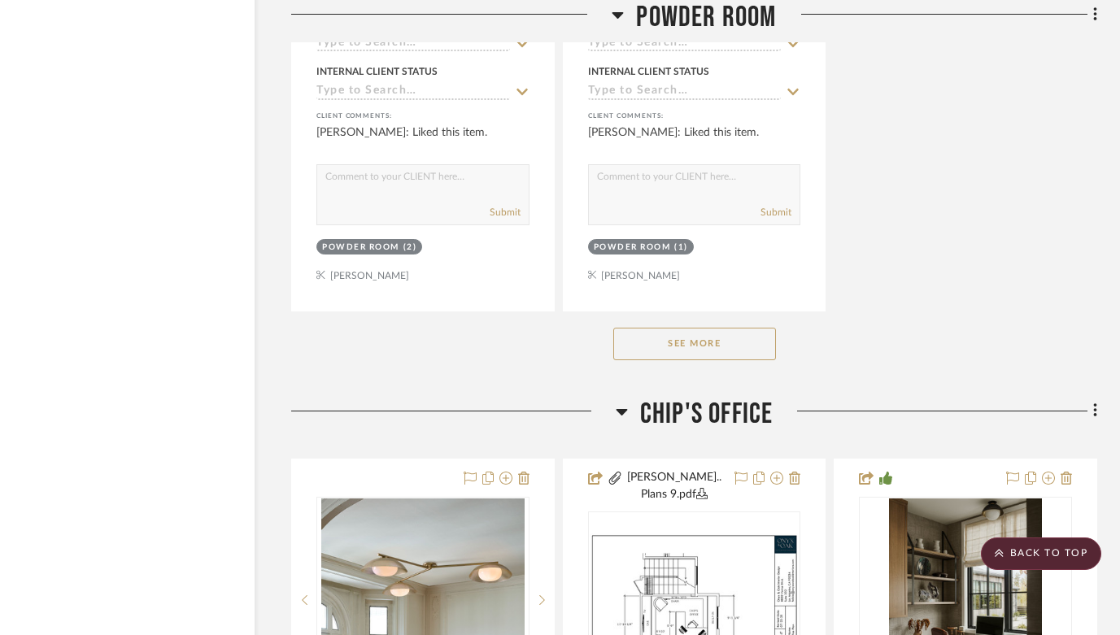
click at [713, 328] on button "See More" at bounding box center [694, 344] width 163 height 33
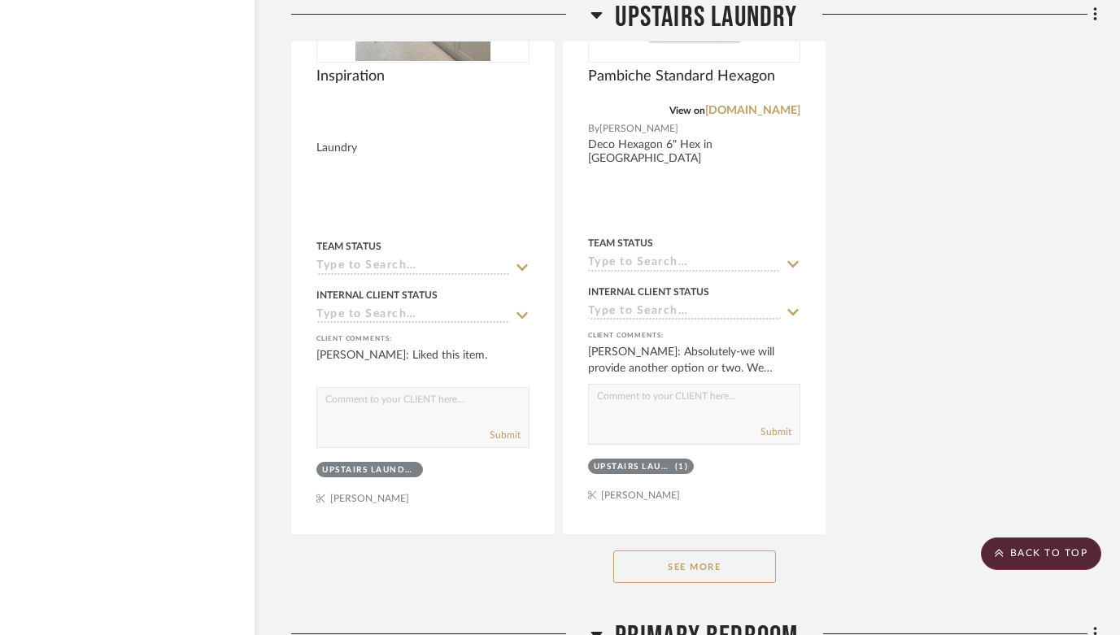
scroll to position [47426, 51]
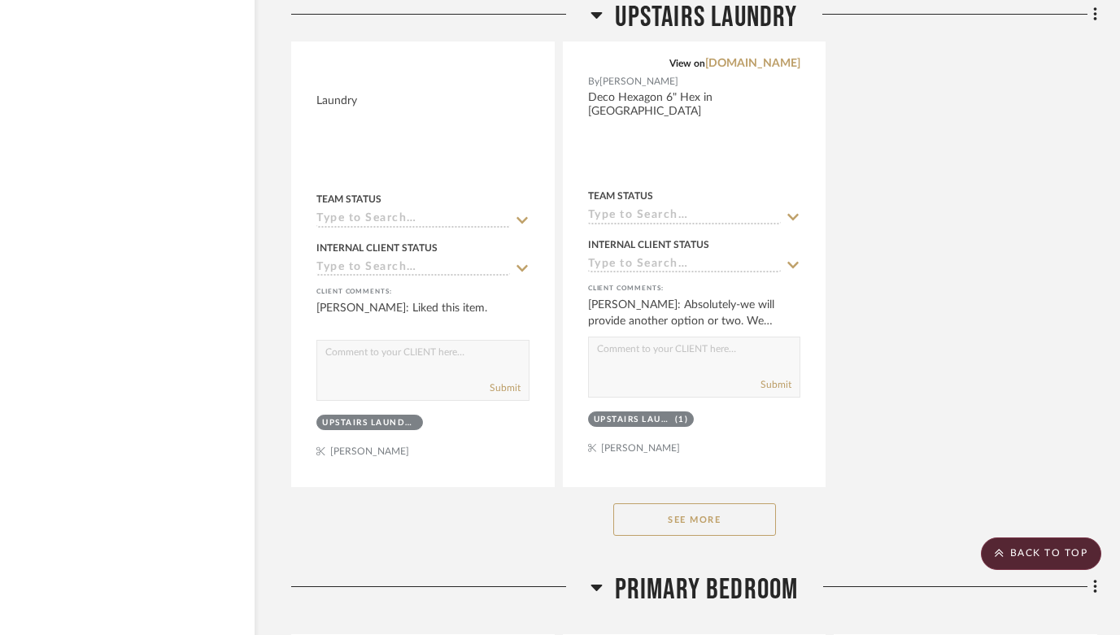
click at [707, 503] on button "See More" at bounding box center [694, 519] width 163 height 33
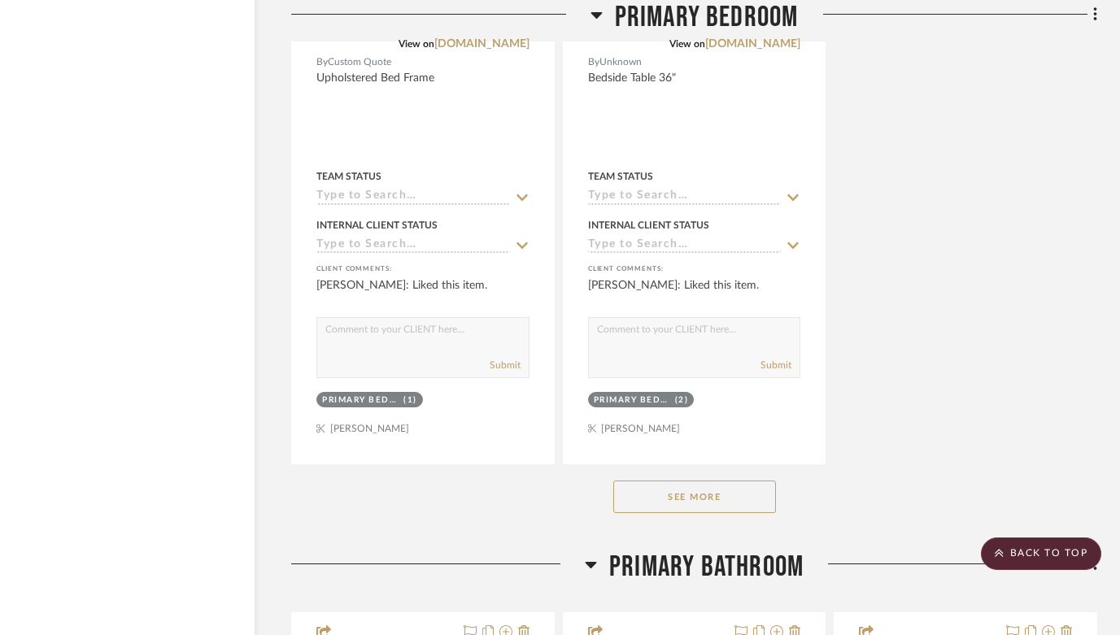
scroll to position [51220, 51]
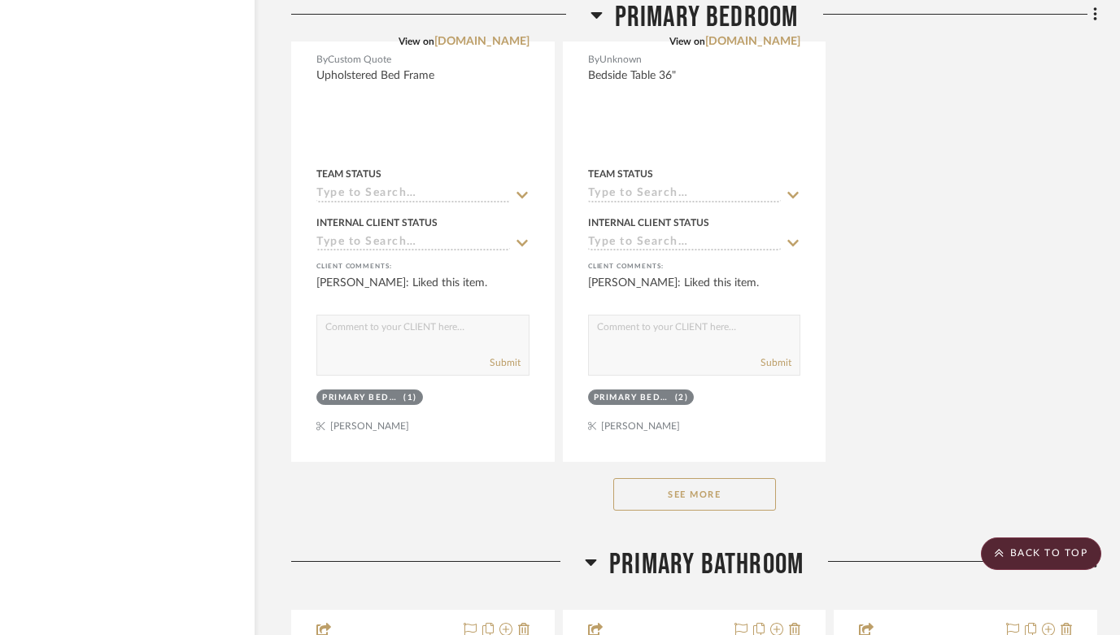
click at [733, 478] on button "See More" at bounding box center [694, 494] width 163 height 33
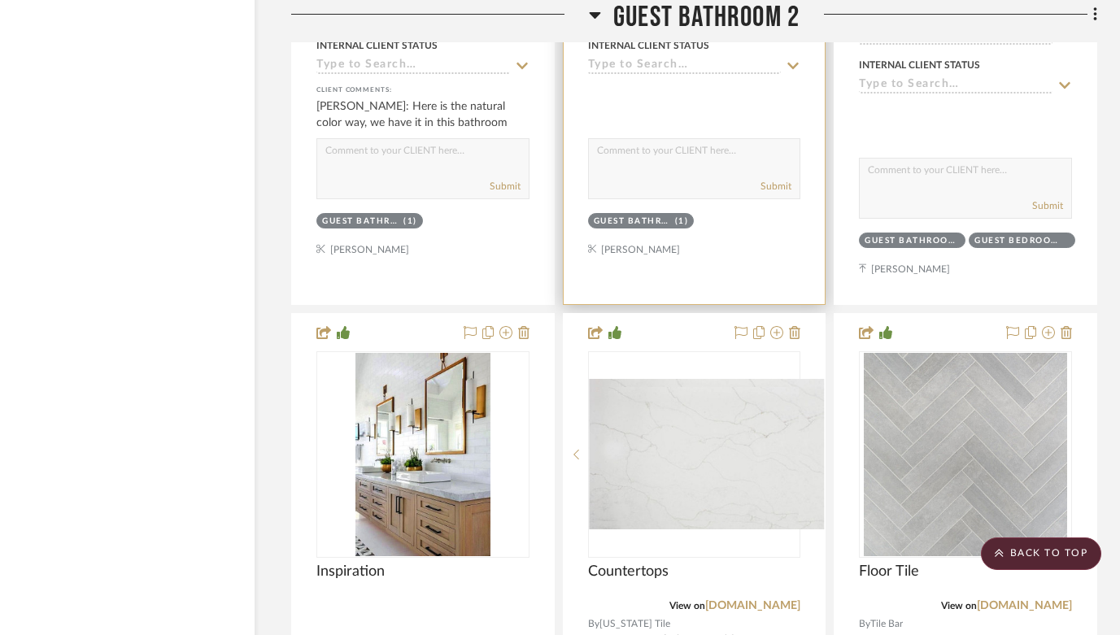
scroll to position [63164, 51]
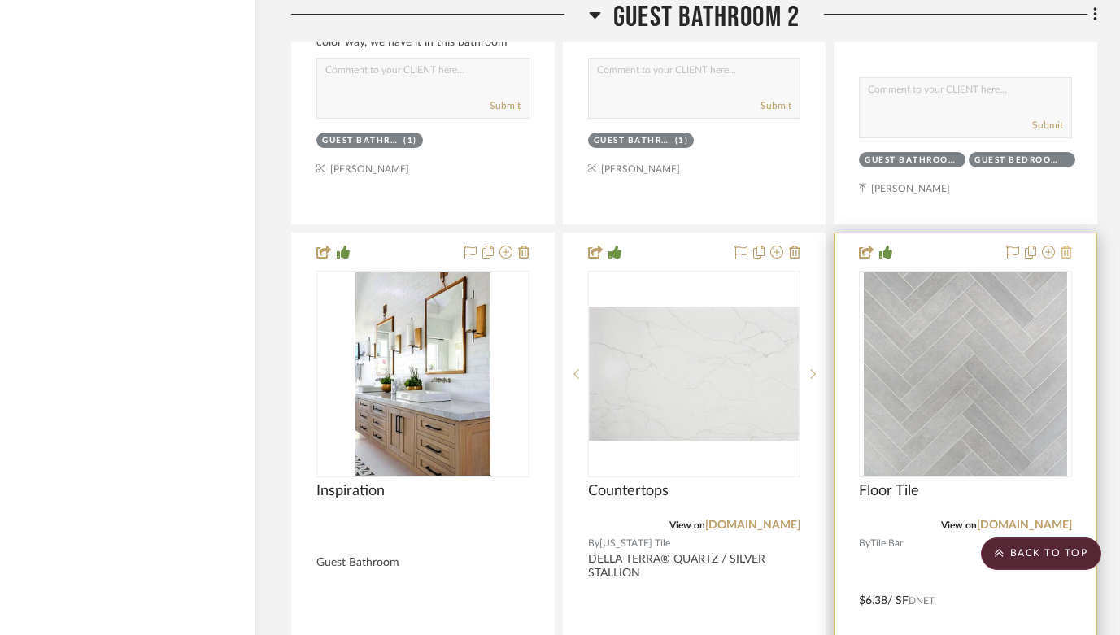
click at [1066, 246] on icon at bounding box center [1066, 252] width 11 height 13
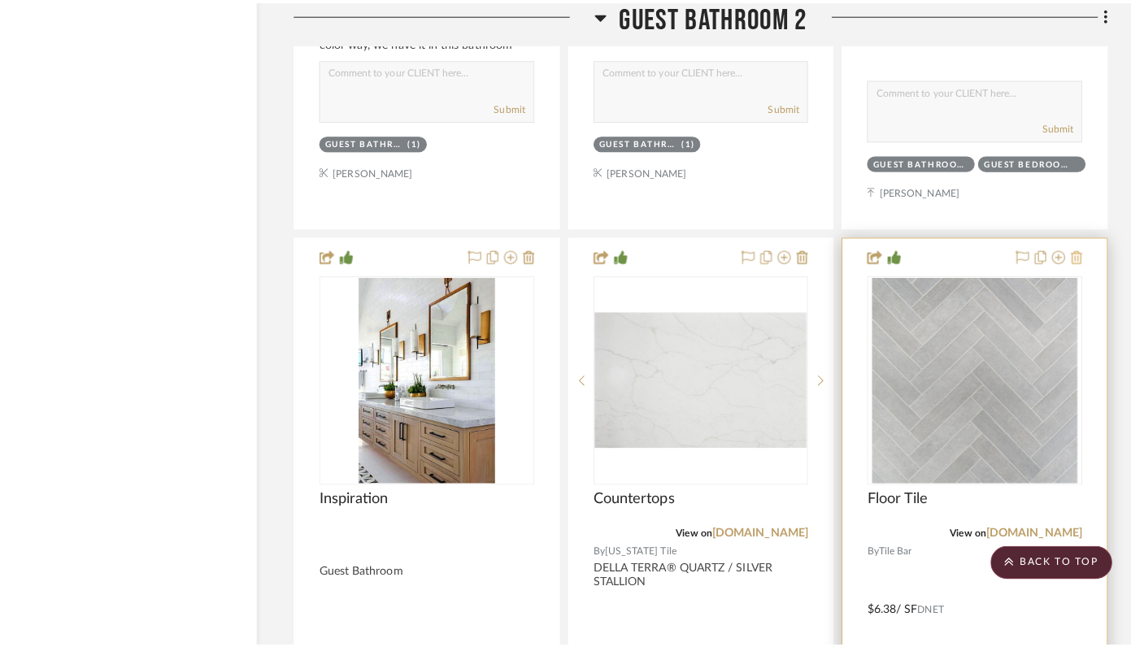
scroll to position [0, 0]
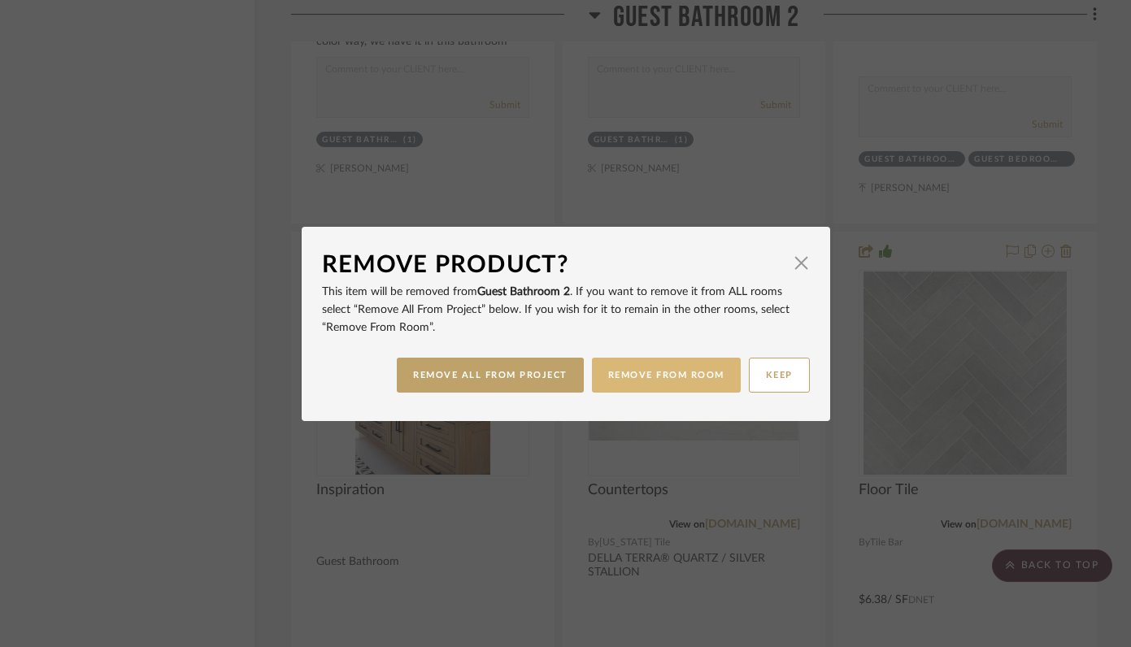
click at [667, 377] on button "REMOVE FROM ROOM" at bounding box center [666, 375] width 149 height 35
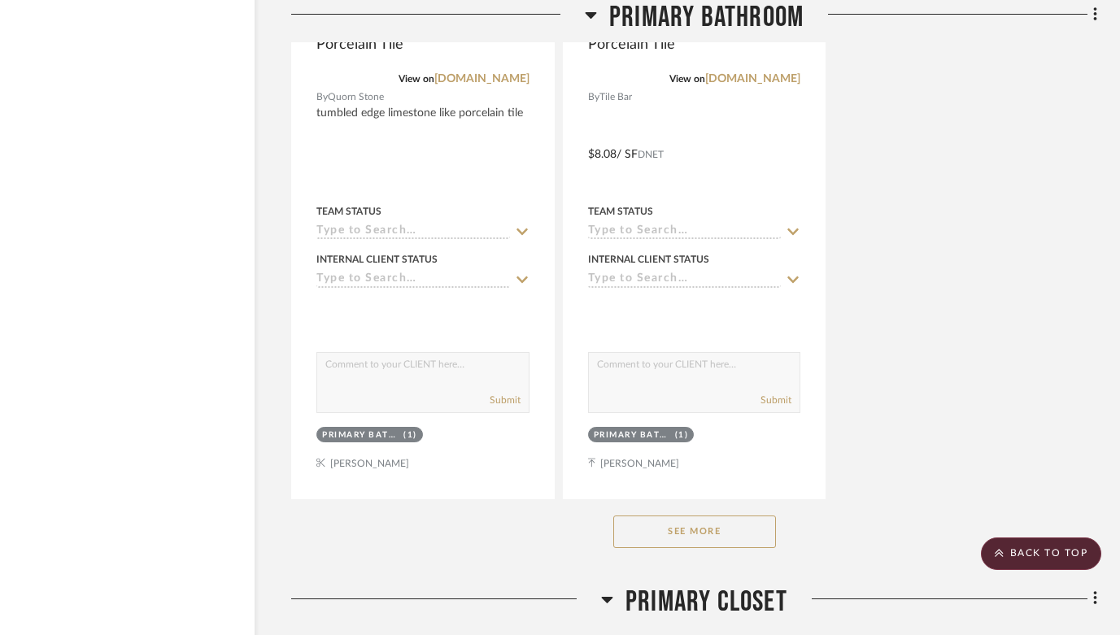
scroll to position [53504, 51]
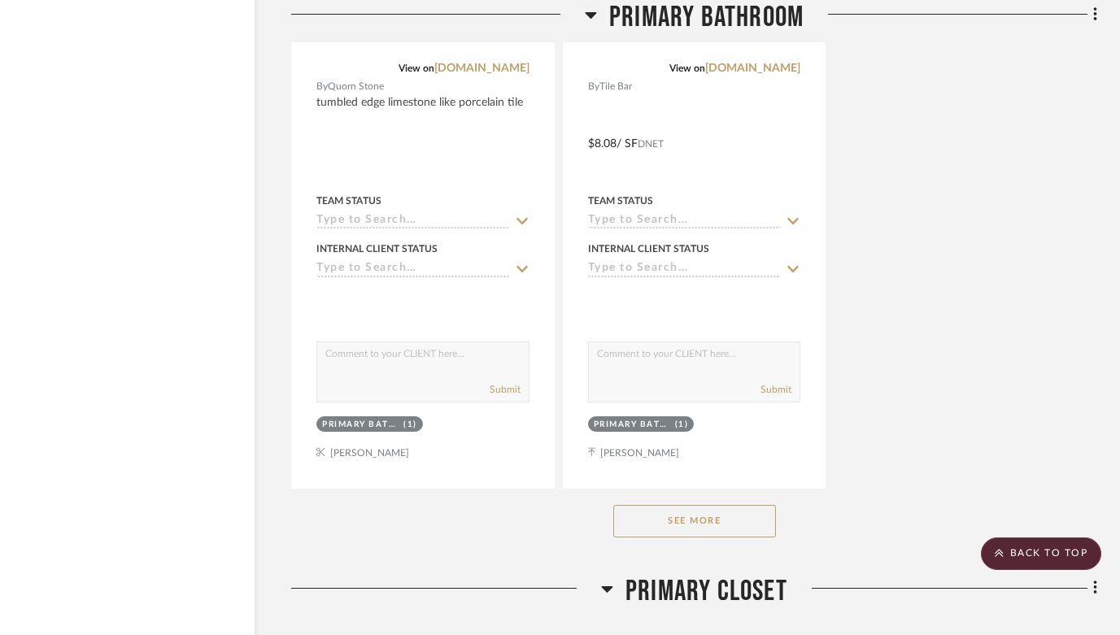
click at [667, 505] on button "See More" at bounding box center [694, 521] width 163 height 33
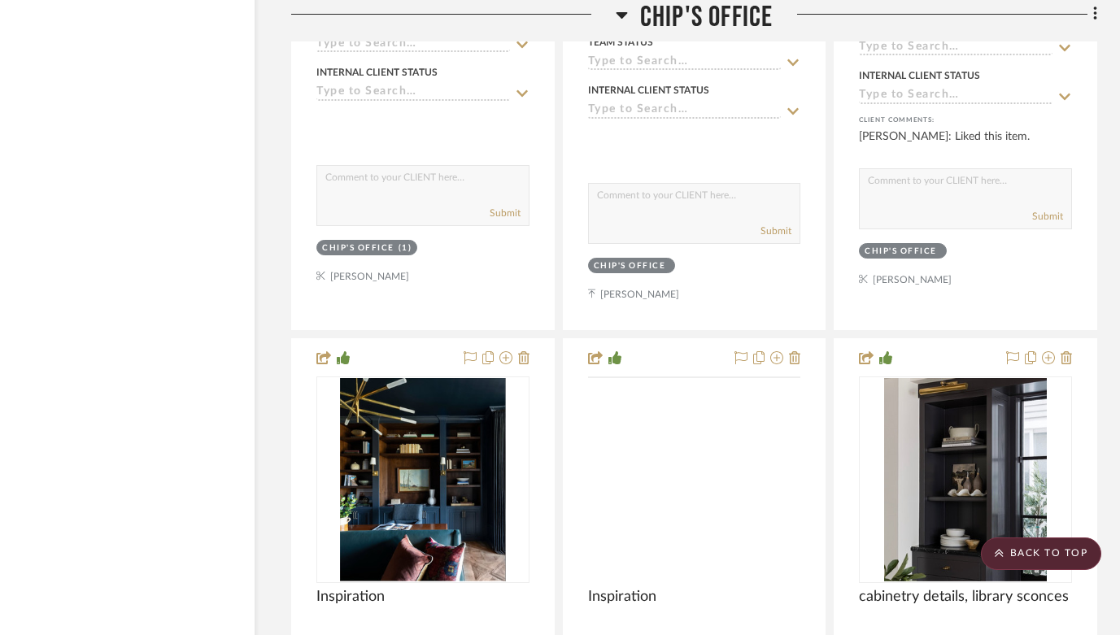
scroll to position [32797, 51]
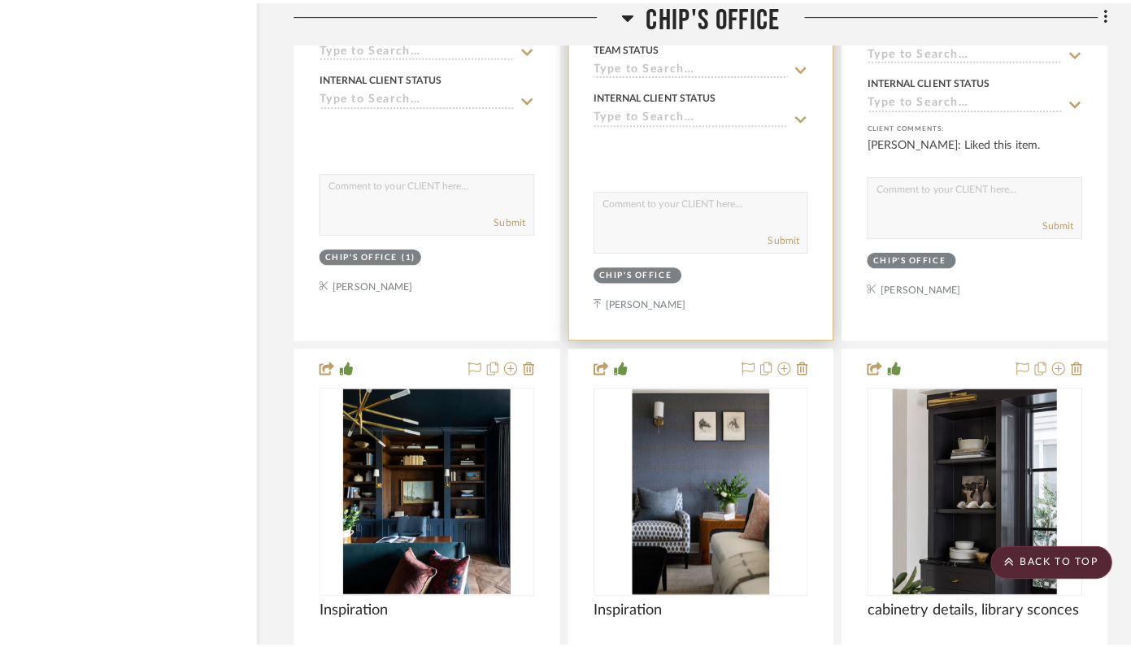
scroll to position [0, 0]
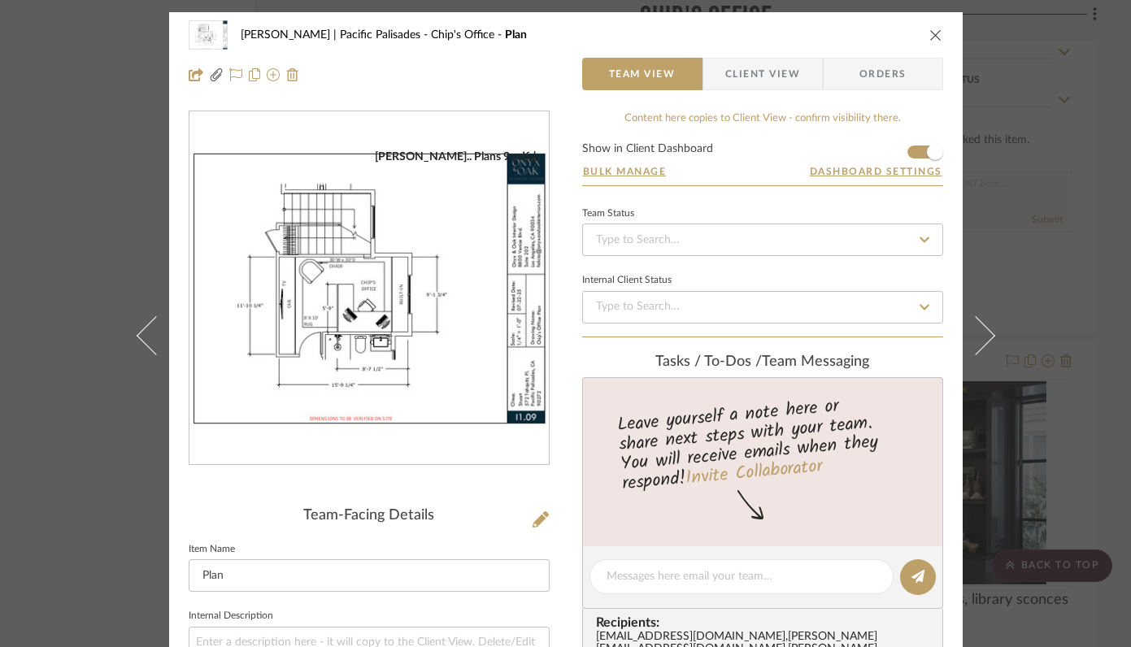
click at [930, 34] on icon "close" at bounding box center [936, 34] width 13 height 13
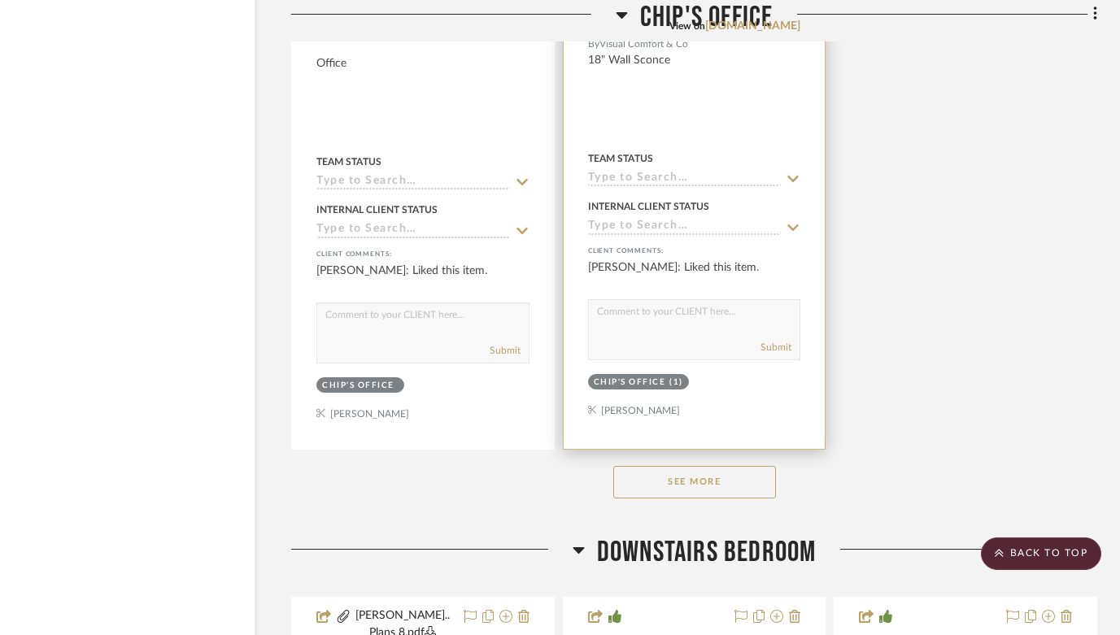
scroll to position [34155, 51]
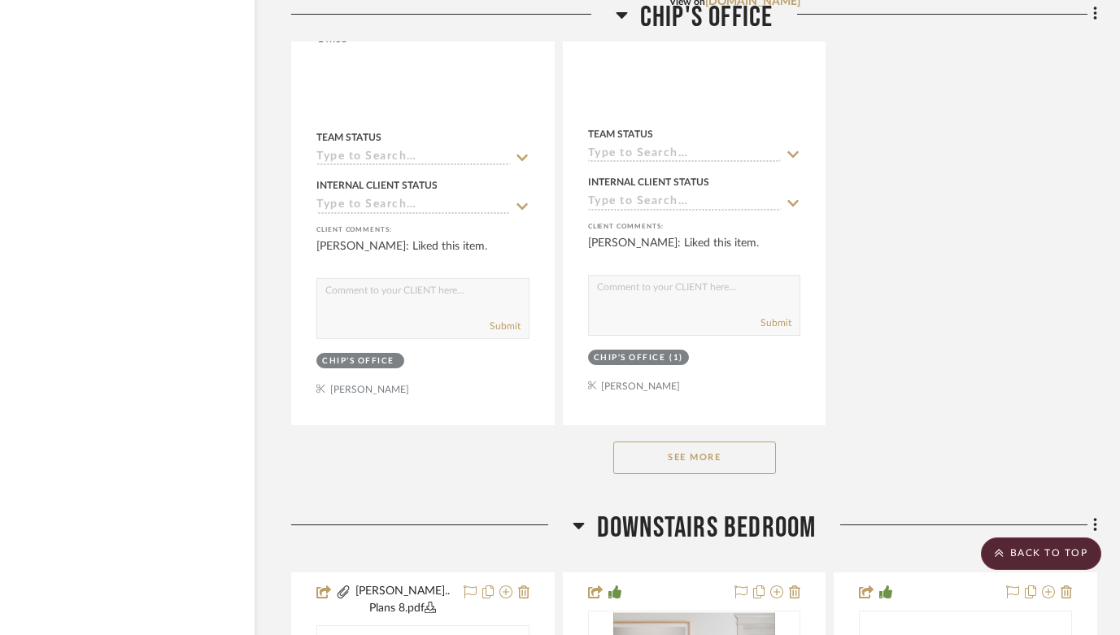
click at [702, 442] on button "See More" at bounding box center [694, 458] width 163 height 33
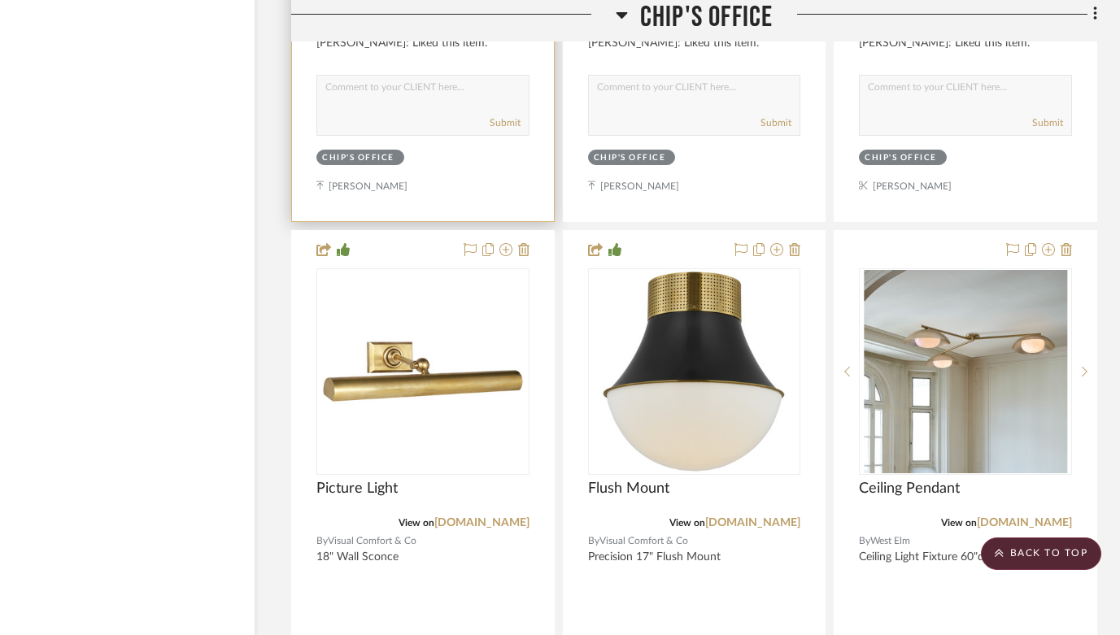
scroll to position [33638, 51]
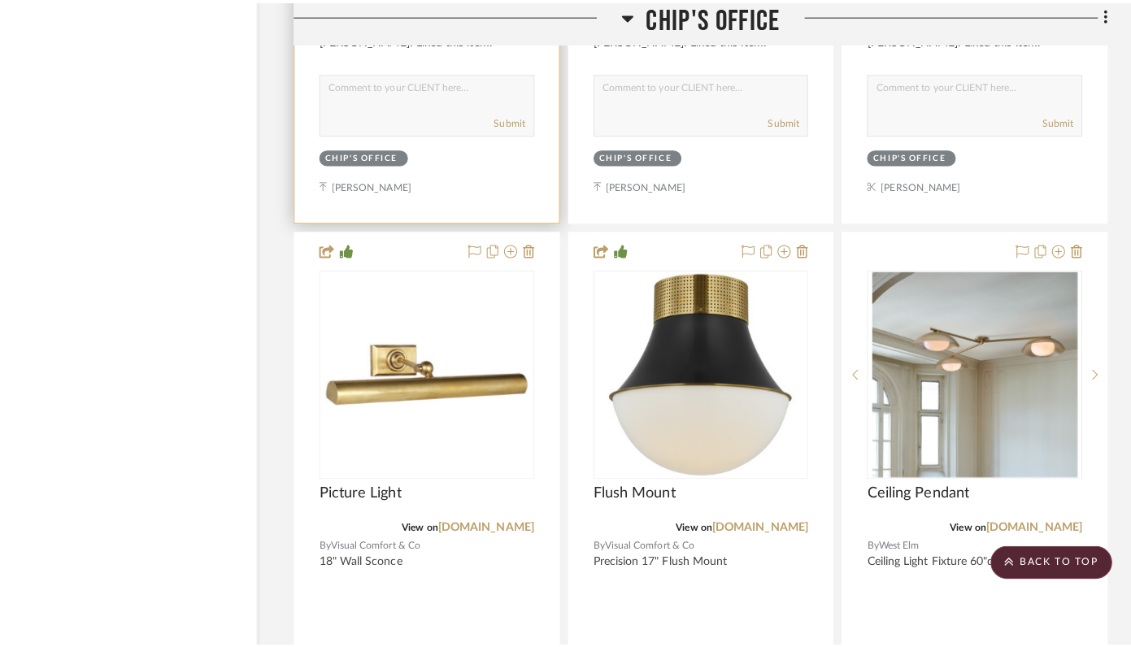
scroll to position [0, 0]
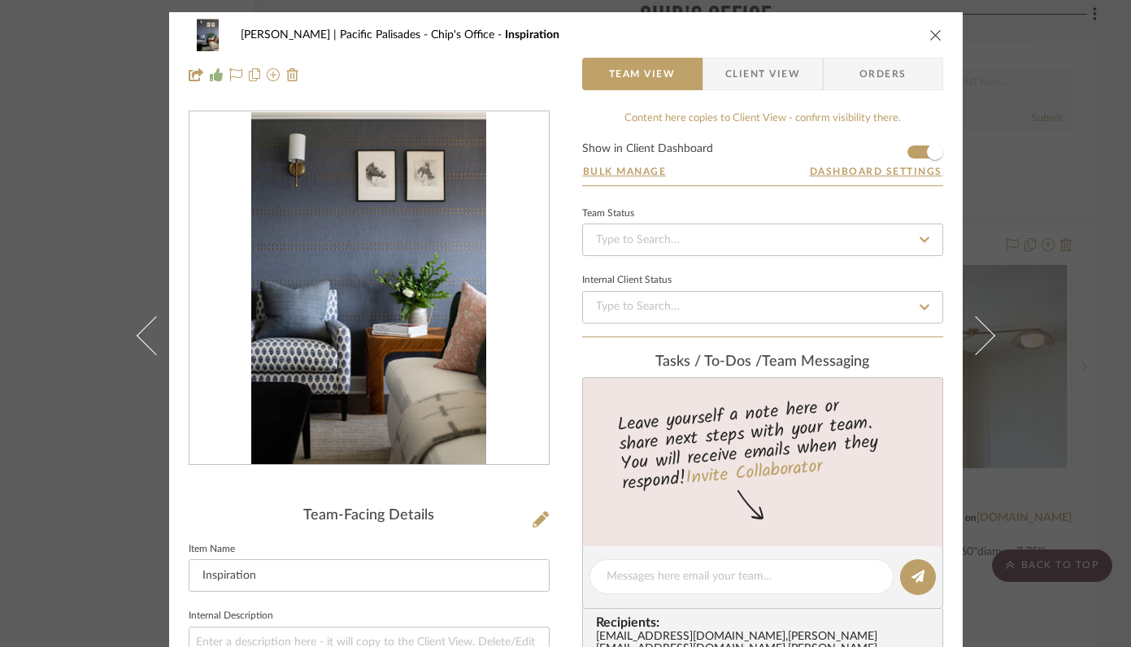
click at [930, 33] on icon "close" at bounding box center [936, 34] width 13 height 13
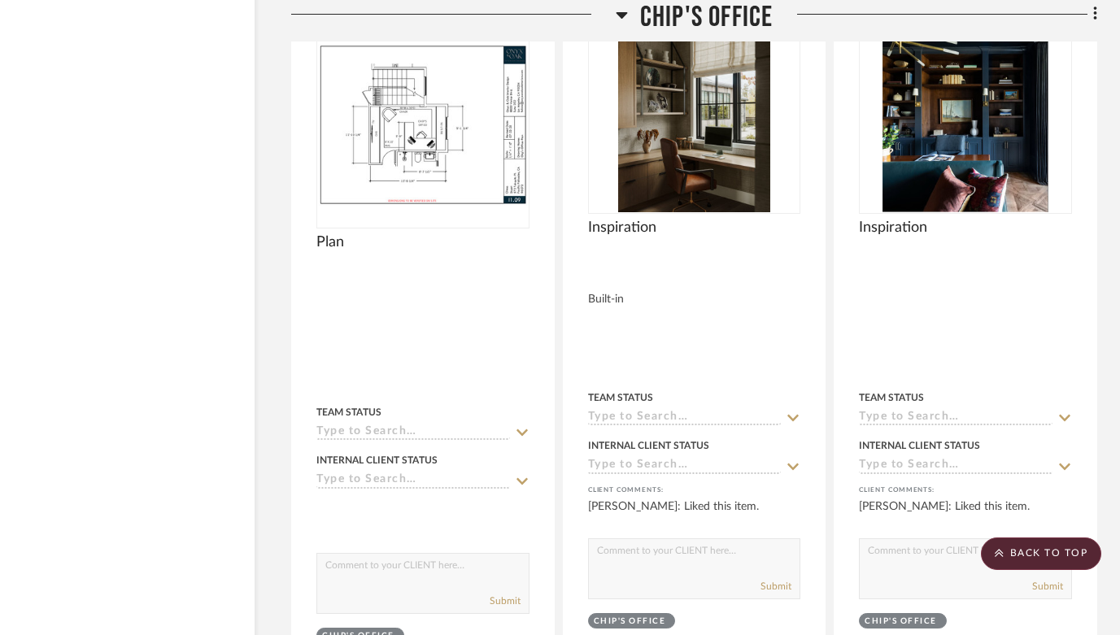
scroll to position [32433, 51]
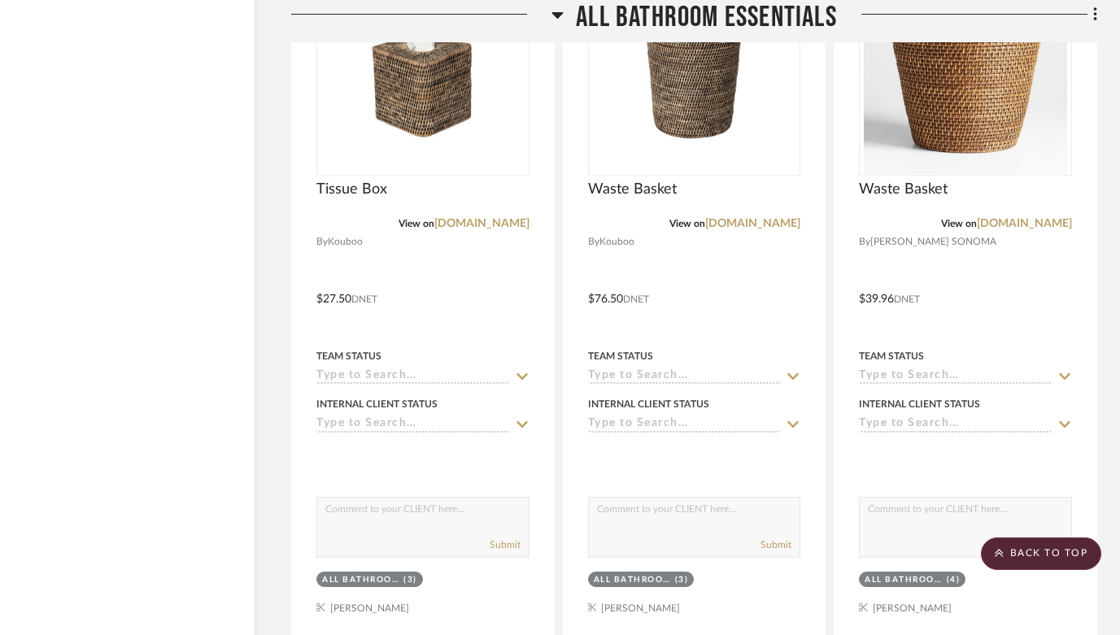
scroll to position [9639, 51]
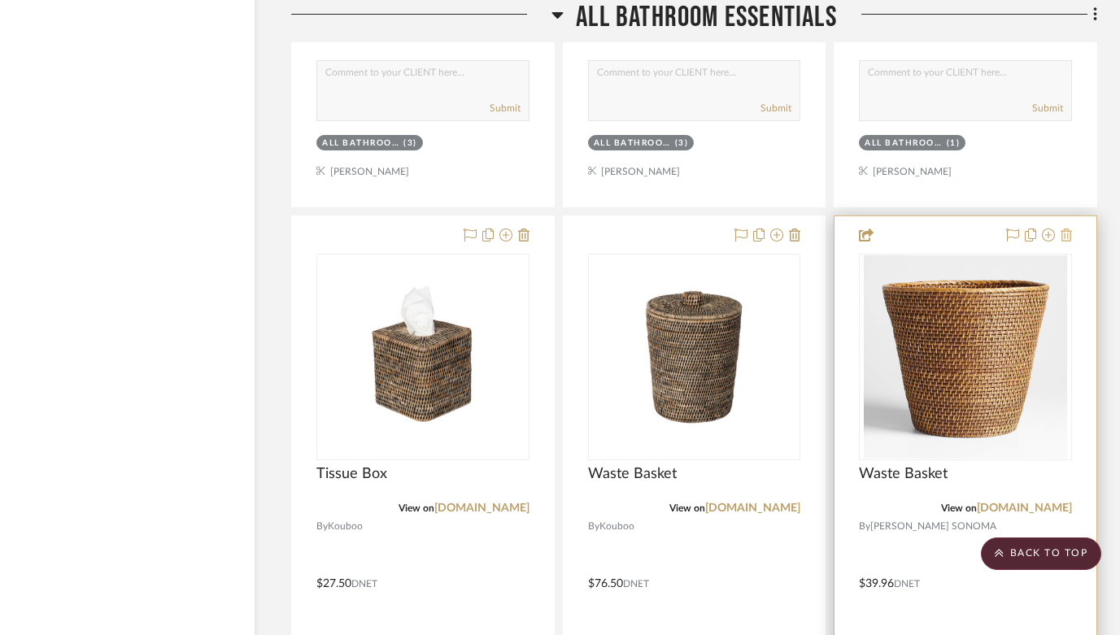
click at [1065, 229] on icon at bounding box center [1066, 235] width 11 height 13
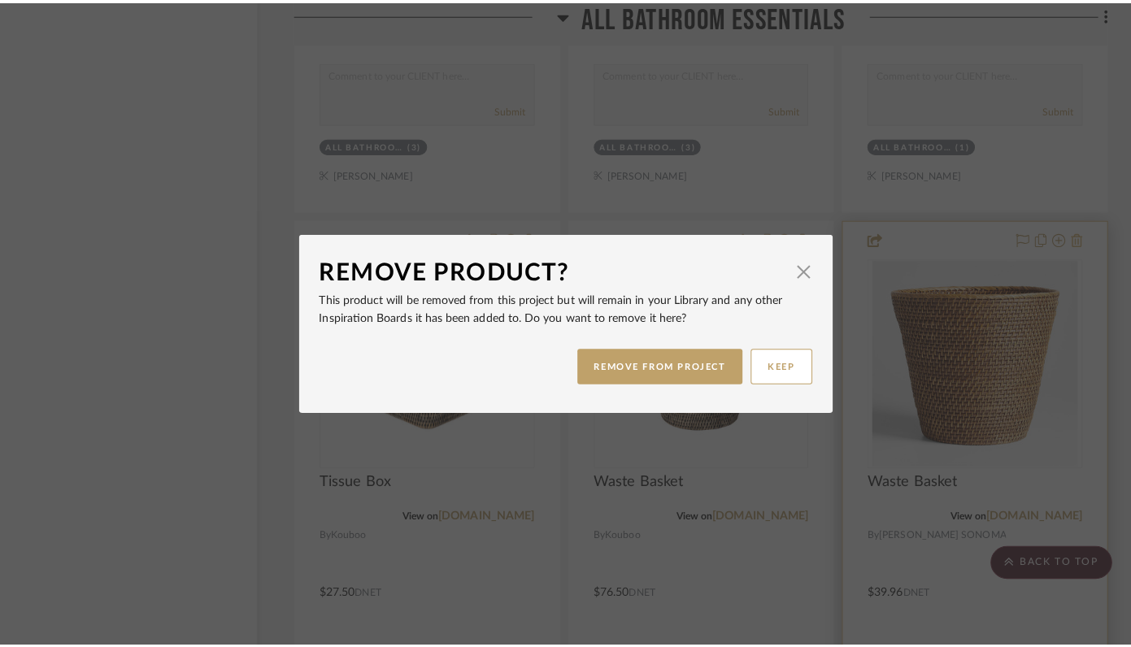
scroll to position [0, 0]
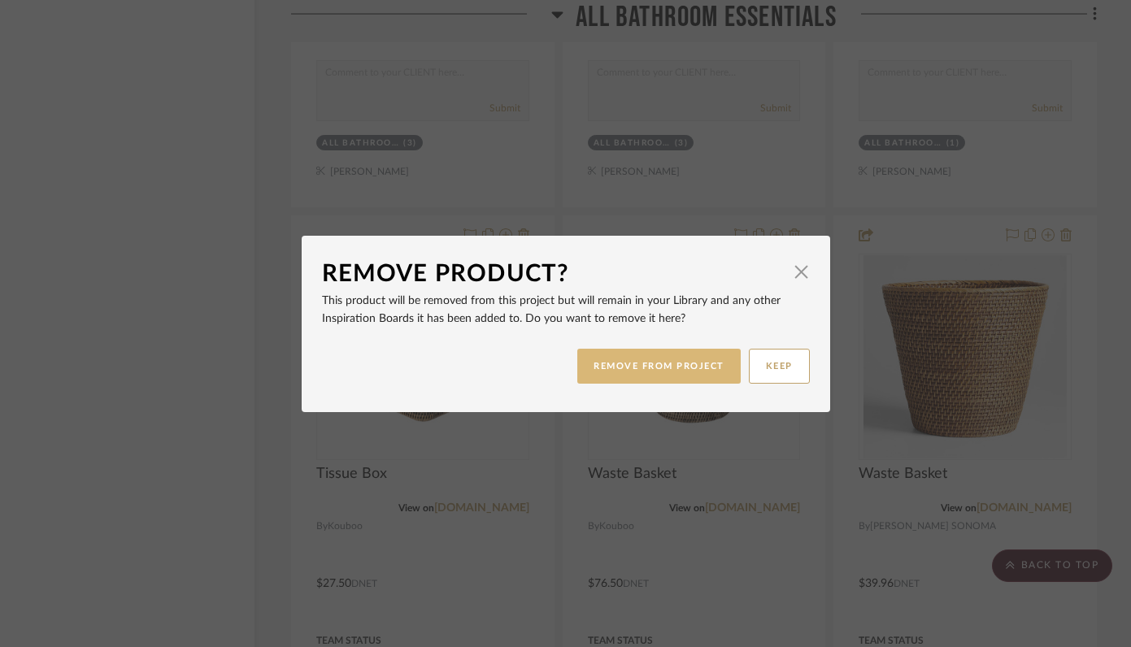
click at [669, 368] on button "REMOVE FROM PROJECT" at bounding box center [658, 366] width 163 height 35
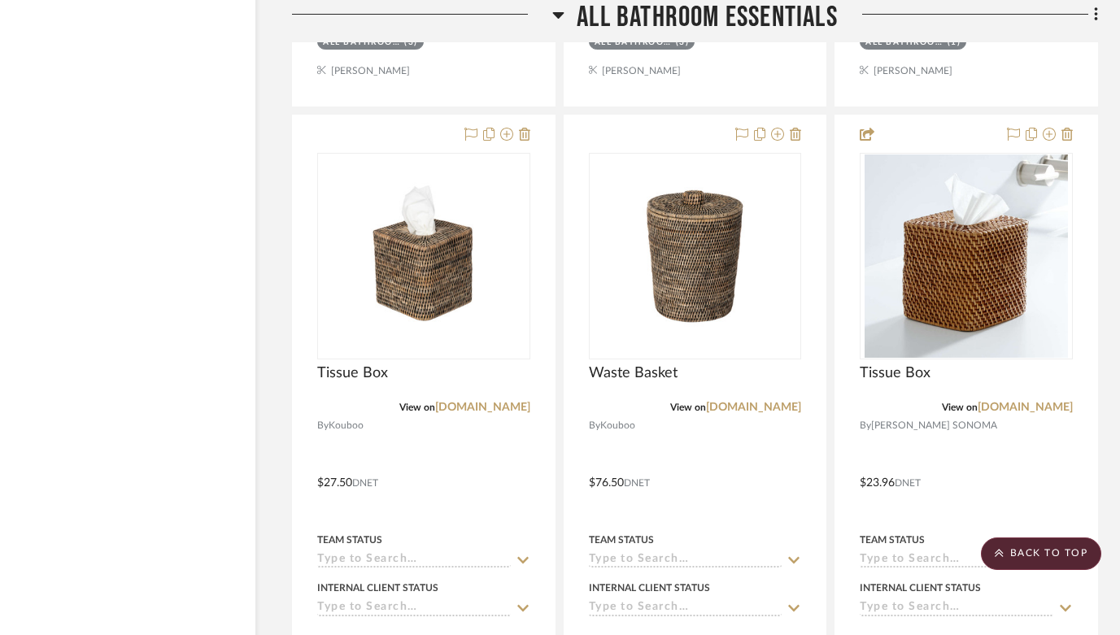
scroll to position [9742, 50]
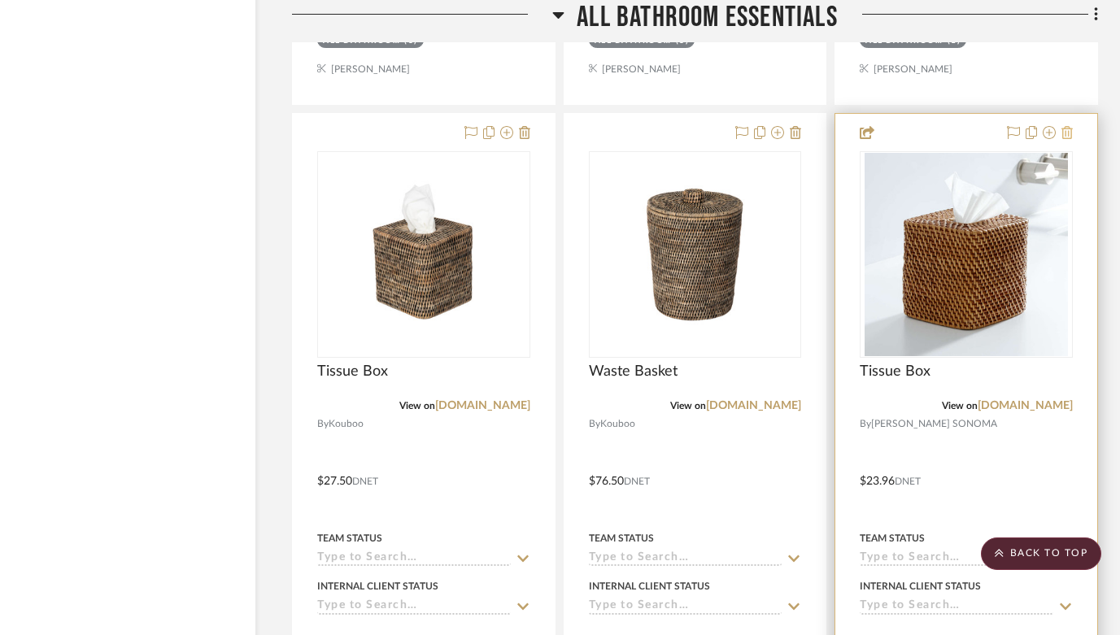
click at [1071, 126] on icon at bounding box center [1066, 132] width 11 height 13
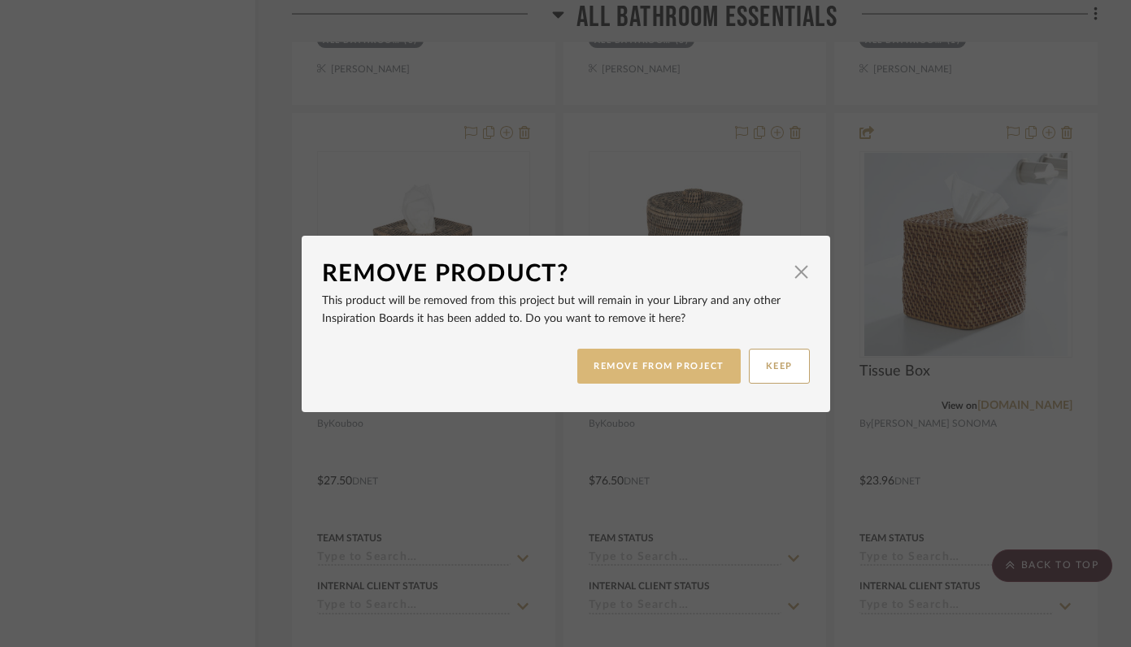
click at [639, 368] on button "REMOVE FROM PROJECT" at bounding box center [658, 366] width 163 height 35
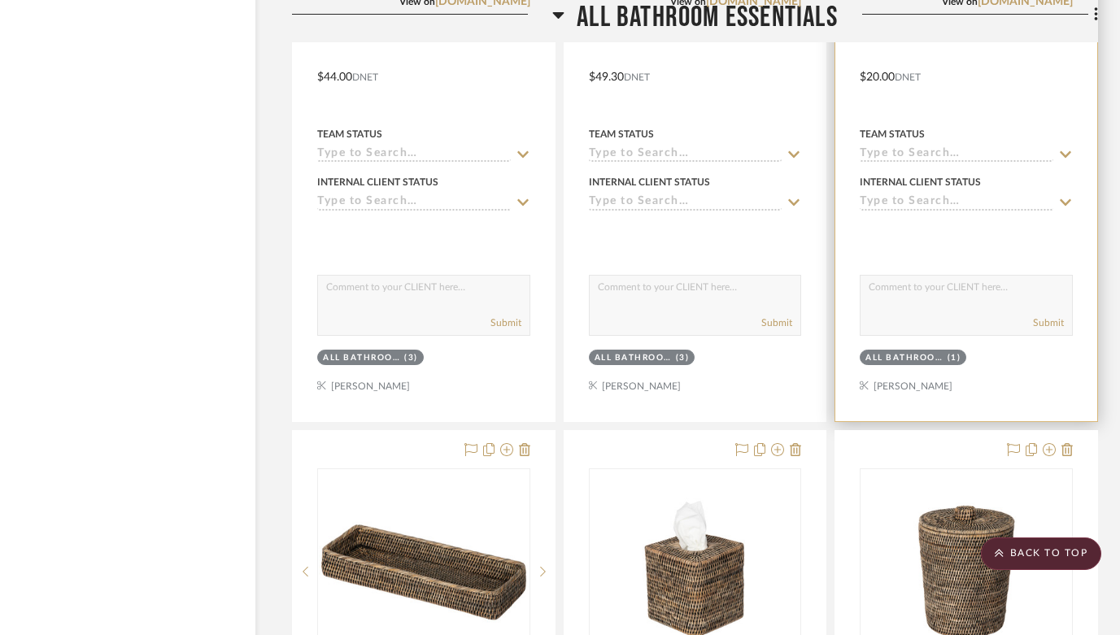
scroll to position [9626, 50]
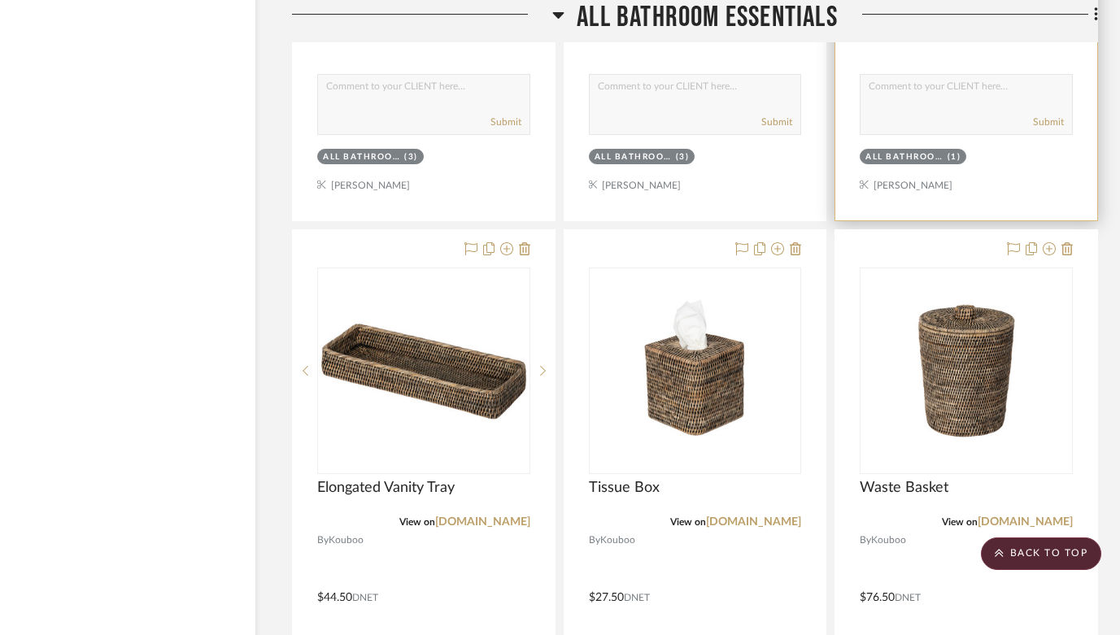
drag, startPoint x: 1032, startPoint y: 185, endPoint x: 1057, endPoint y: 319, distance: 135.6
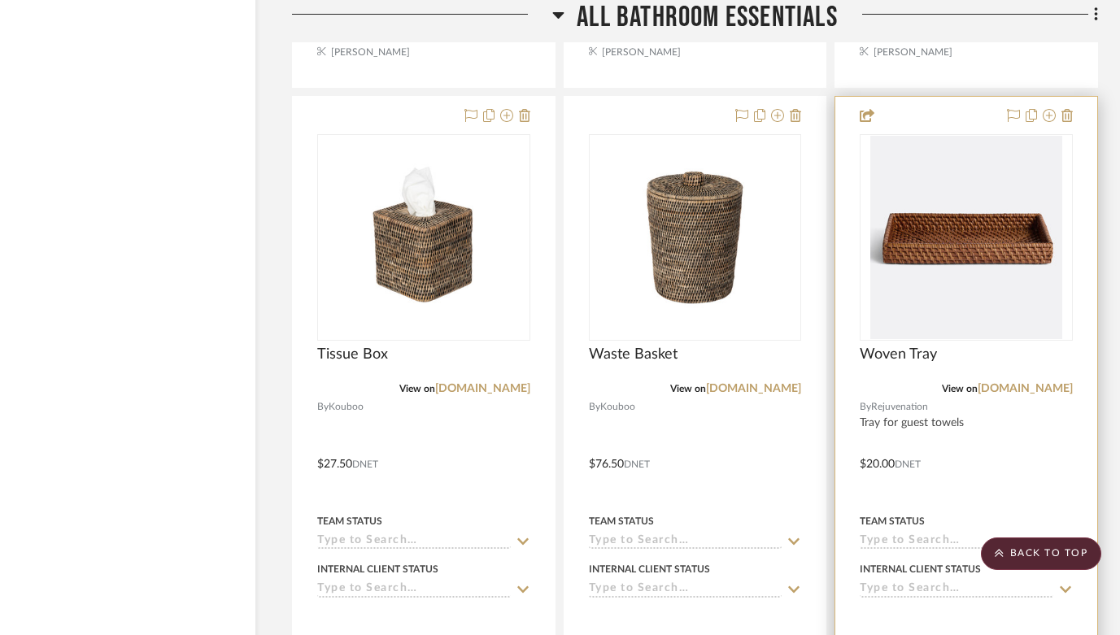
scroll to position [9760, 50]
click at [1066, 108] on icon at bounding box center [1066, 114] width 11 height 13
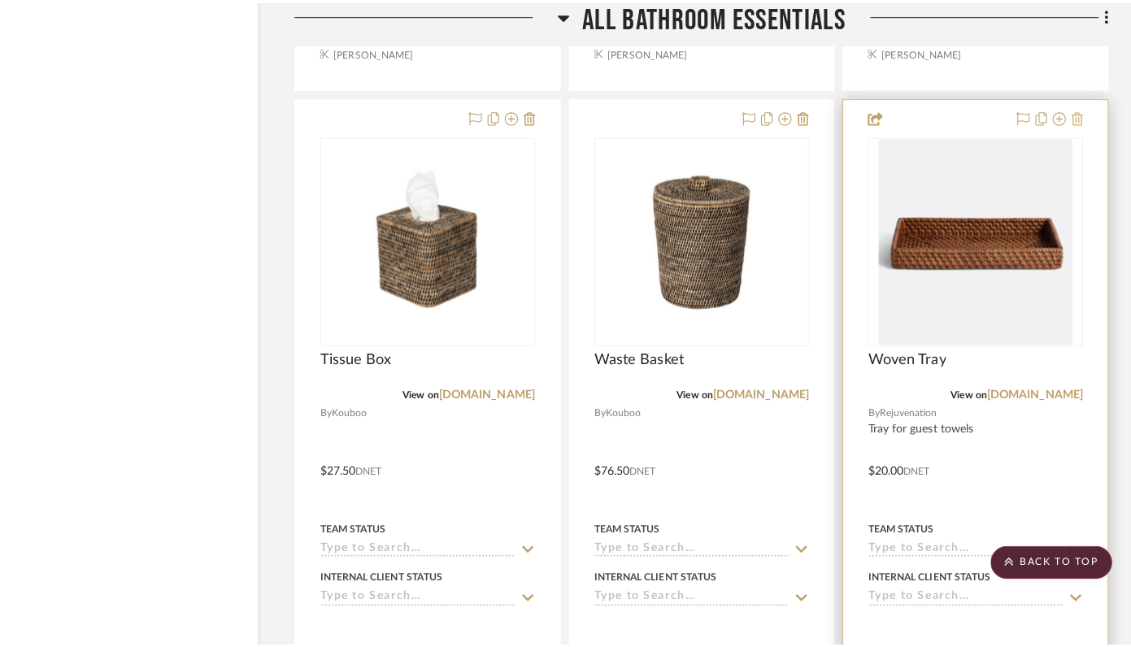
scroll to position [0, 0]
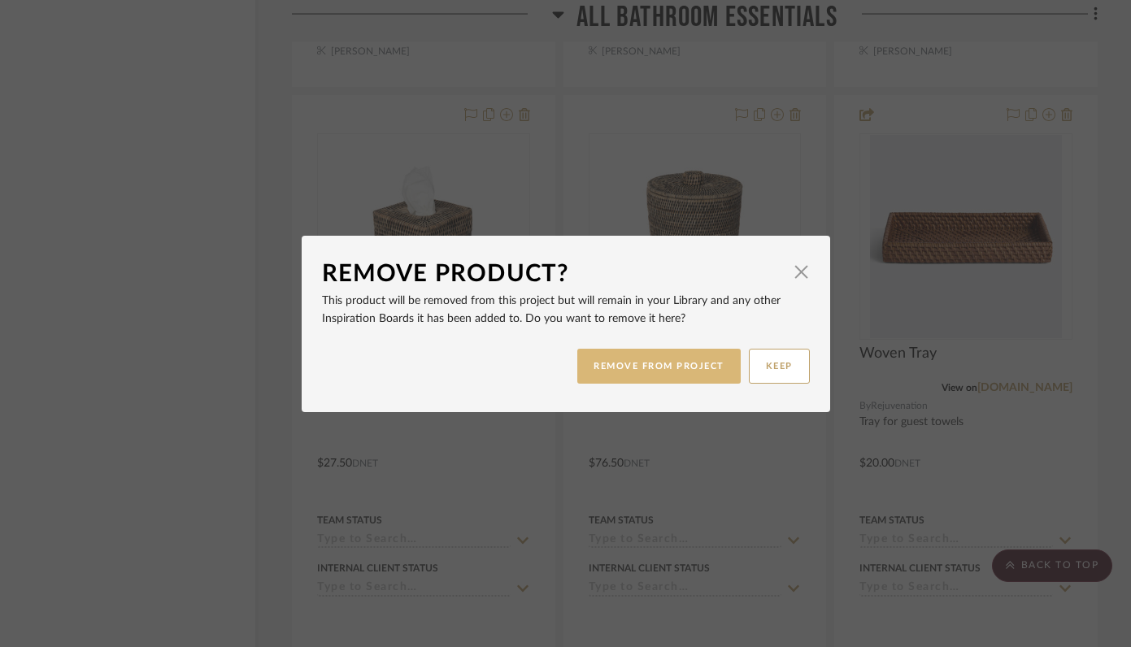
click at [672, 368] on button "REMOVE FROM PROJECT" at bounding box center [658, 366] width 163 height 35
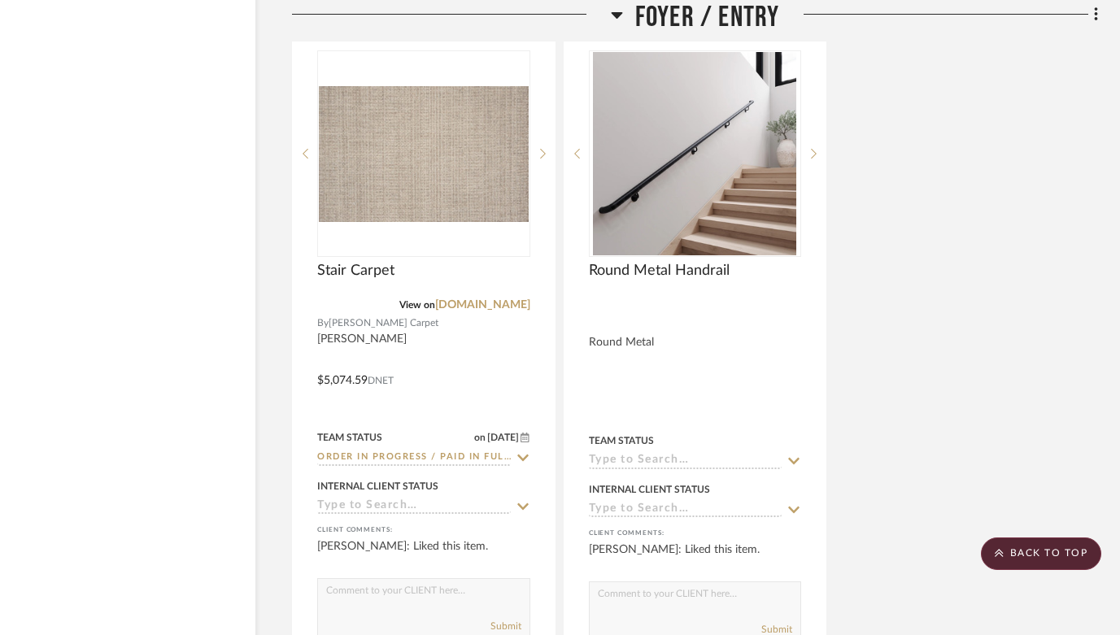
scroll to position [6590, 50]
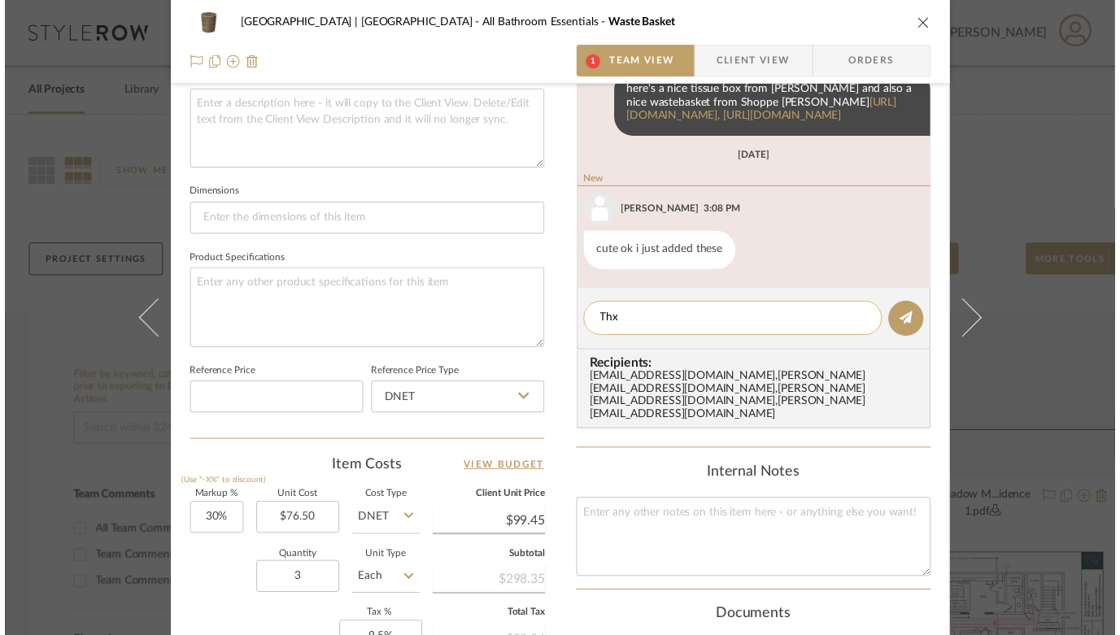
scroll to position [299, 0]
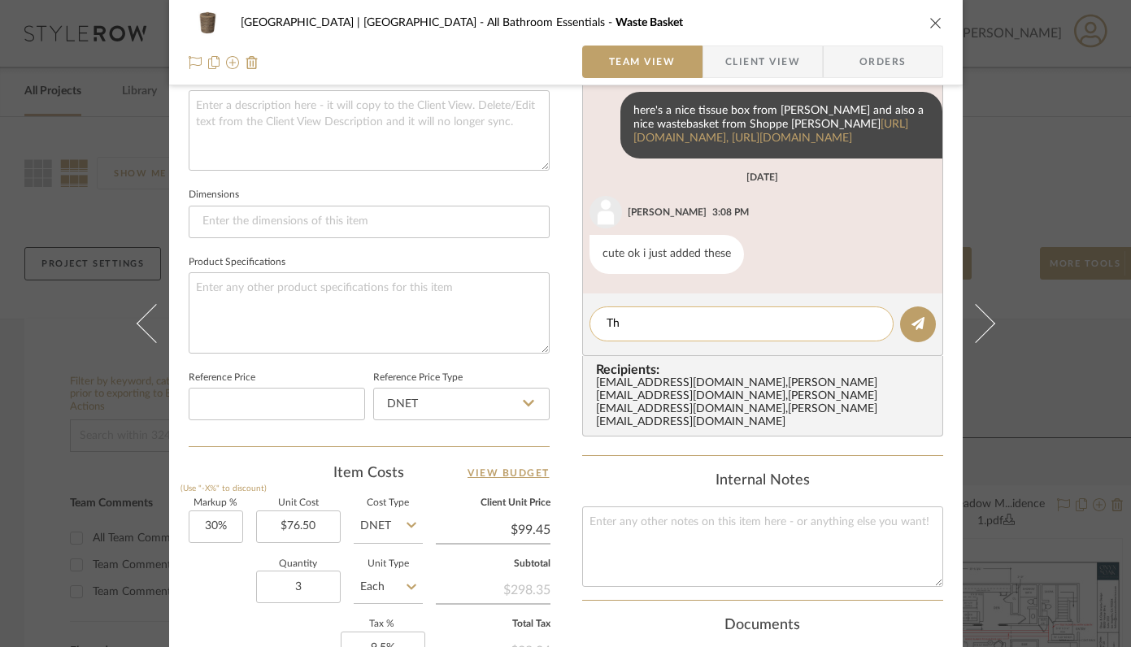
type textarea "T"
click at [929, 14] on div "Meadow Mountain | Vail Valley All Bathroom Essentials Waste Basket" at bounding box center [566, 23] width 755 height 33
click at [930, 28] on icon "close" at bounding box center [936, 22] width 13 height 13
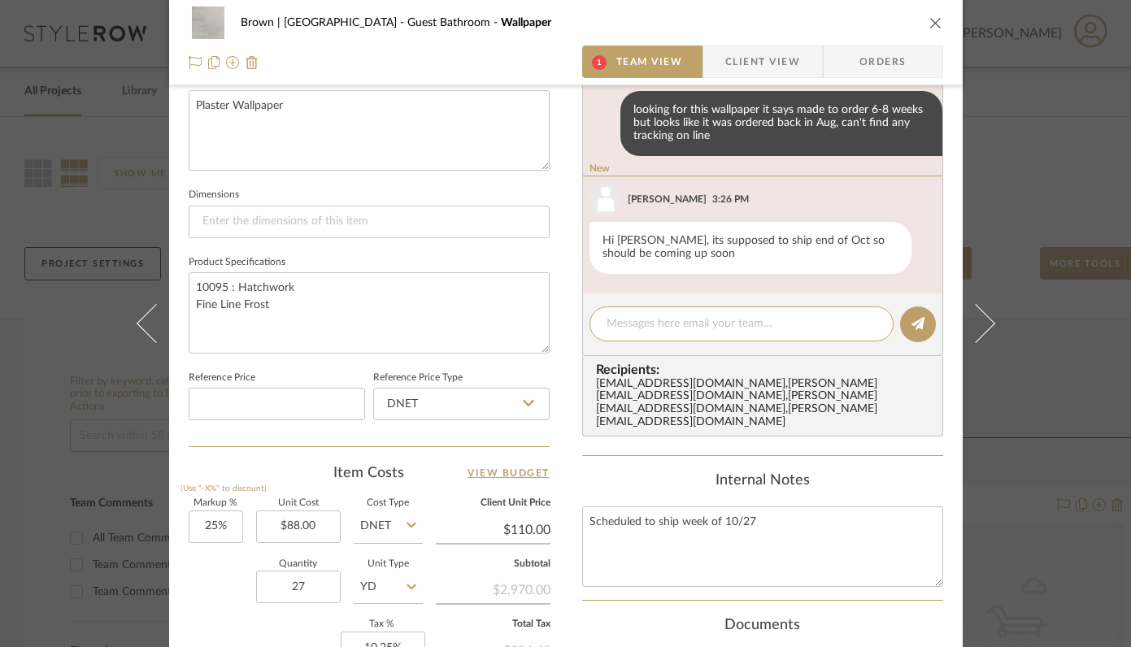
scroll to position [608, 0]
type textarea "thank you!"
click at [909, 332] on button at bounding box center [918, 323] width 36 height 36
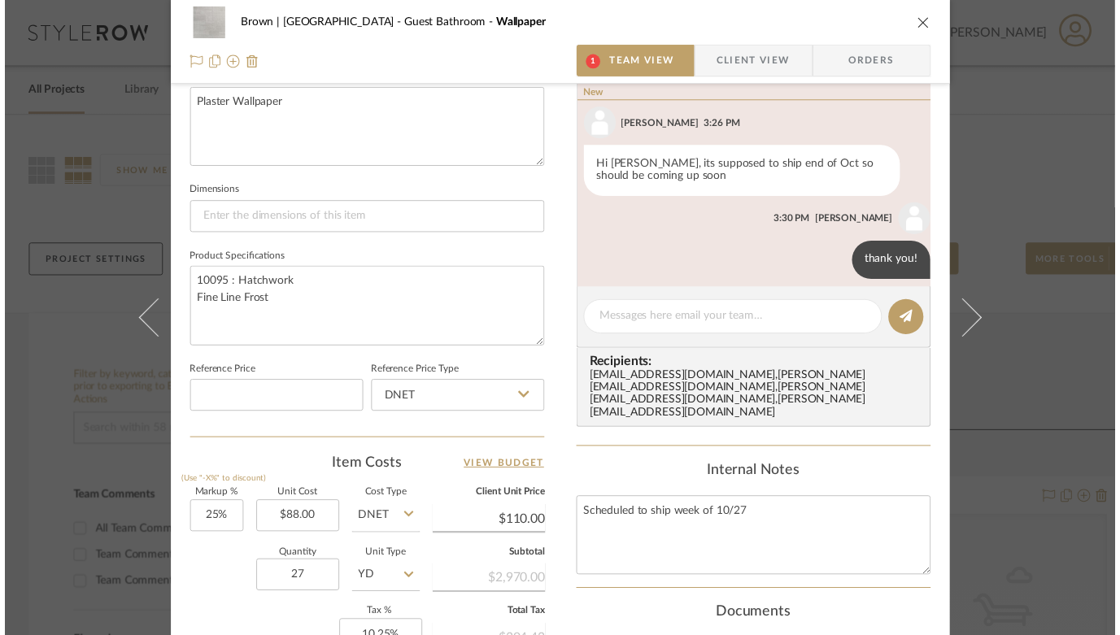
scroll to position [168, 0]
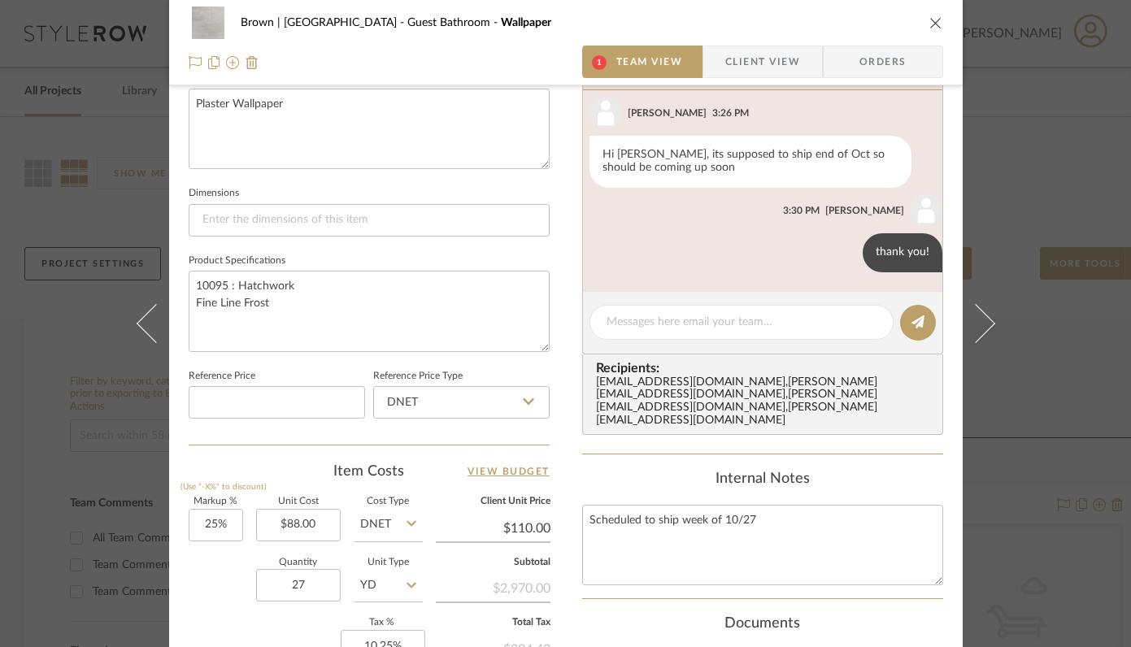
click at [930, 24] on icon "close" at bounding box center [936, 22] width 13 height 13
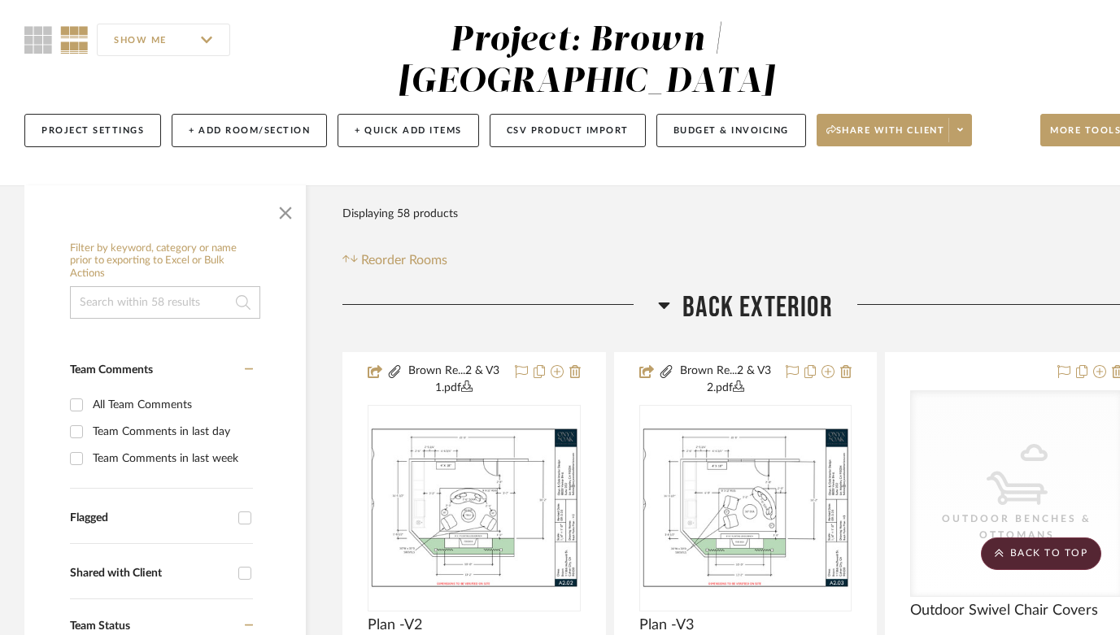
scroll to position [0, 0]
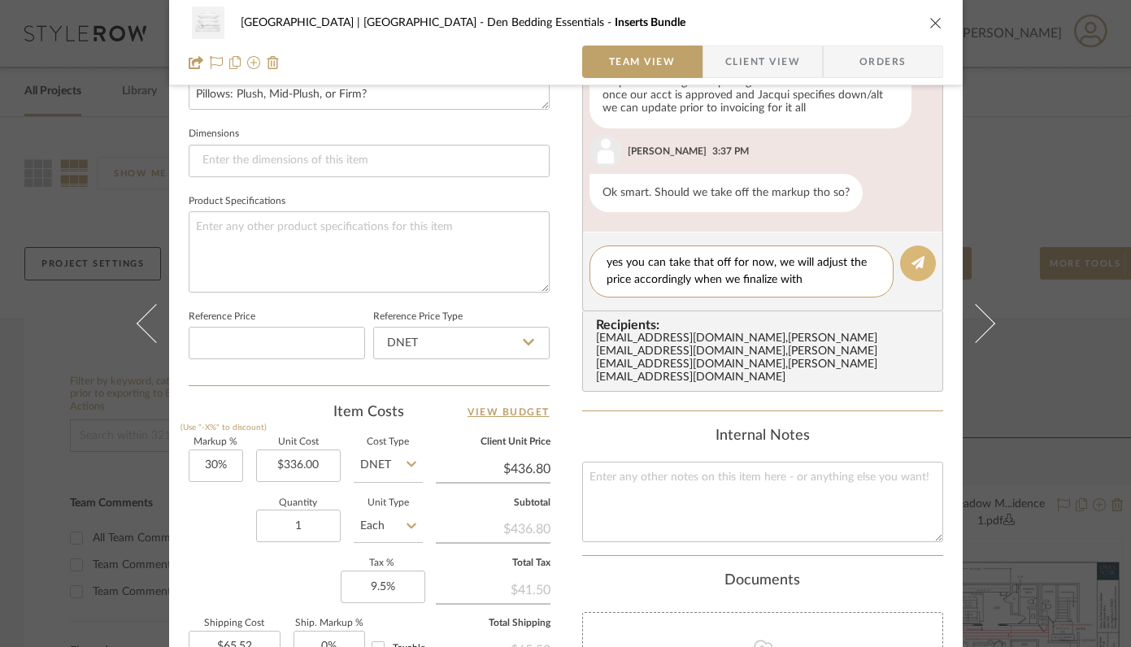
type textarea "yes you can take that off for now, we will adjust the price accordingly when we…"
click at [922, 276] on button at bounding box center [918, 264] width 36 height 36
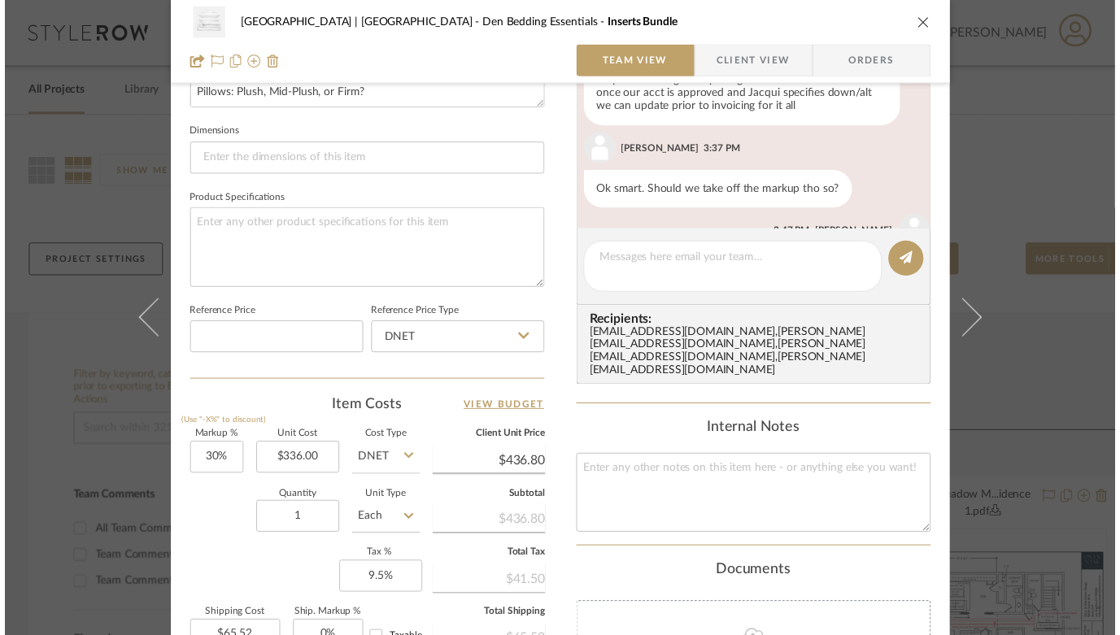
scroll to position [258, 0]
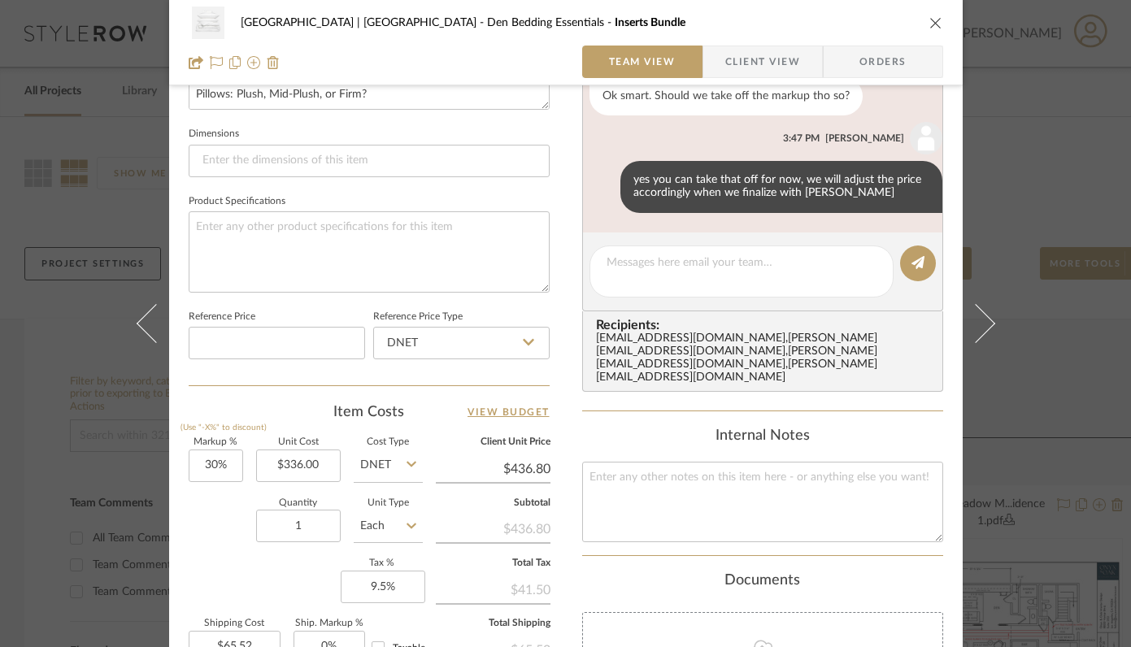
click at [930, 23] on icon "close" at bounding box center [936, 22] width 13 height 13
